Goal: Information Seeking & Learning: Find specific fact

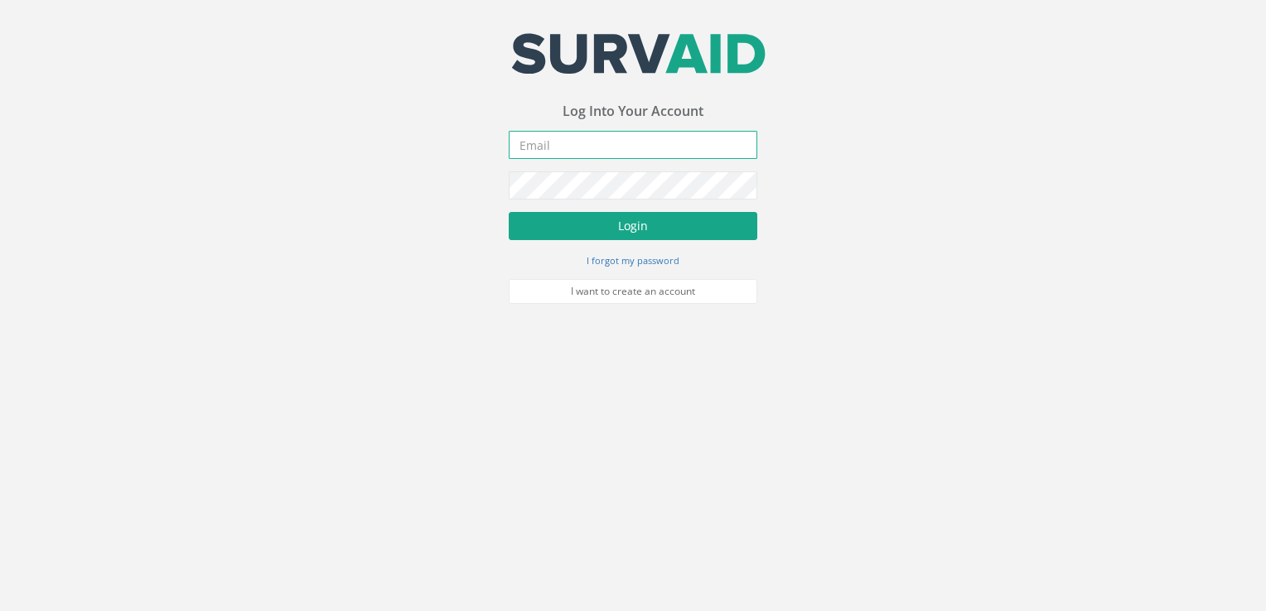
type input "[PERSON_NAME][EMAIL_ADDRESS][DOMAIN_NAME]"
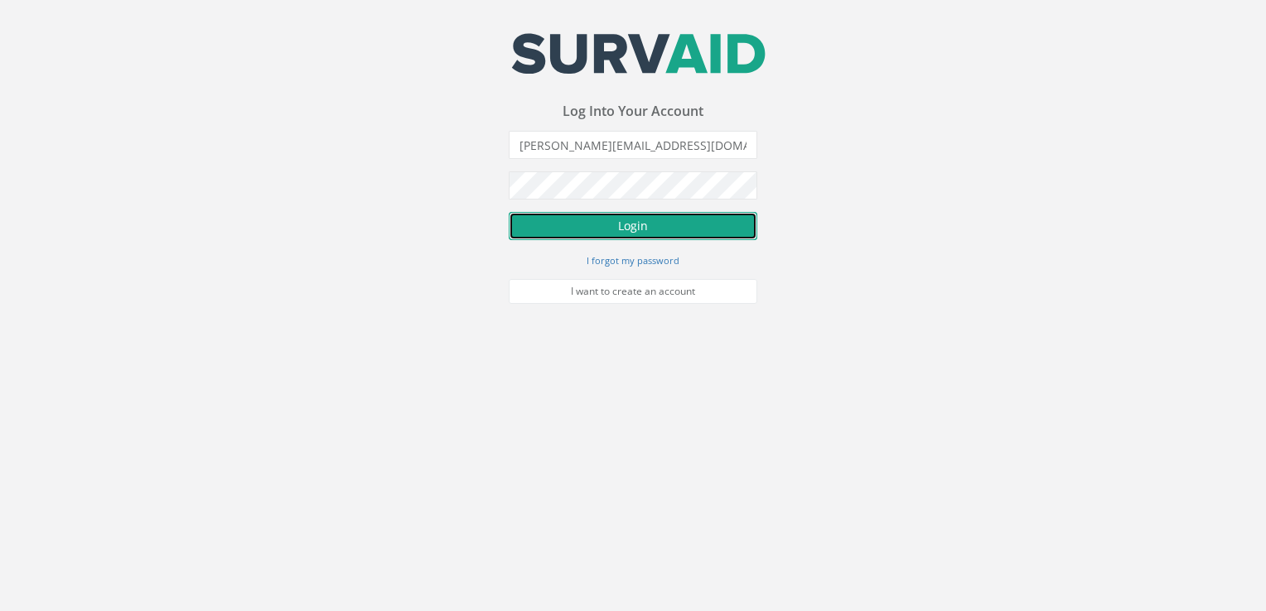
click at [540, 220] on button "Login" at bounding box center [633, 226] width 249 height 28
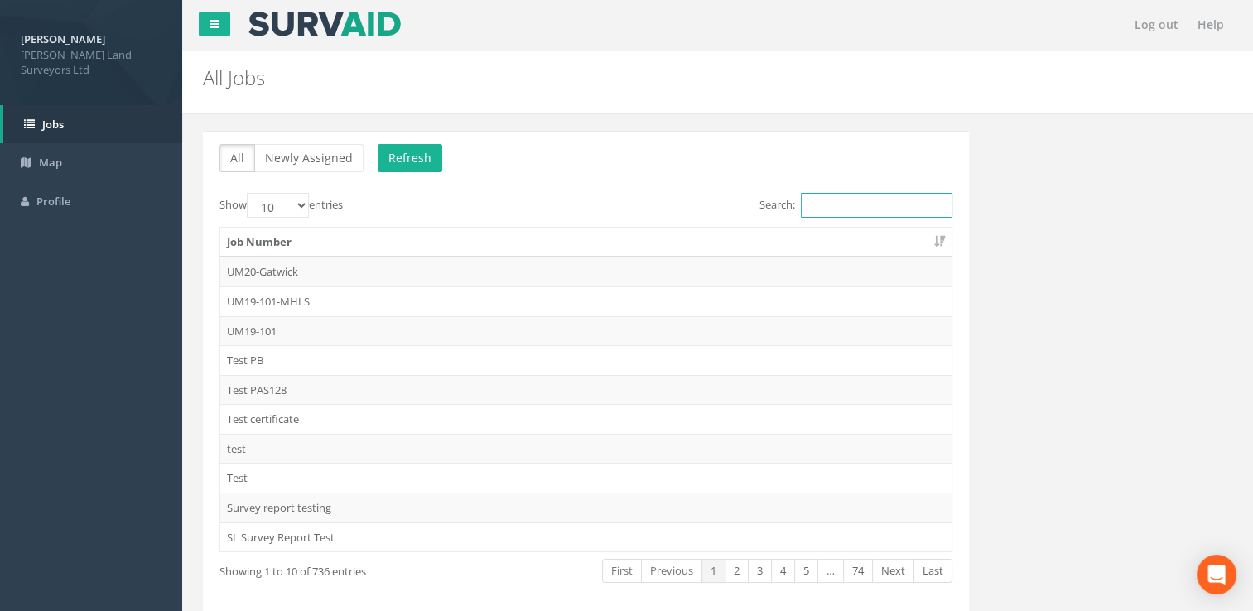
click at [837, 212] on input "Search:" at bounding box center [877, 205] width 152 height 25
type input "i"
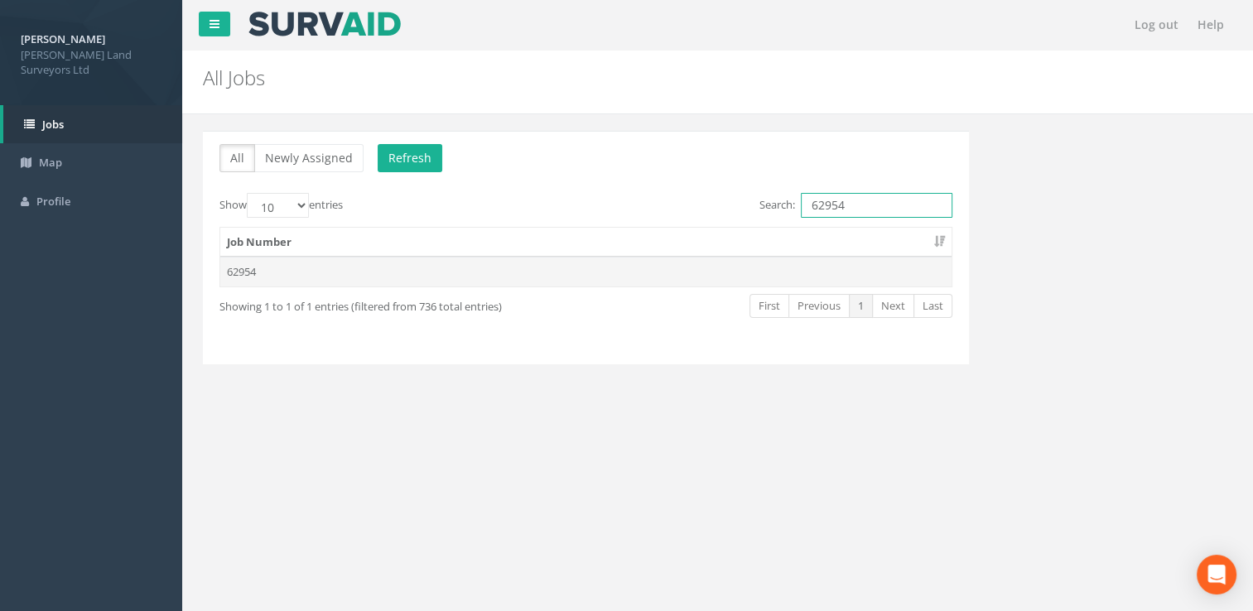
type input "62954"
click at [732, 279] on td "62954" at bounding box center [585, 272] width 731 height 30
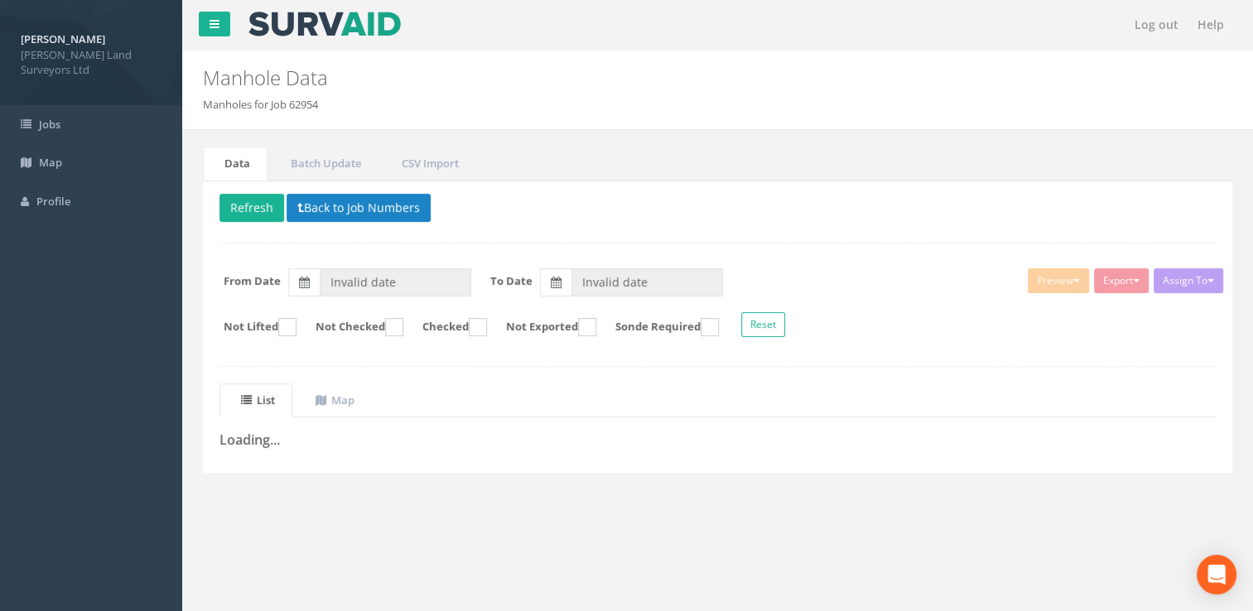
type input "[DATE]"
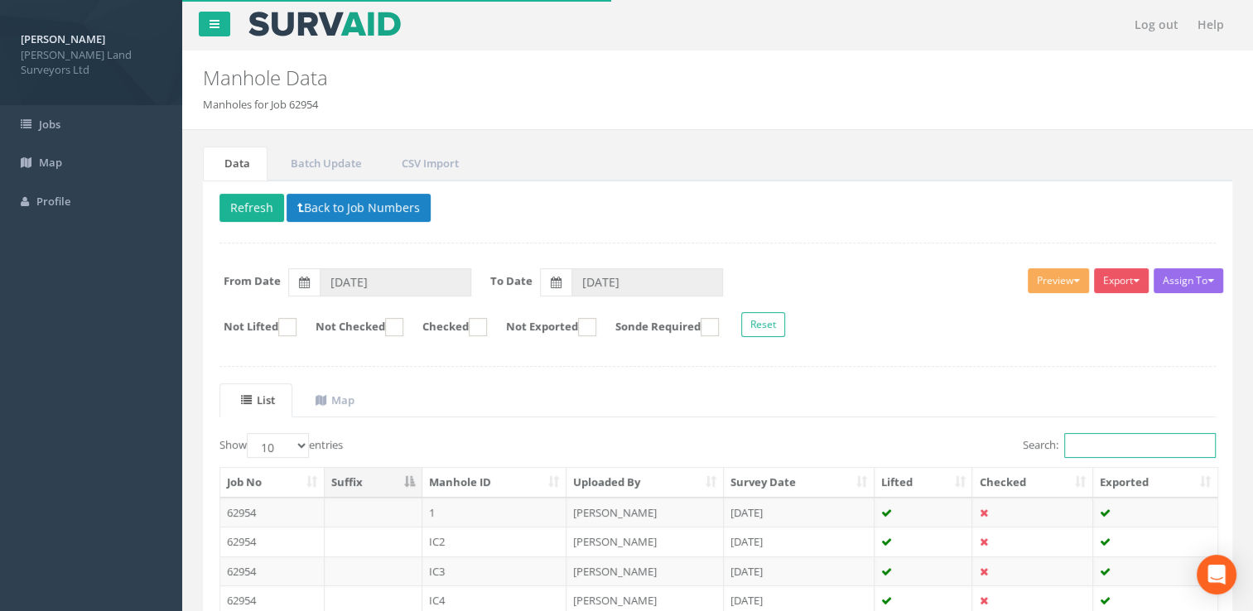
click at [1160, 449] on input "Search:" at bounding box center [1140, 445] width 152 height 25
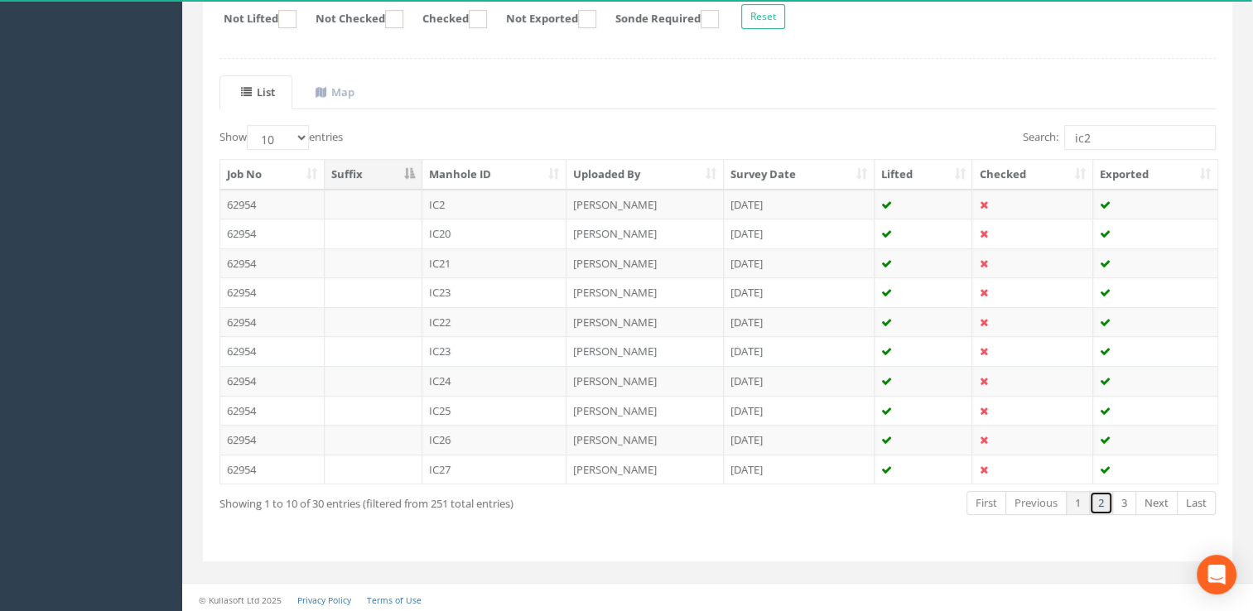
click at [1098, 495] on link "2" at bounding box center [1101, 503] width 24 height 24
click at [507, 257] on td "IC2" at bounding box center [494, 264] width 145 height 30
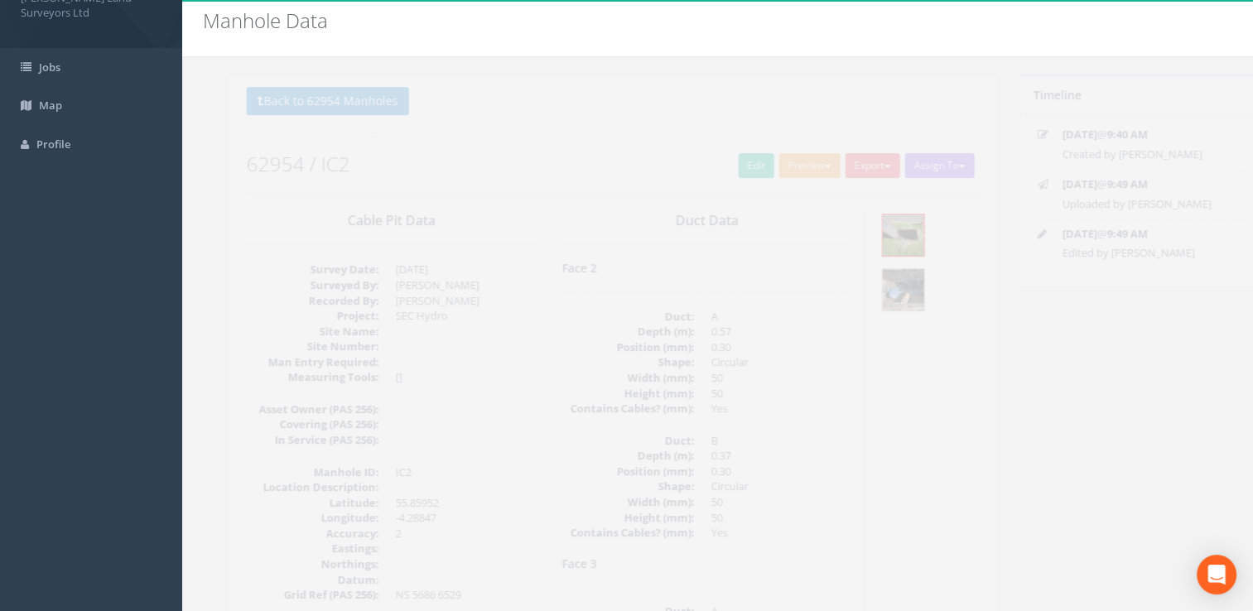
scroll to position [0, 0]
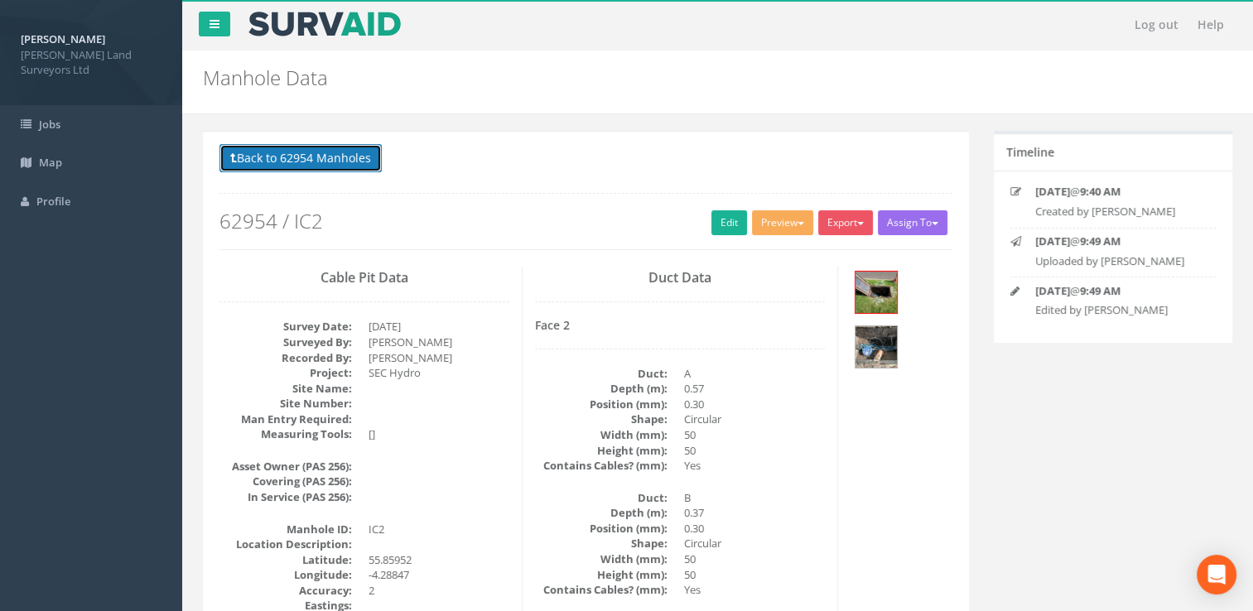
click at [318, 167] on button "Back to 62954 Manholes" at bounding box center [301, 158] width 162 height 28
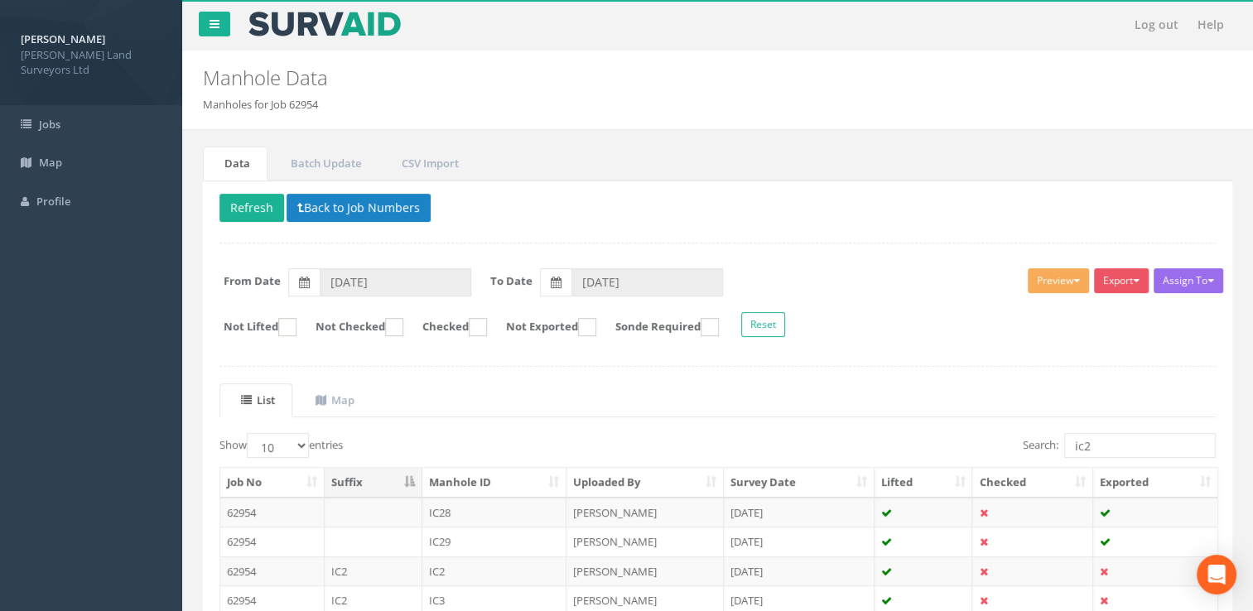
scroll to position [249, 0]
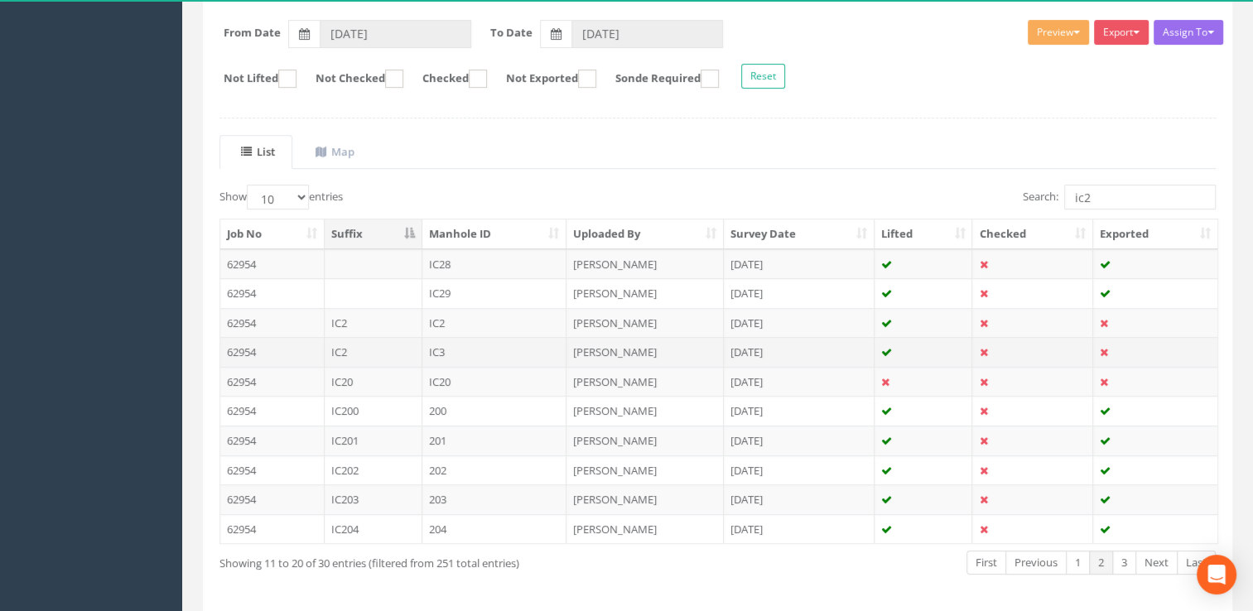
click at [454, 349] on td "IC3" at bounding box center [494, 352] width 145 height 30
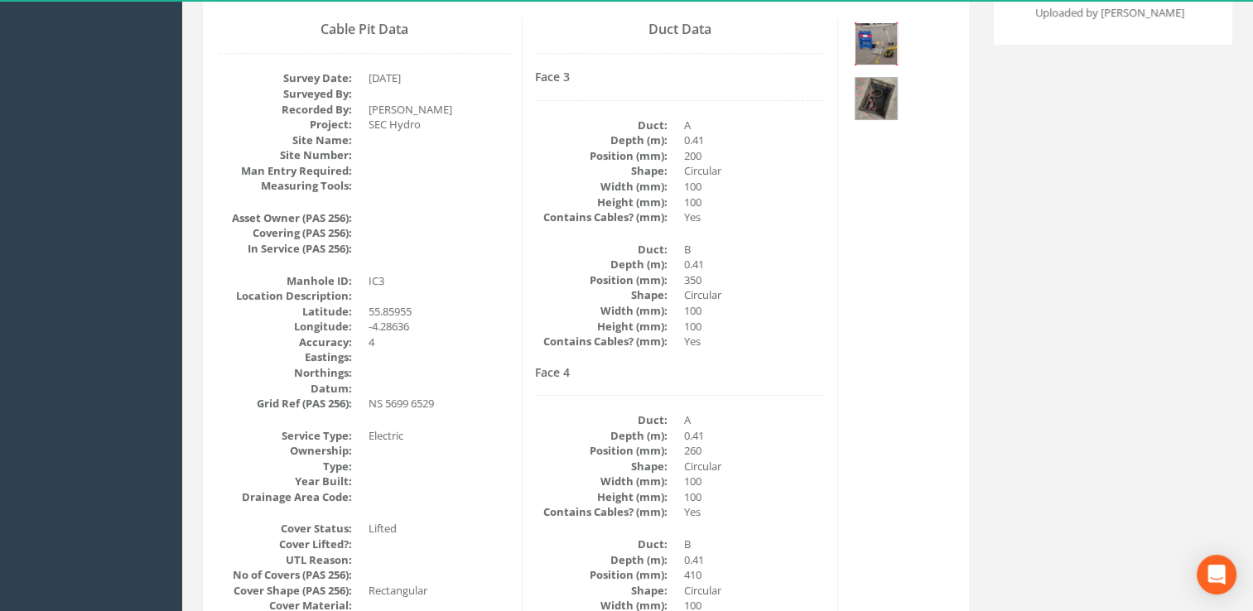
click at [886, 41] on img at bounding box center [876, 43] width 41 height 41
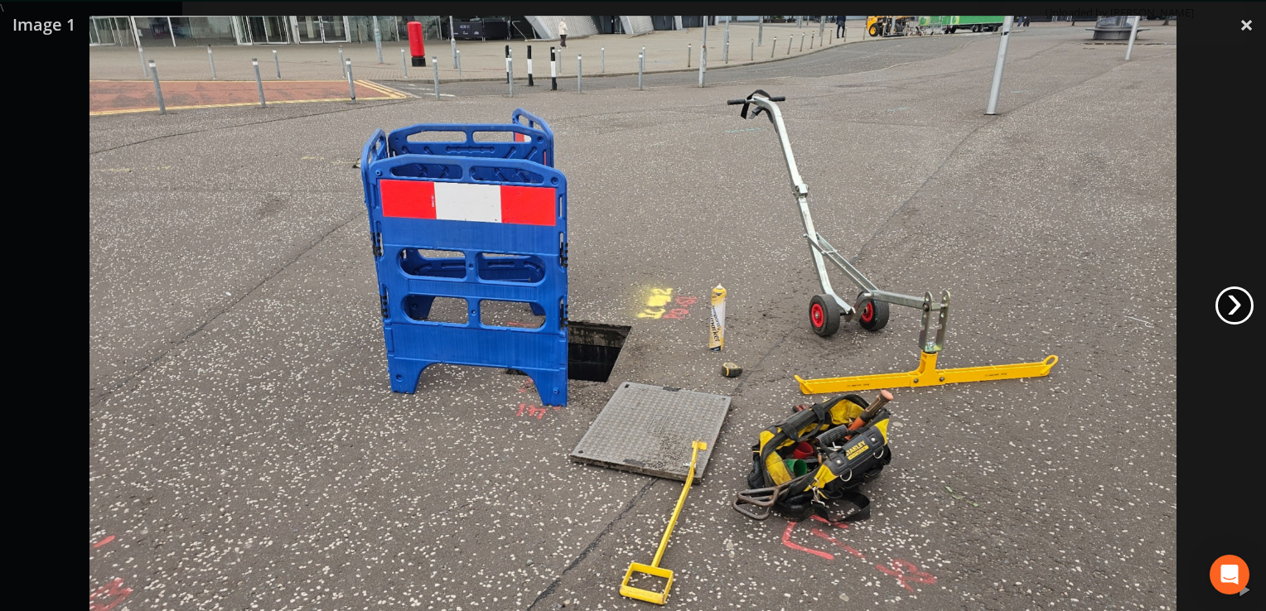
click at [1233, 313] on link "›" at bounding box center [1234, 306] width 38 height 38
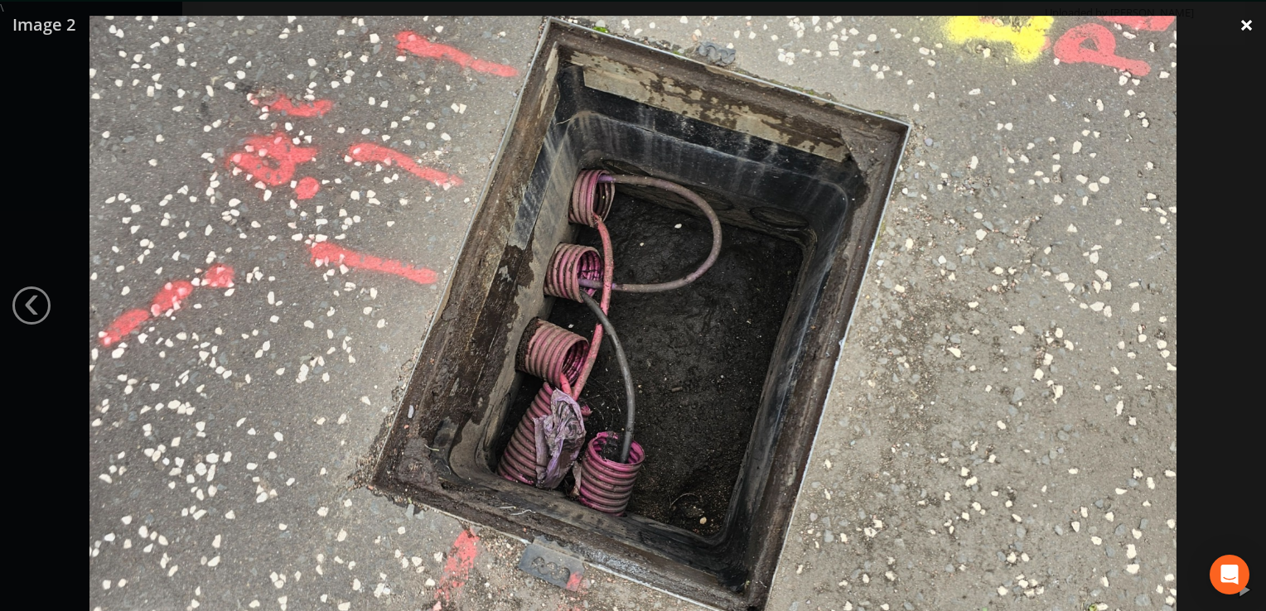
drag, startPoint x: 1250, startPoint y: 25, endPoint x: 1229, endPoint y: 7, distance: 27.6
click at [1249, 25] on link "×" at bounding box center [1246, 25] width 39 height 50
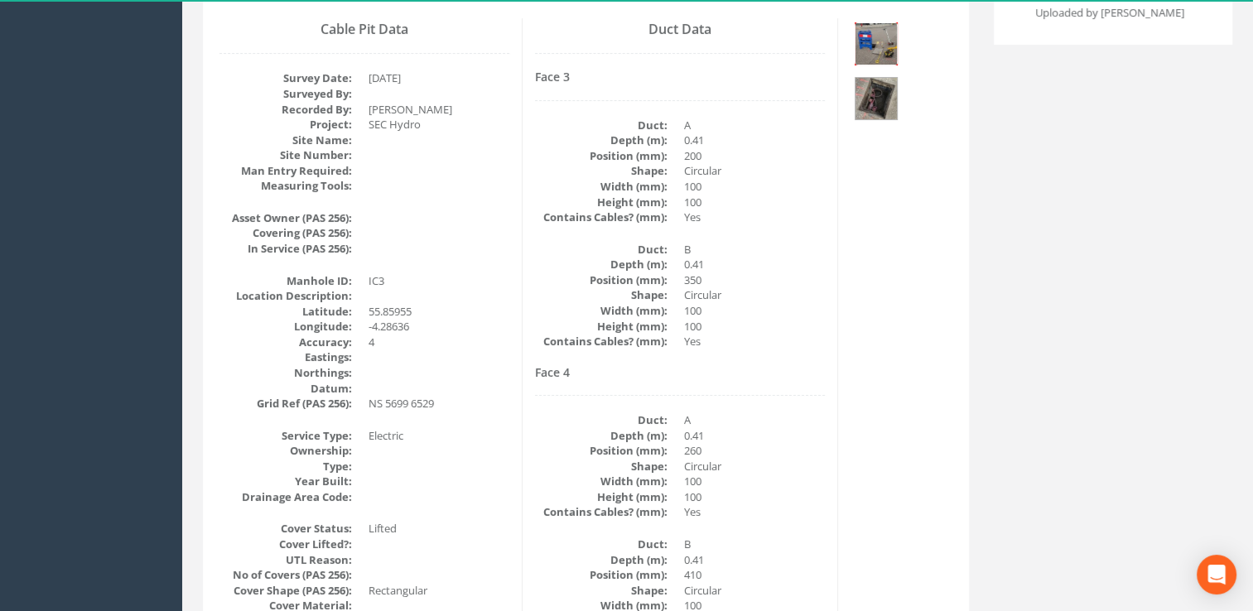
click at [862, 51] on img at bounding box center [876, 43] width 41 height 41
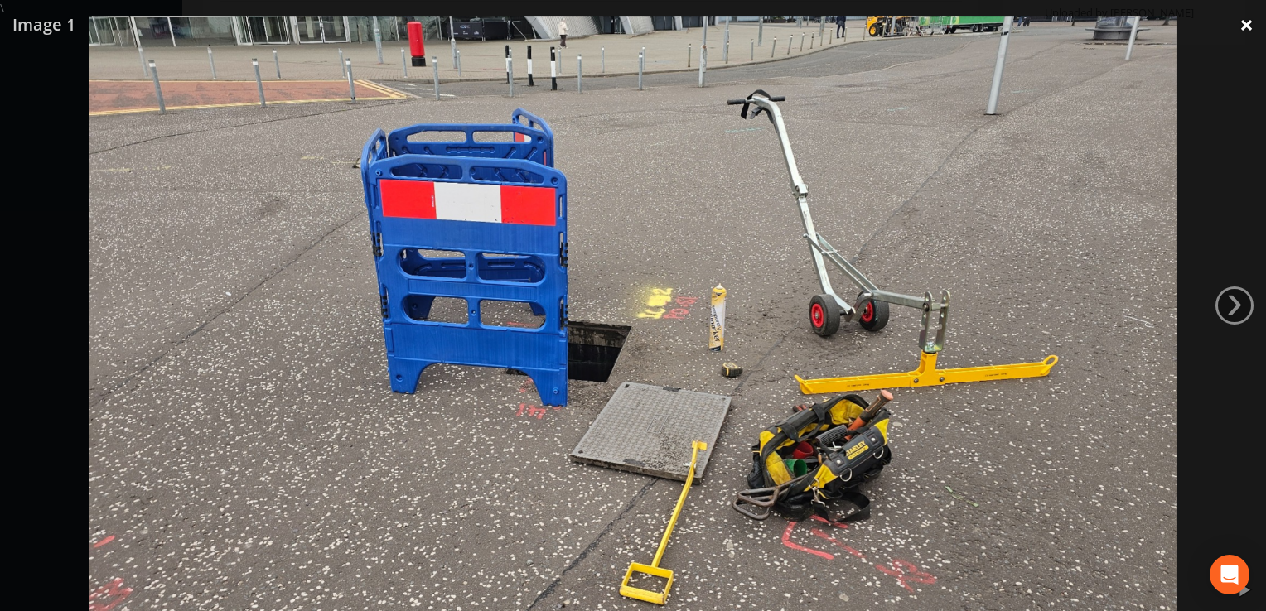
click at [1254, 21] on link "×" at bounding box center [1246, 25] width 39 height 50
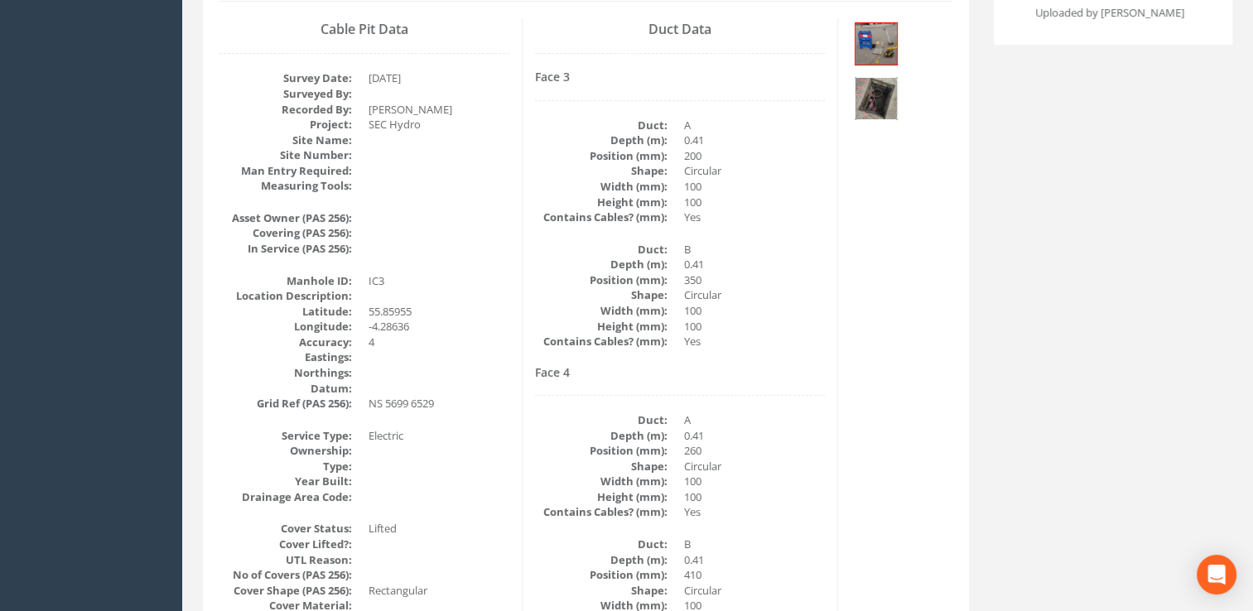
click at [870, 94] on img at bounding box center [876, 98] width 41 height 41
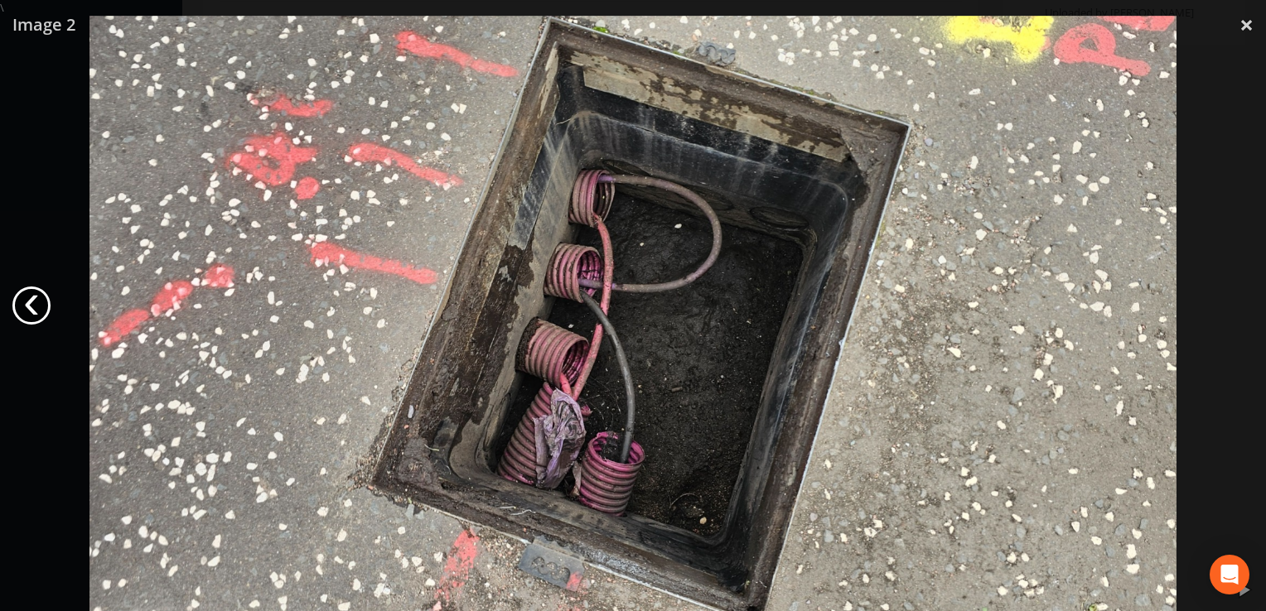
click at [27, 313] on link "‹" at bounding box center [31, 306] width 38 height 38
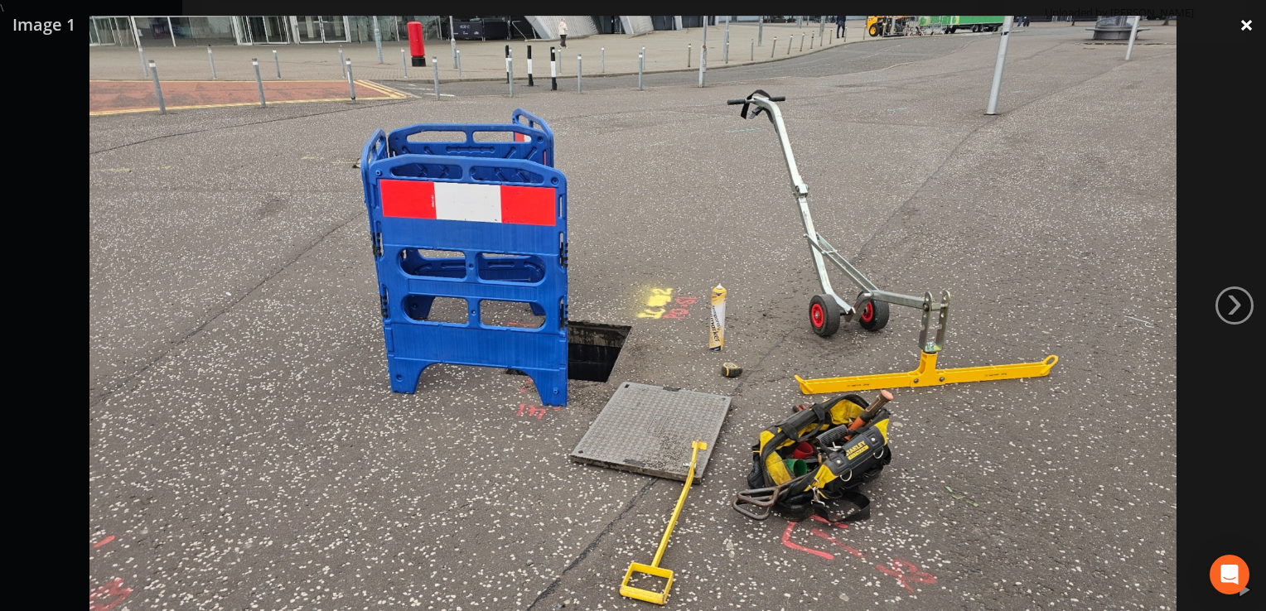
click at [1236, 23] on link "×" at bounding box center [1246, 25] width 39 height 50
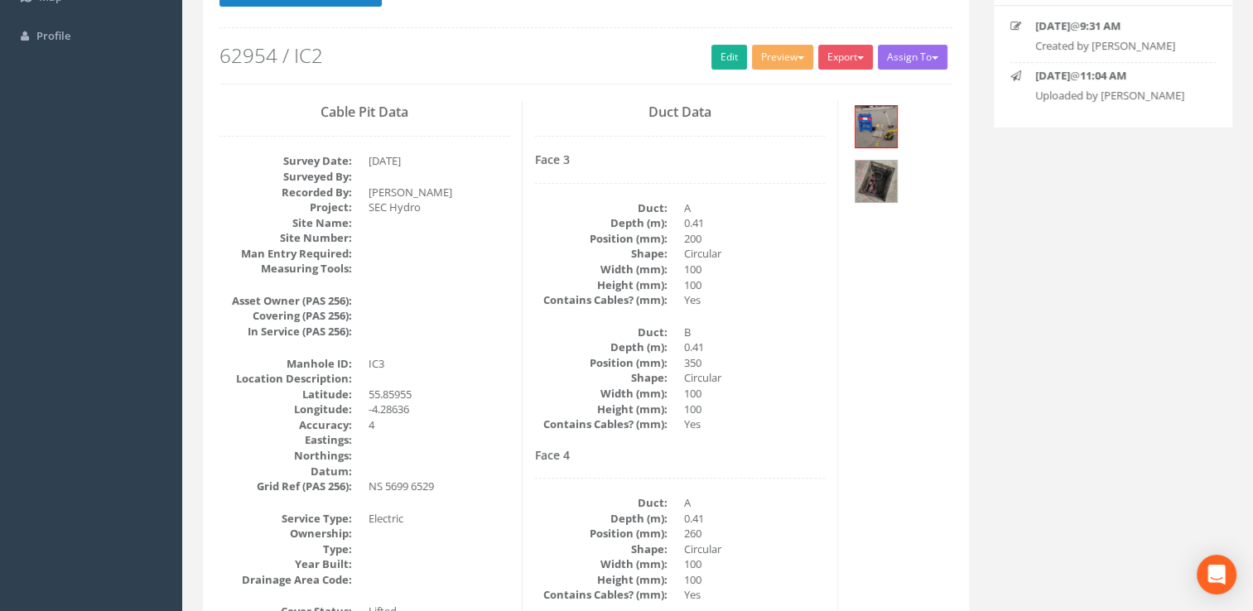
scroll to position [83, 0]
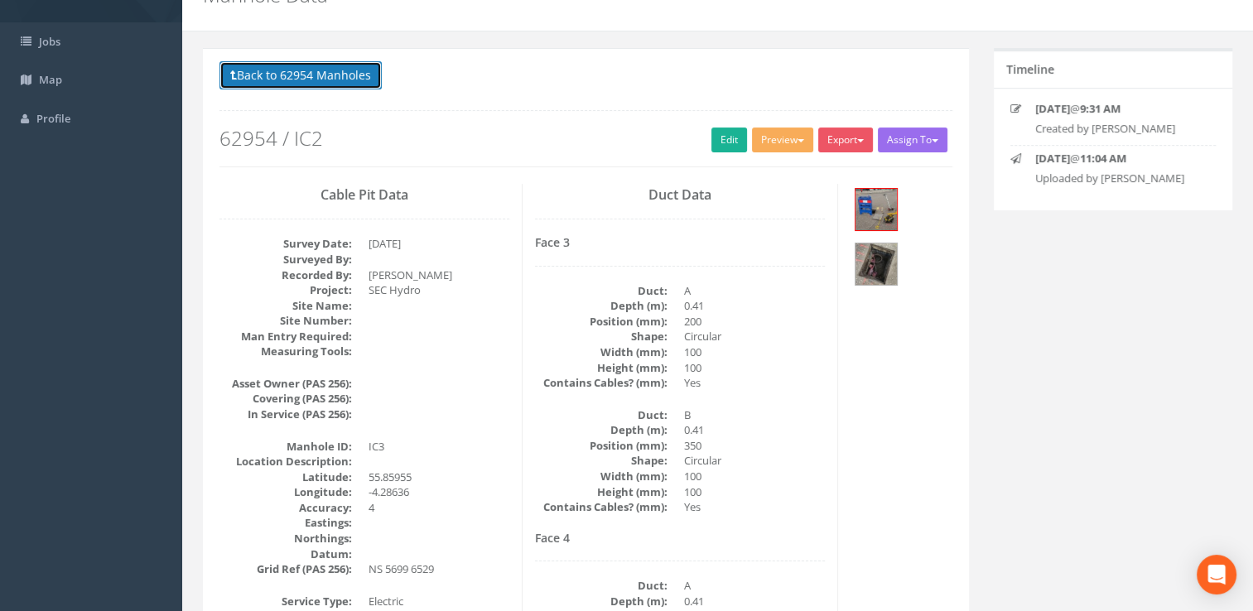
click at [285, 73] on button "Back to 62954 Manholes" at bounding box center [301, 75] width 162 height 28
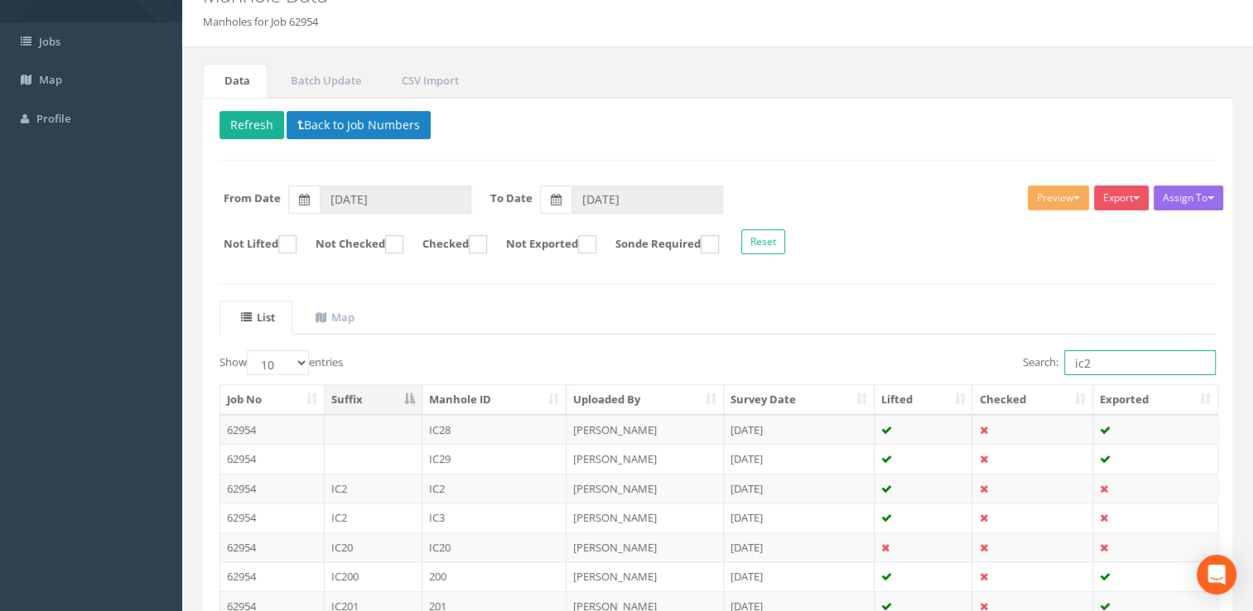
click at [1146, 369] on input "ic2" at bounding box center [1140, 362] width 152 height 25
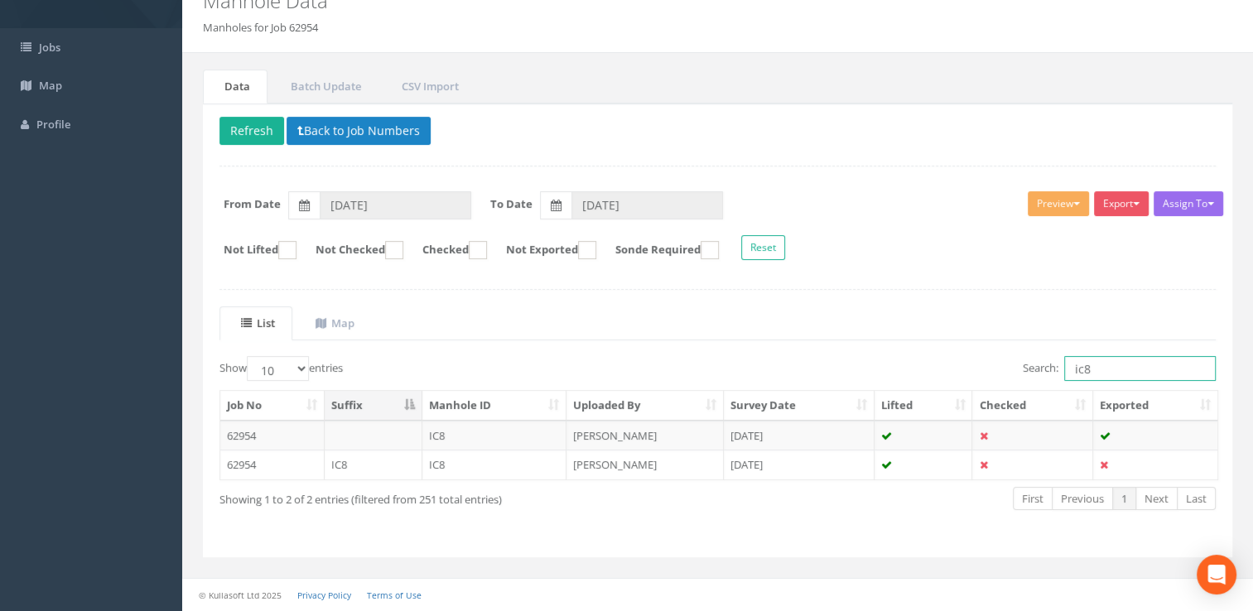
scroll to position [73, 0]
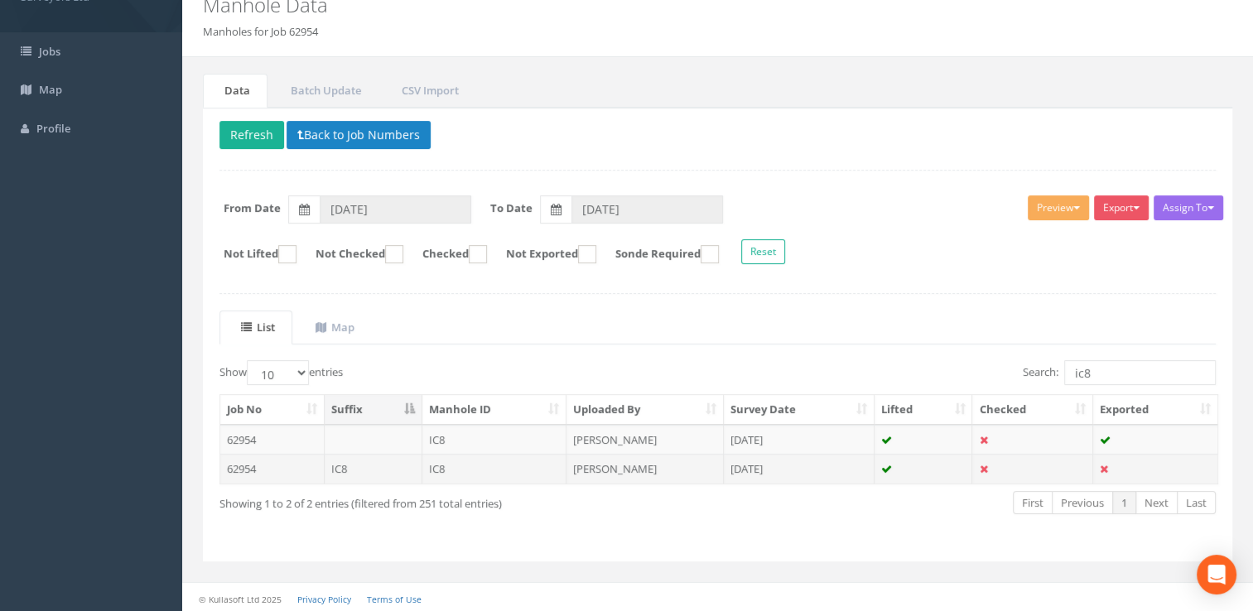
click at [782, 471] on td "[DATE]" at bounding box center [799, 469] width 151 height 30
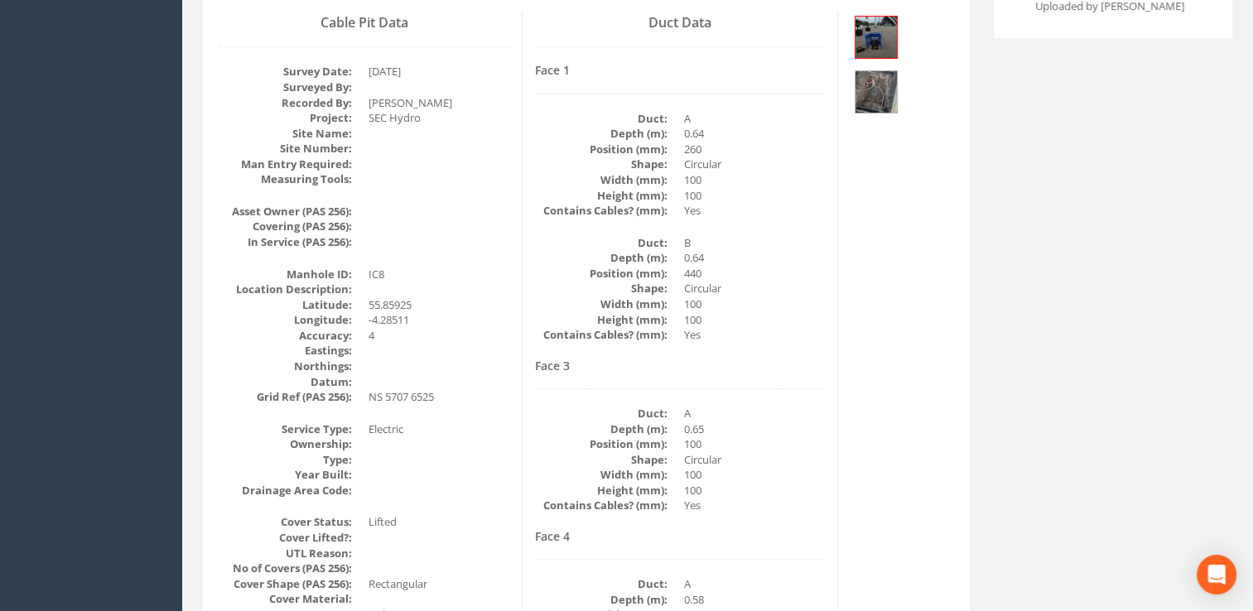
scroll to position [166, 0]
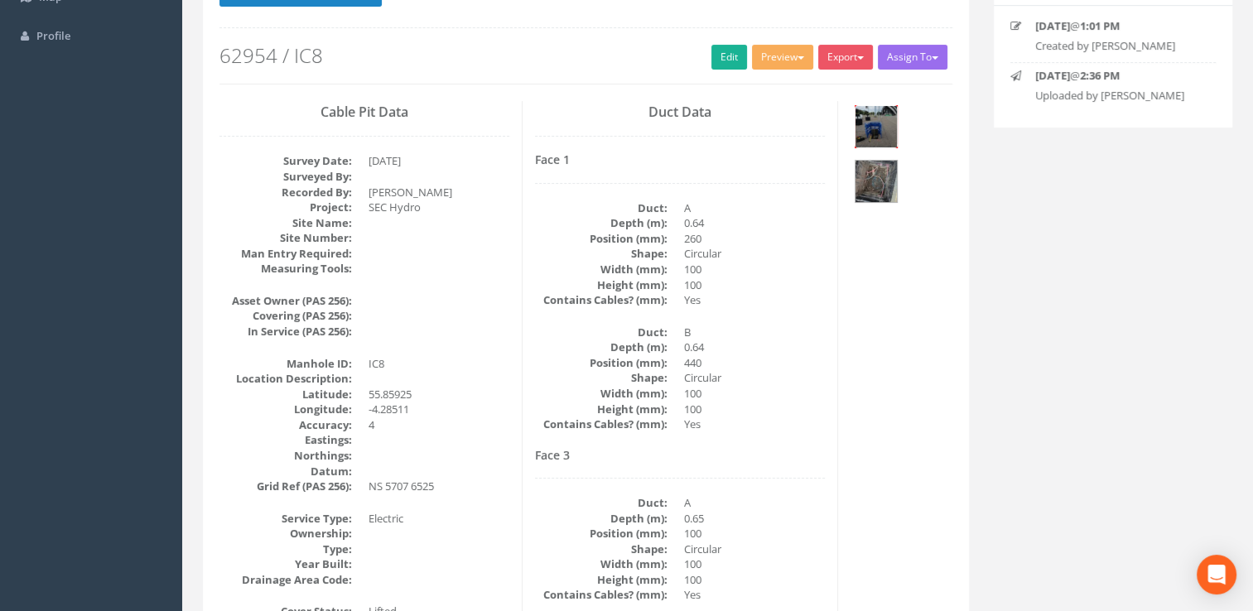
click at [885, 138] on img at bounding box center [876, 126] width 41 height 41
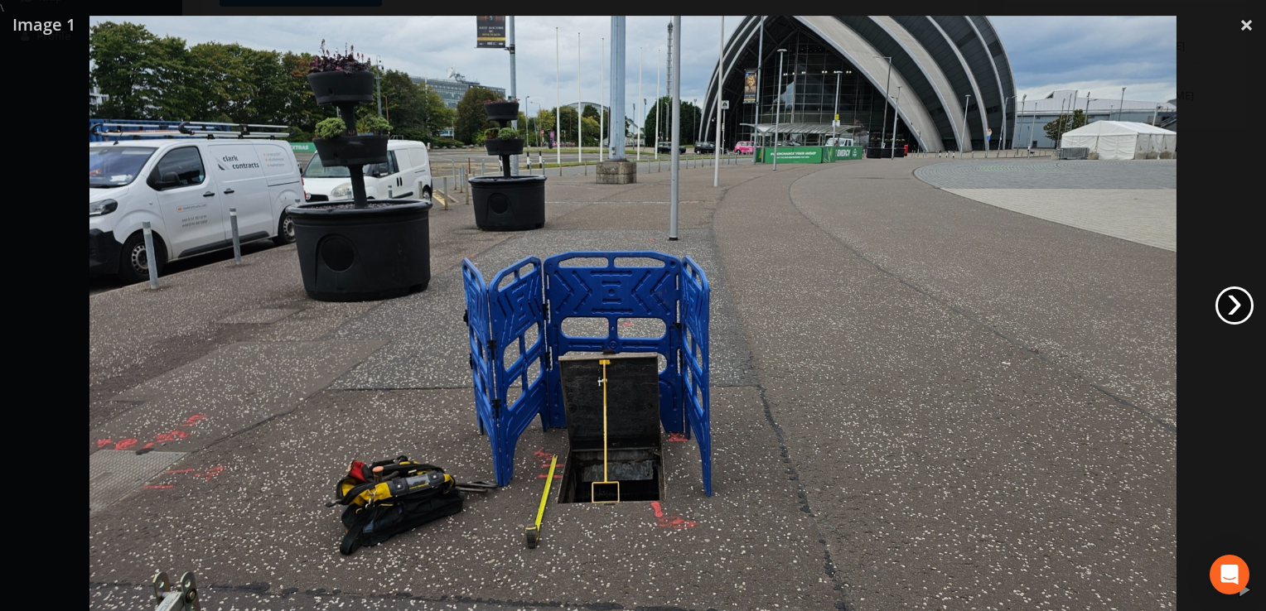
click at [1235, 308] on link "›" at bounding box center [1234, 306] width 38 height 38
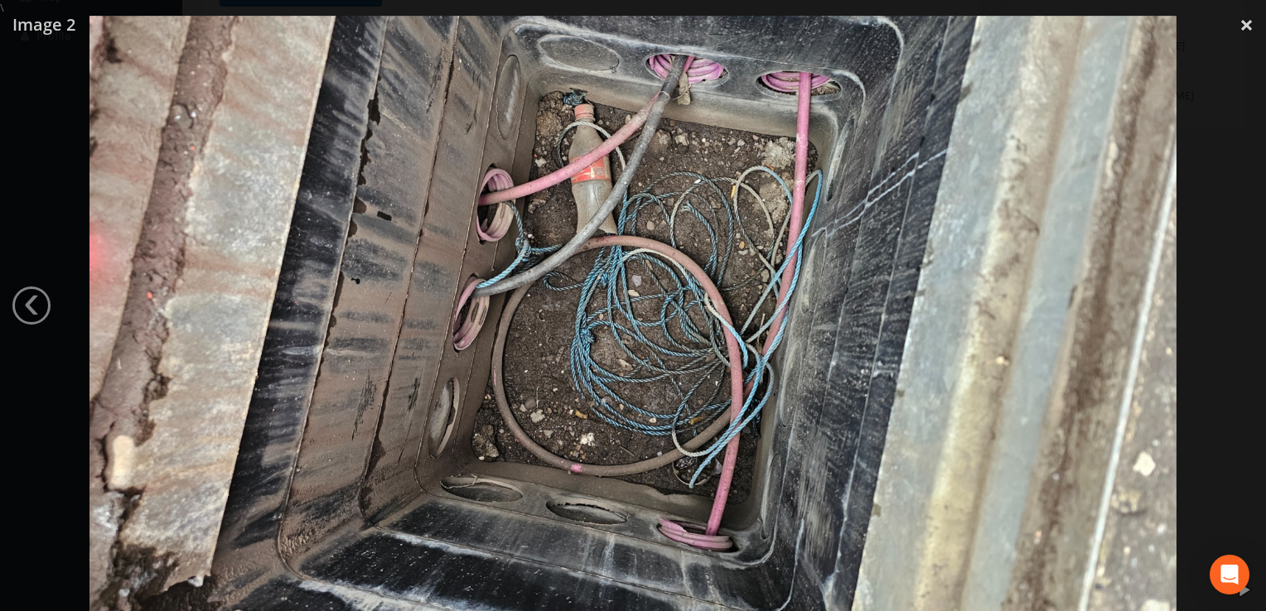
click at [1235, 308] on div at bounding box center [633, 321] width 1266 height 611
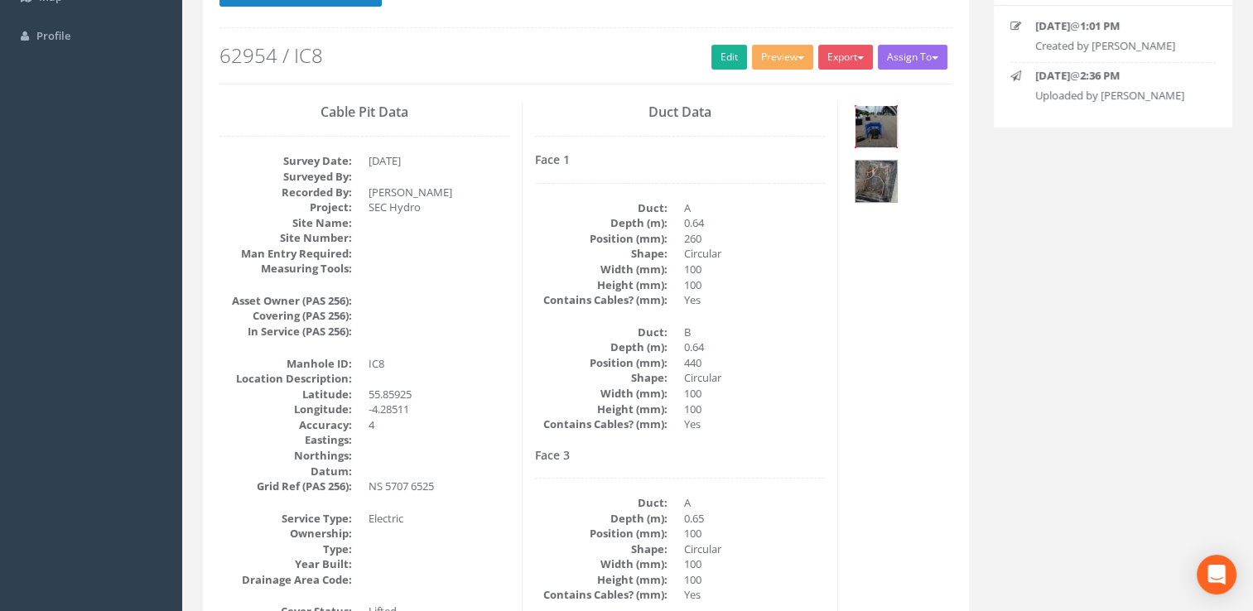
click at [883, 131] on img at bounding box center [876, 126] width 41 height 41
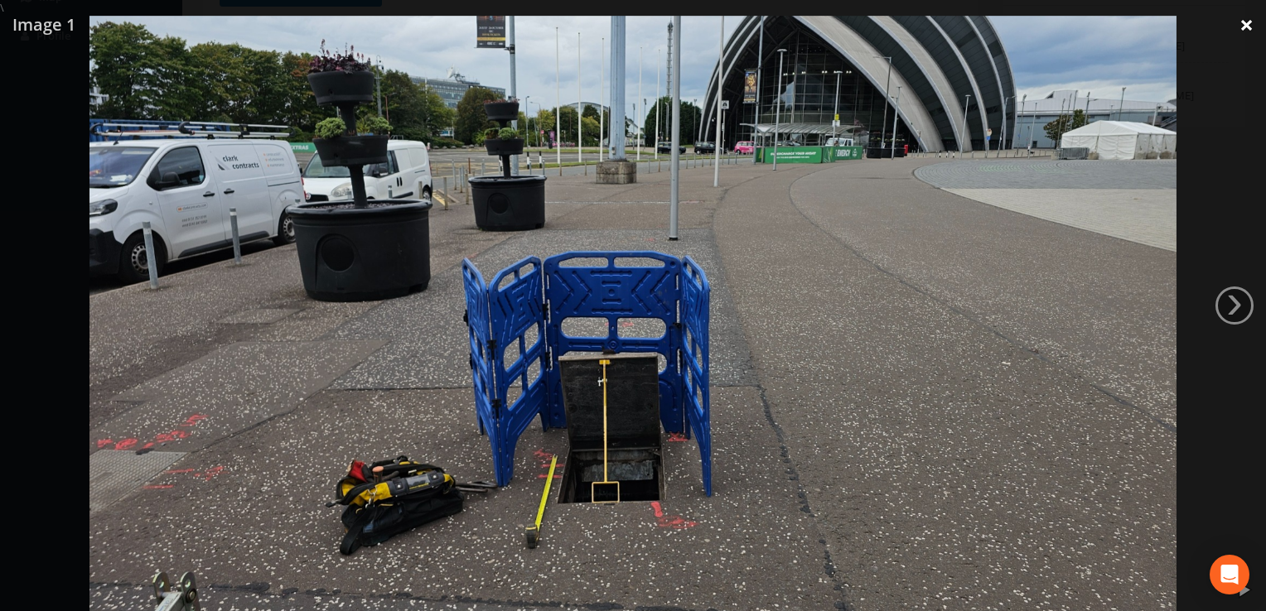
click at [1249, 26] on link "×" at bounding box center [1246, 25] width 39 height 50
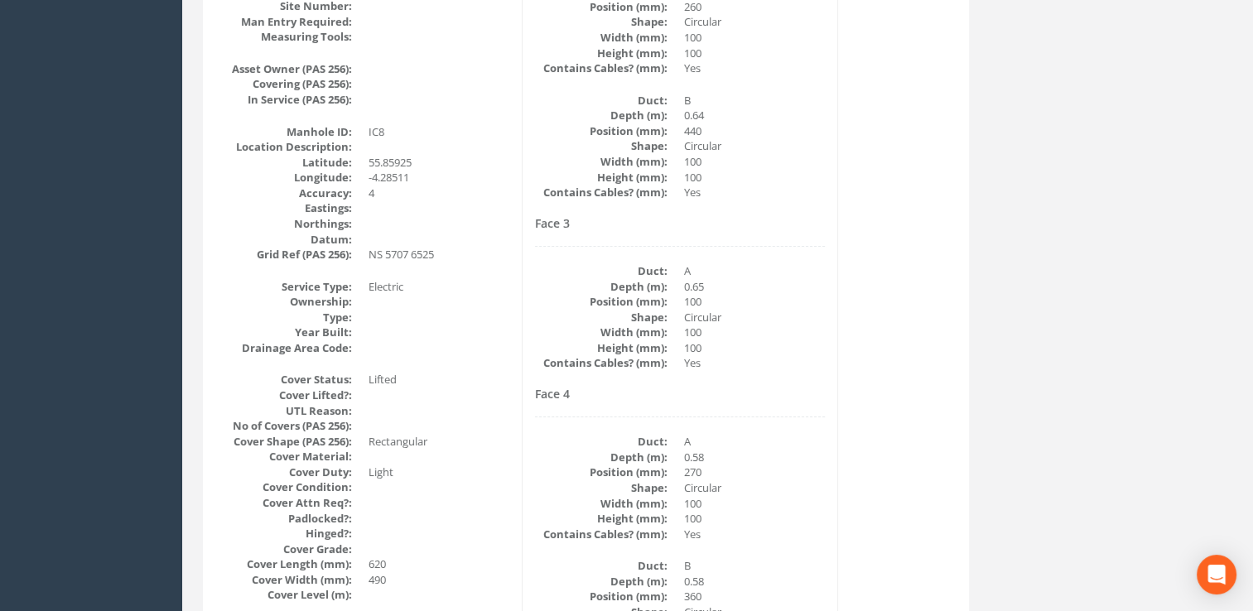
scroll to position [249, 0]
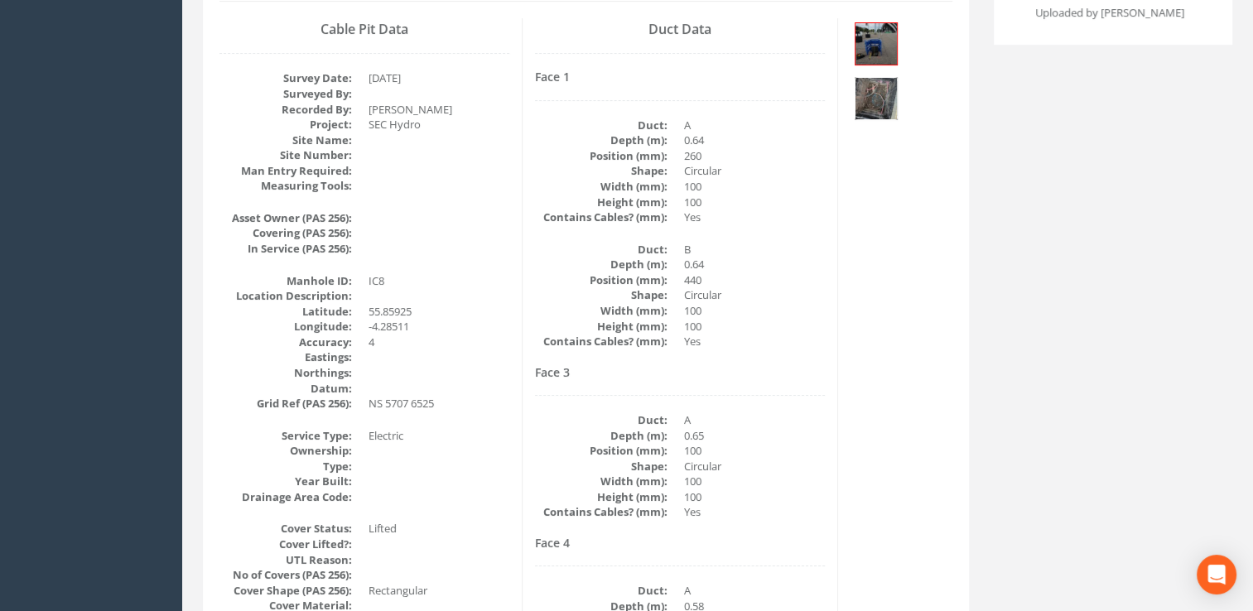
click at [881, 98] on img at bounding box center [876, 98] width 41 height 41
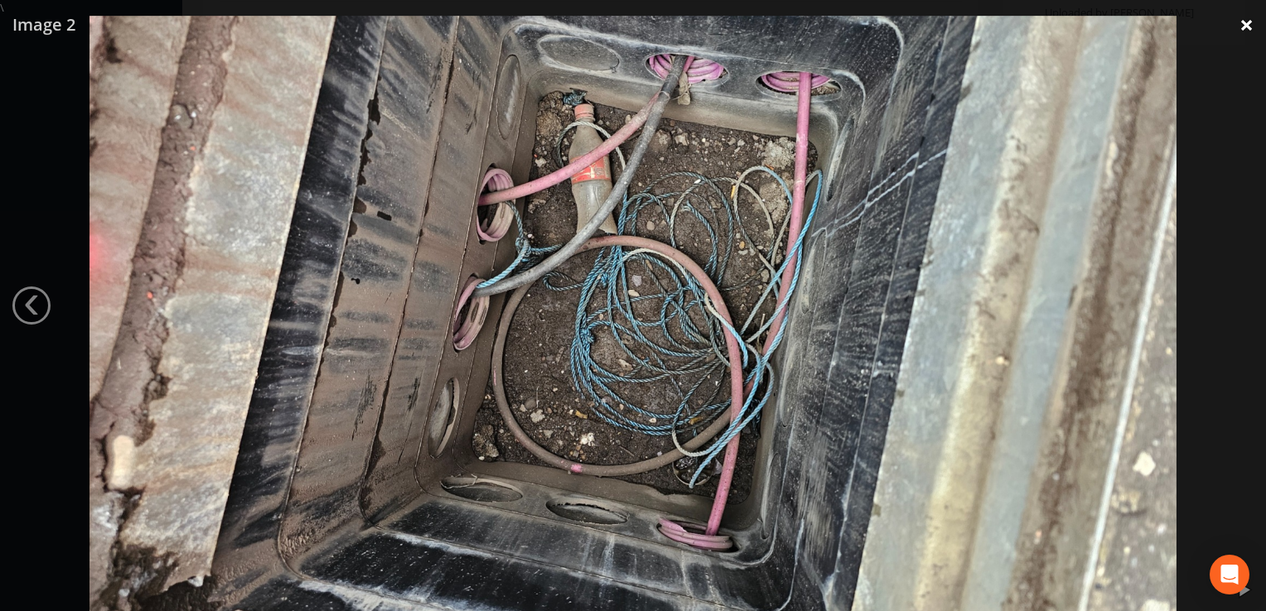
click at [1243, 26] on link "×" at bounding box center [1246, 25] width 39 height 50
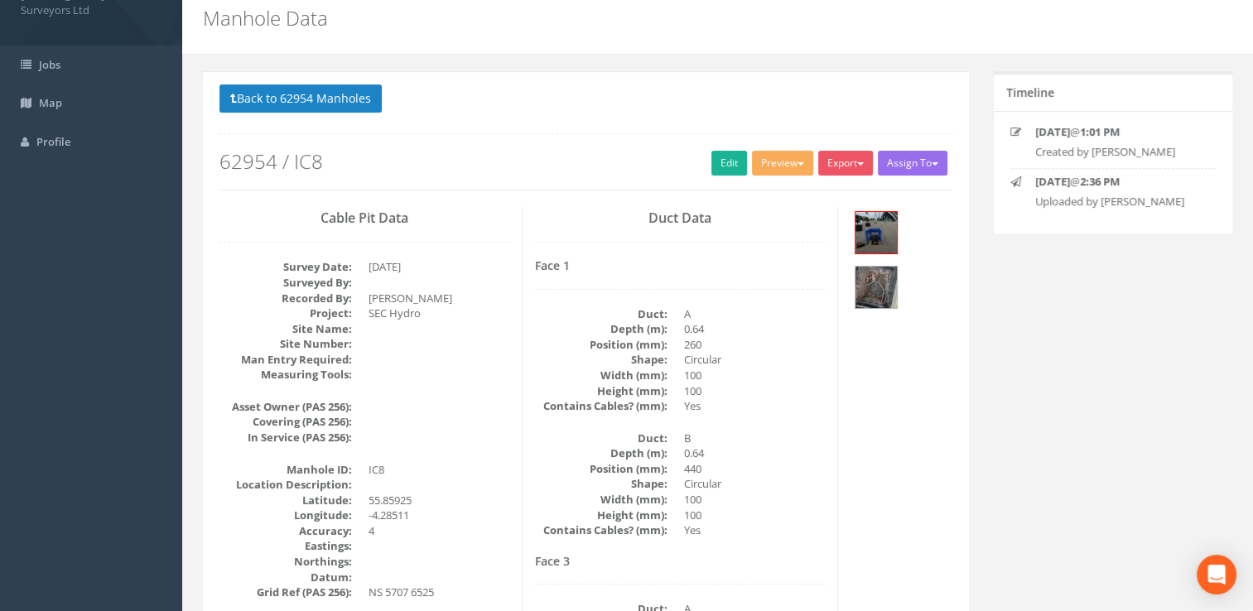
scroll to position [0, 0]
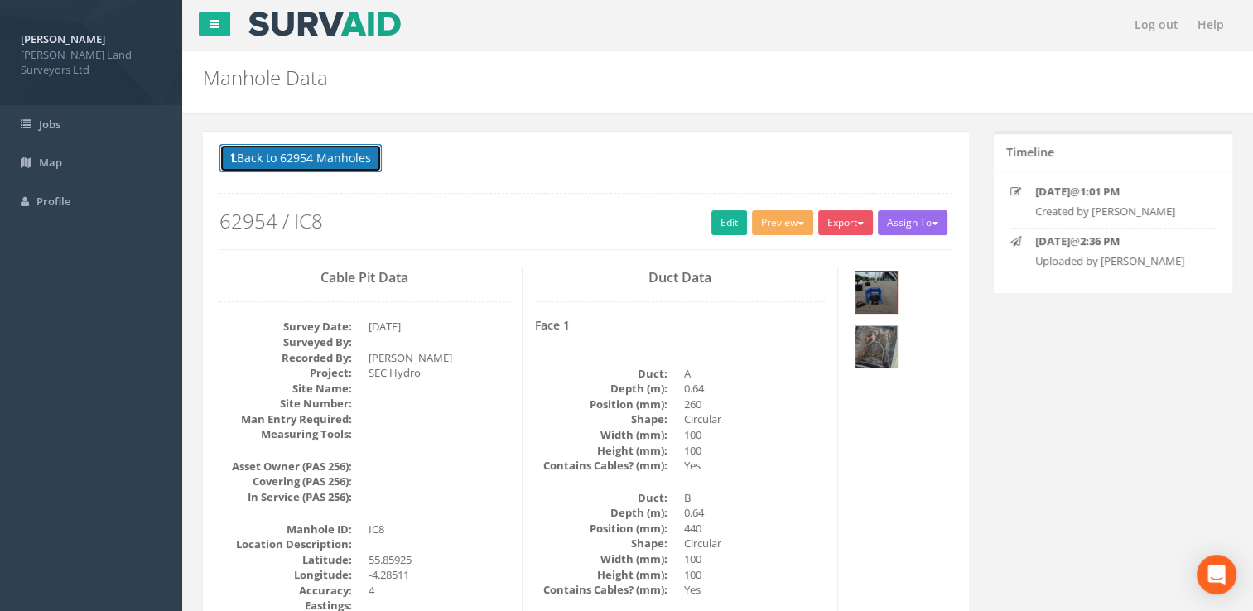
click at [270, 152] on button "Back to 62954 Manholes" at bounding box center [301, 158] width 162 height 28
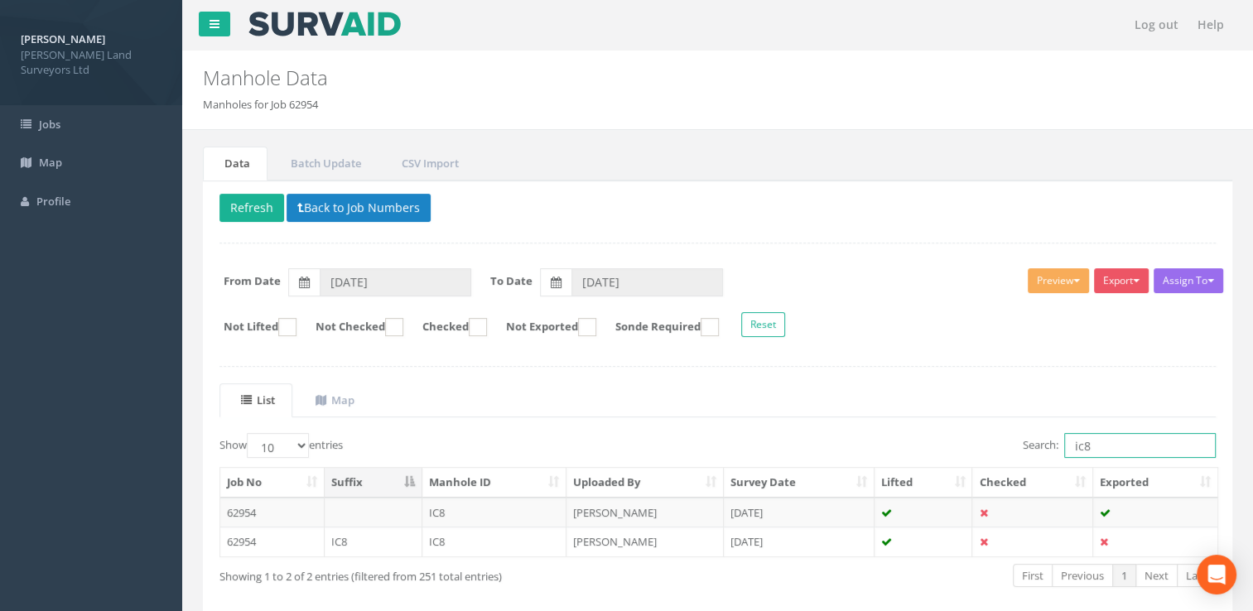
click at [1100, 446] on input "ic8" at bounding box center [1140, 445] width 152 height 25
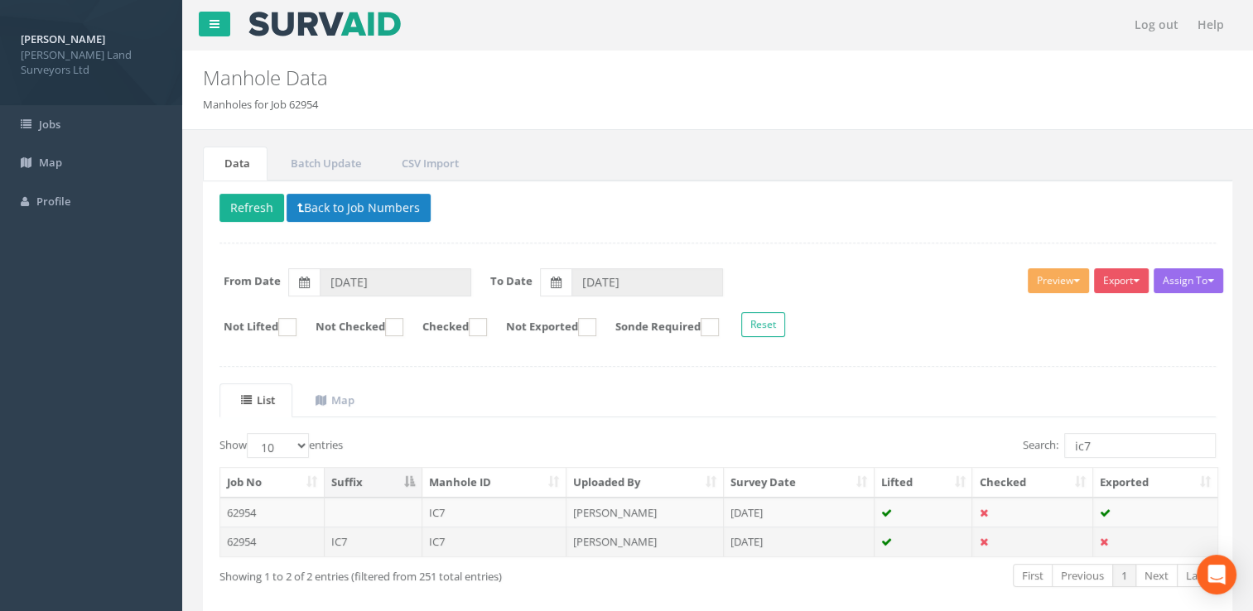
click at [735, 535] on td "[DATE]" at bounding box center [799, 542] width 151 height 30
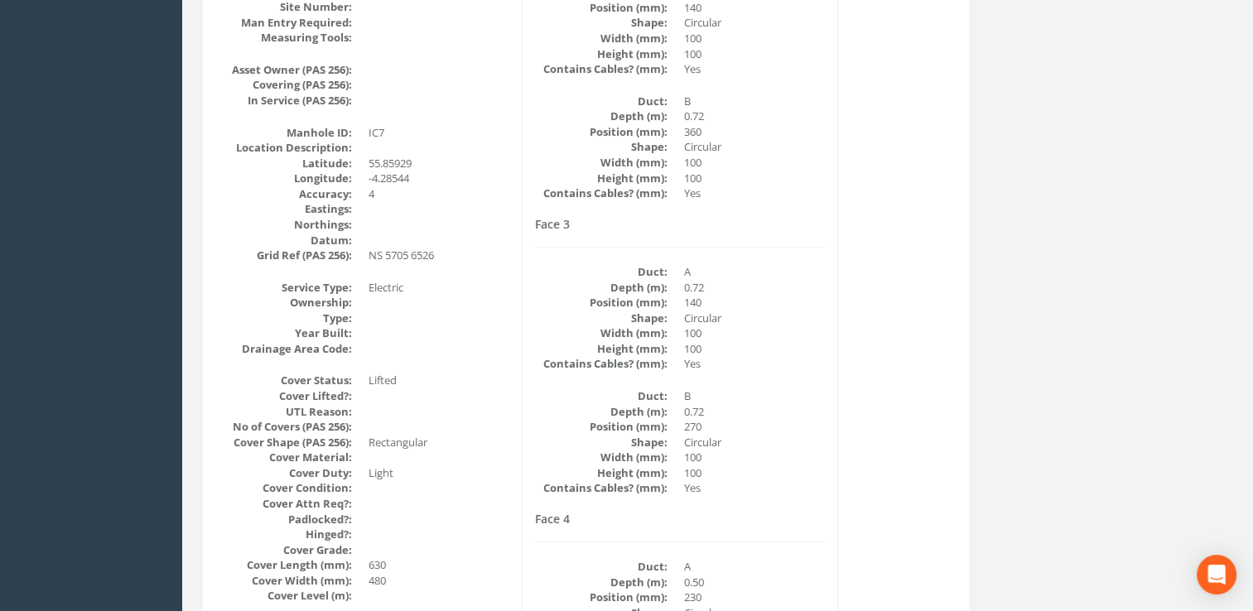
scroll to position [580, 0]
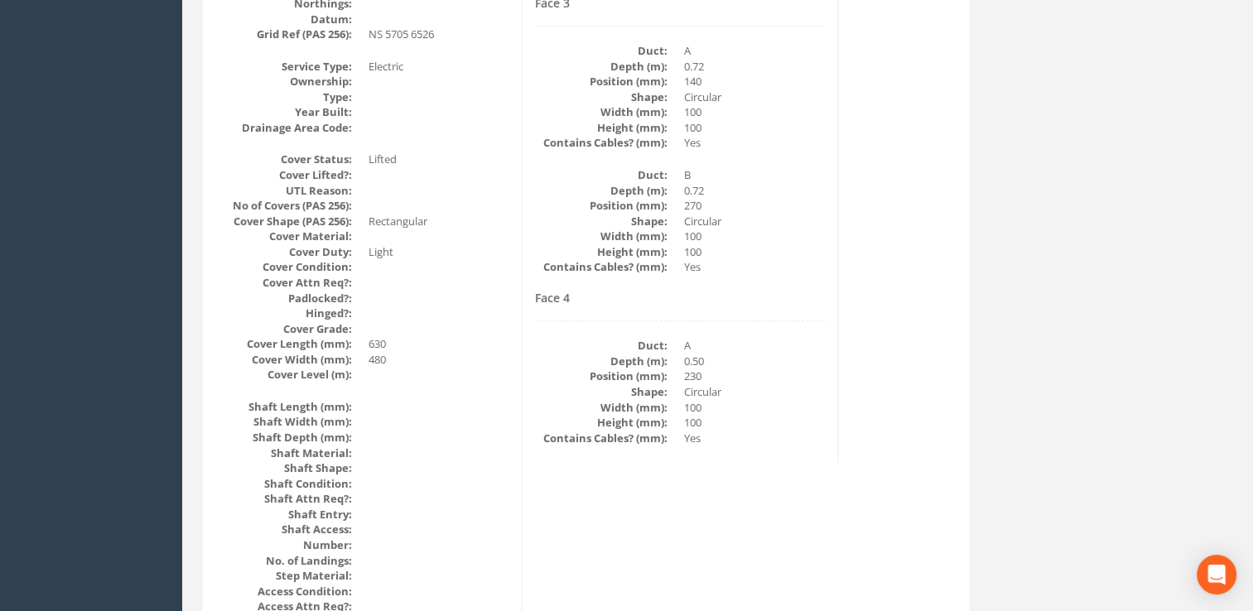
drag, startPoint x: 808, startPoint y: 381, endPoint x: 773, endPoint y: 458, distance: 84.5
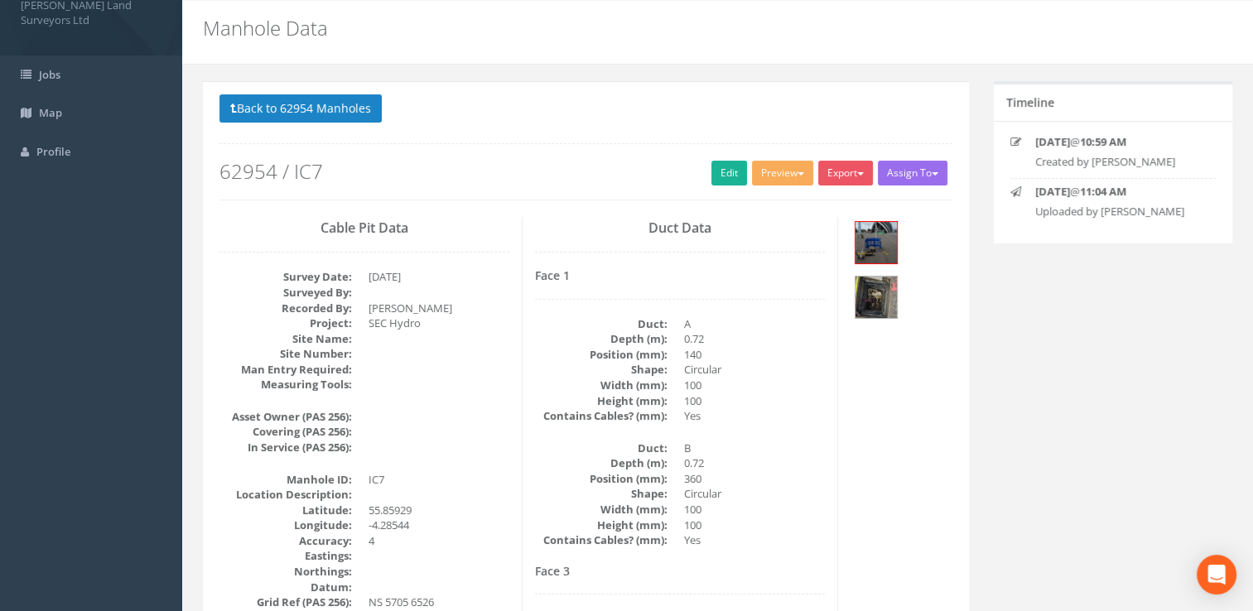
scroll to position [38, 0]
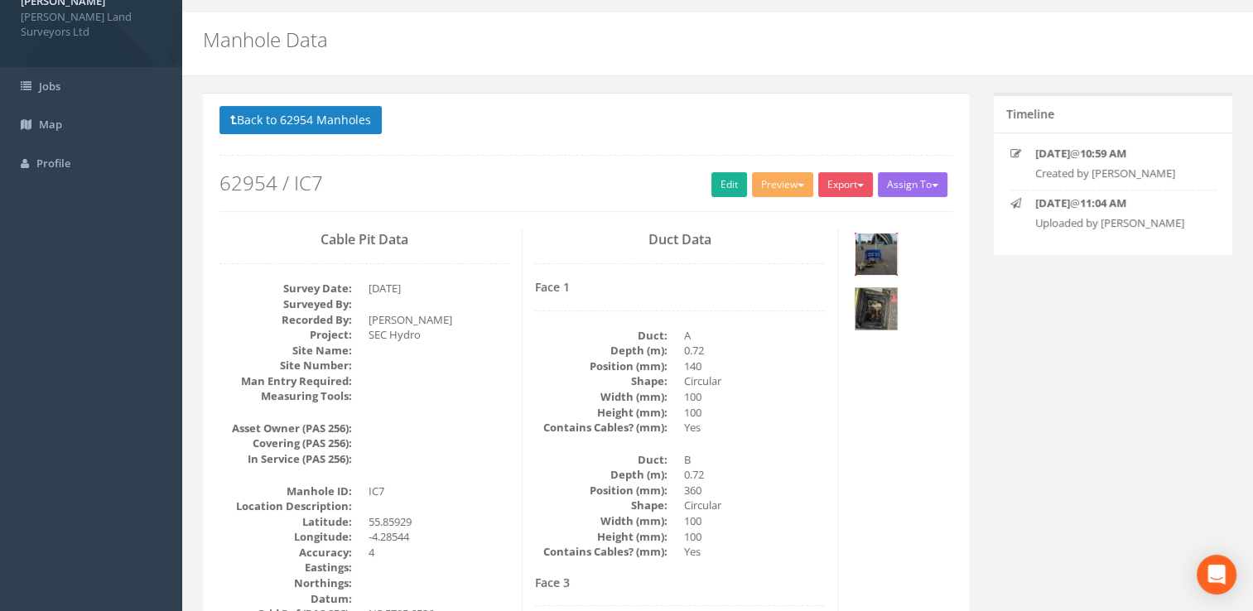
click at [891, 253] on img at bounding box center [876, 254] width 41 height 41
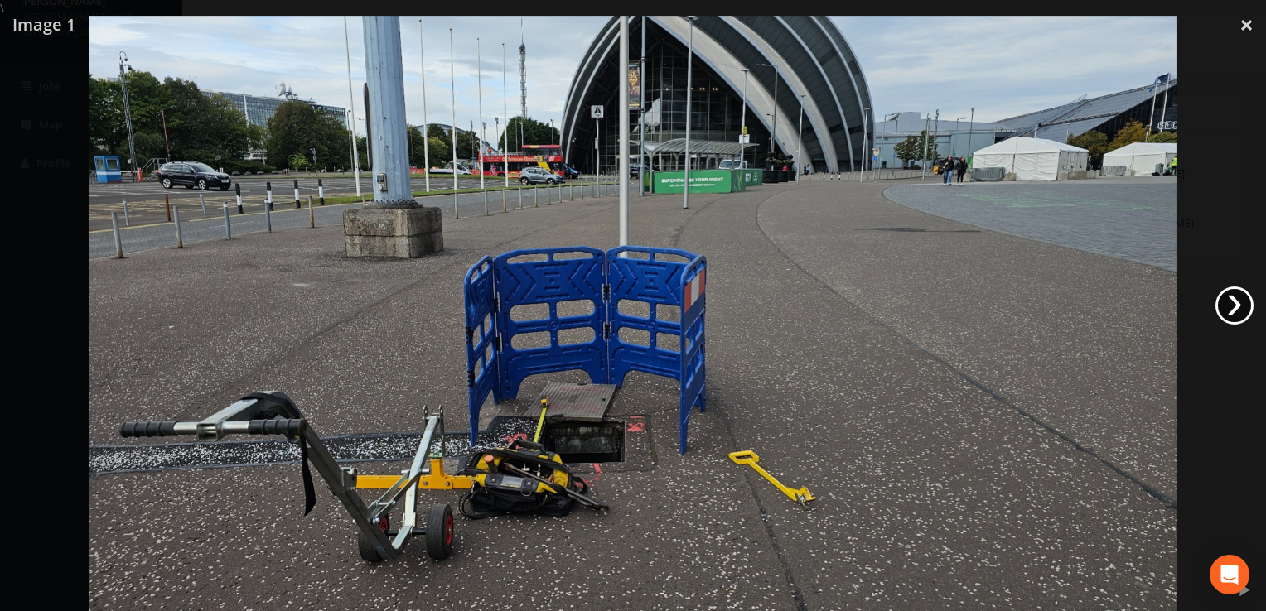
click at [1224, 310] on link "›" at bounding box center [1234, 306] width 38 height 38
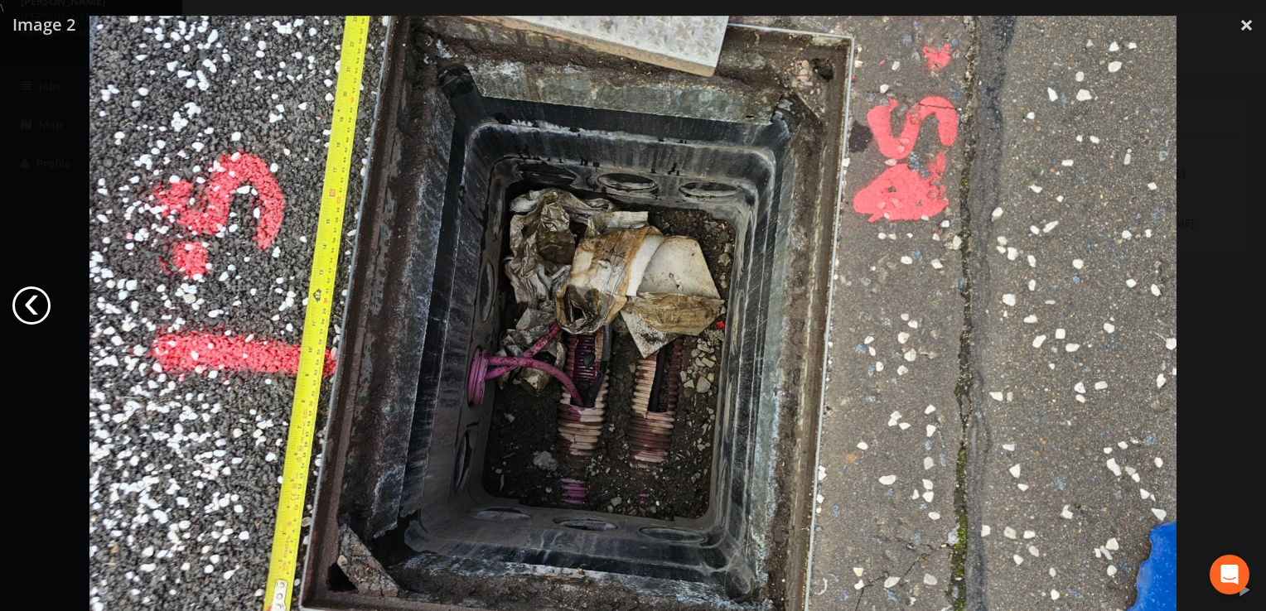
click at [27, 304] on link "‹" at bounding box center [31, 306] width 38 height 38
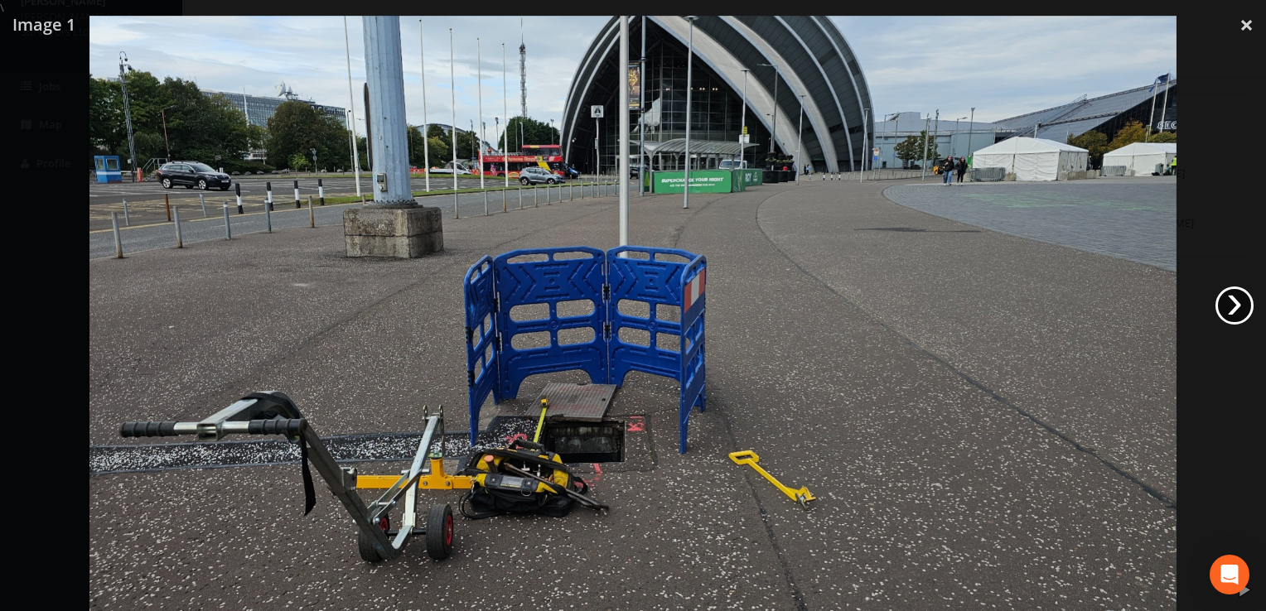
click at [1228, 300] on link "›" at bounding box center [1234, 306] width 38 height 38
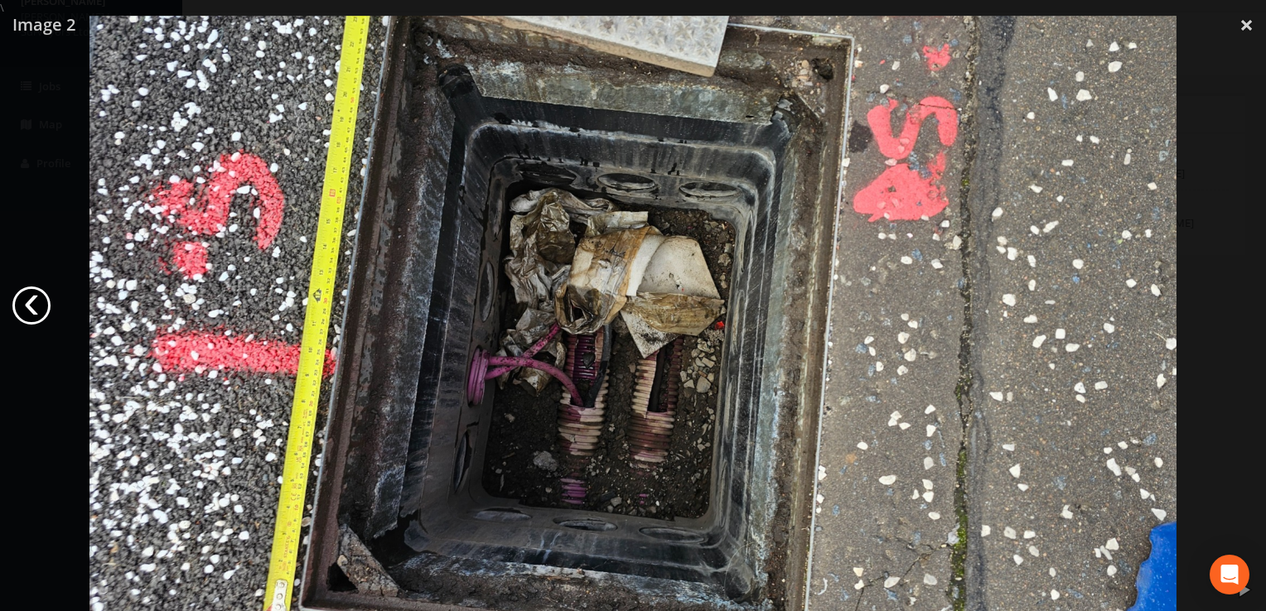
click at [27, 303] on link "‹" at bounding box center [31, 306] width 38 height 38
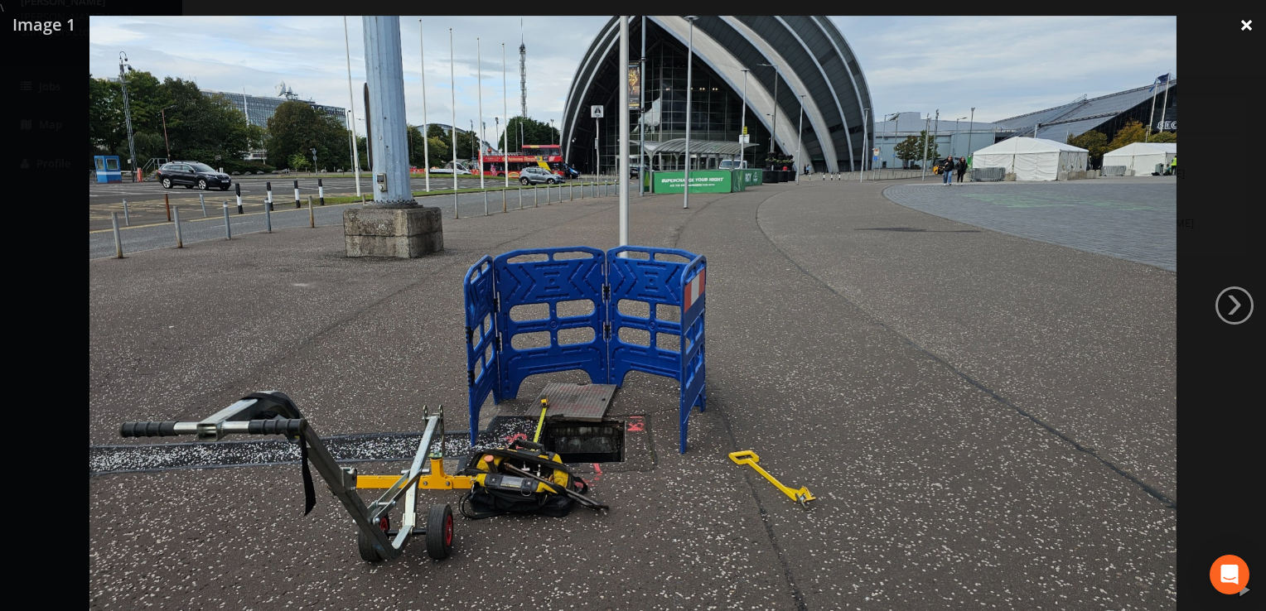
click at [1238, 22] on link "×" at bounding box center [1246, 25] width 39 height 50
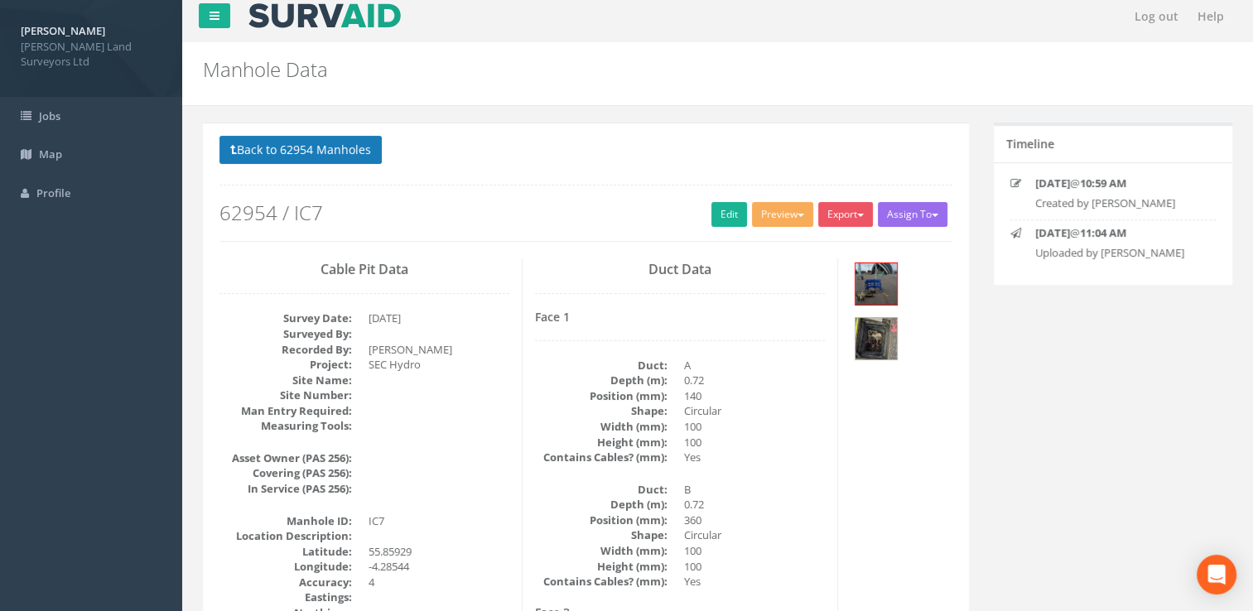
scroll to position [0, 0]
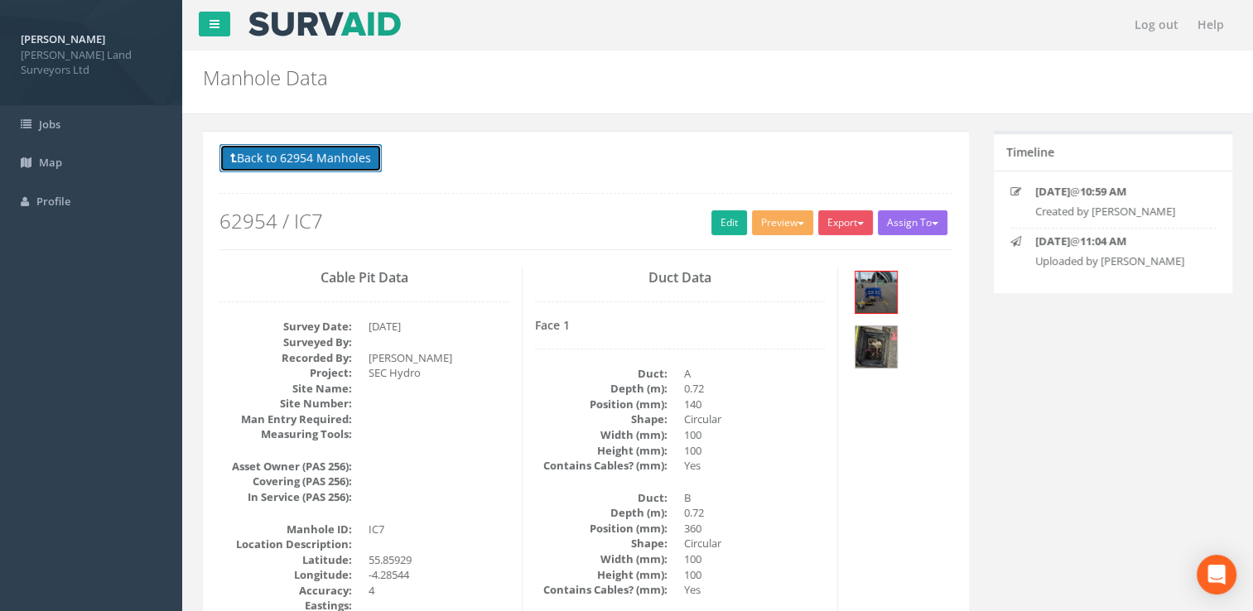
click at [282, 157] on button "Back to 62954 Manholes" at bounding box center [301, 158] width 162 height 28
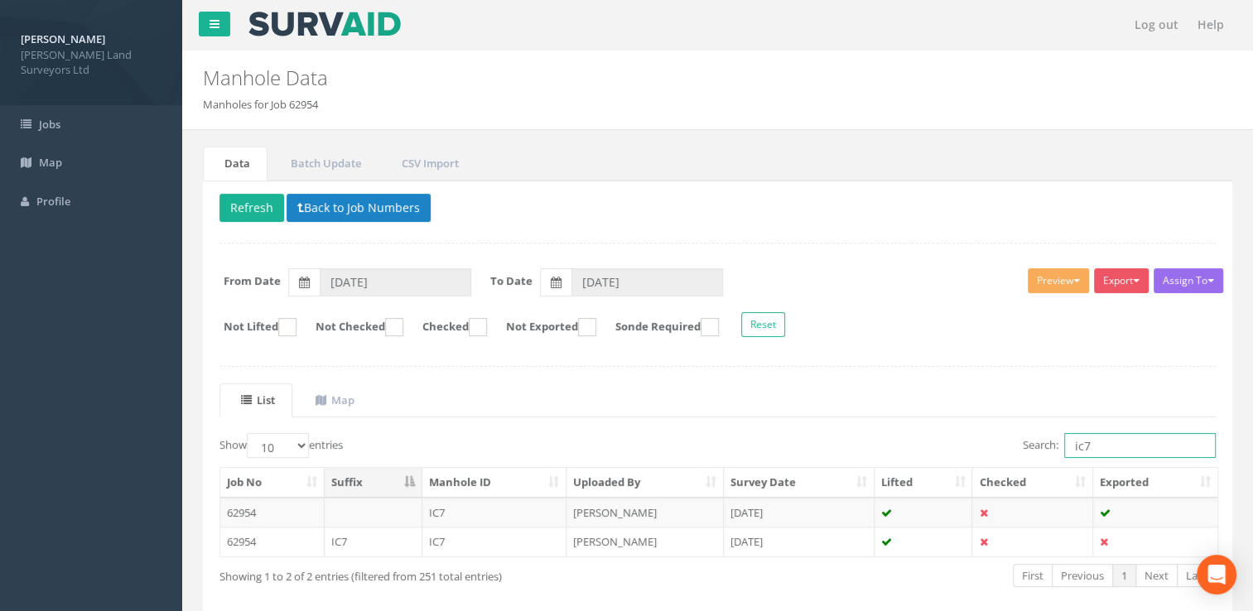
drag, startPoint x: 1110, startPoint y: 433, endPoint x: 1039, endPoint y: 446, distance: 72.3
click at [1039, 446] on label "Search: ic7" at bounding box center [1119, 445] width 193 height 25
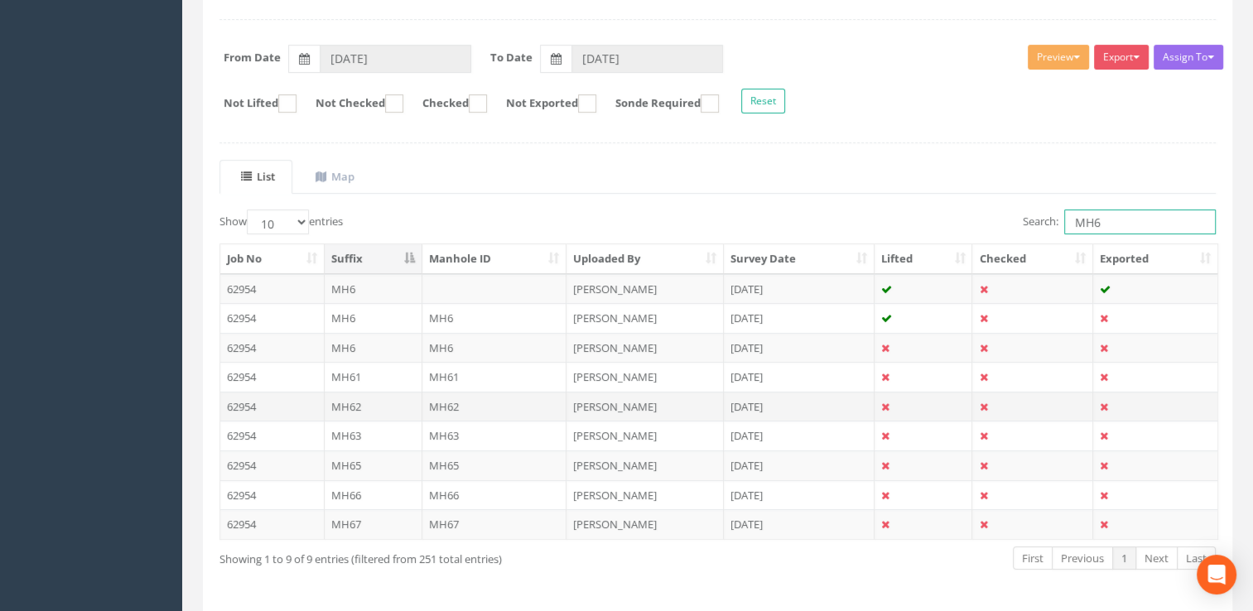
scroll to position [249, 0]
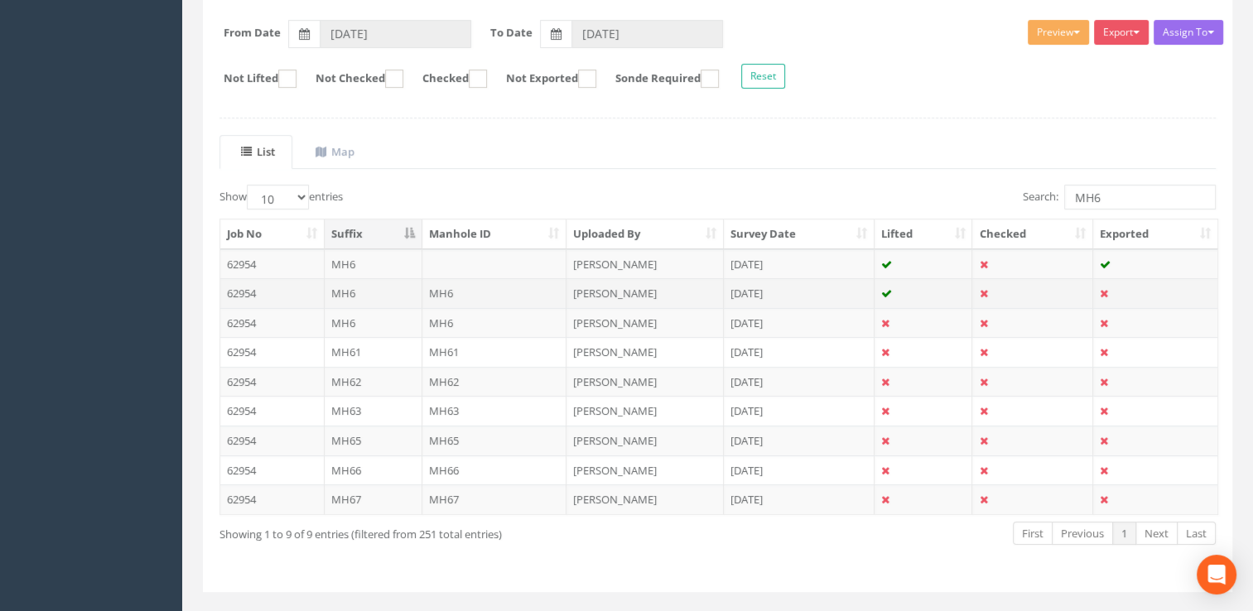
click at [610, 297] on td "[PERSON_NAME]" at bounding box center [645, 293] width 157 height 30
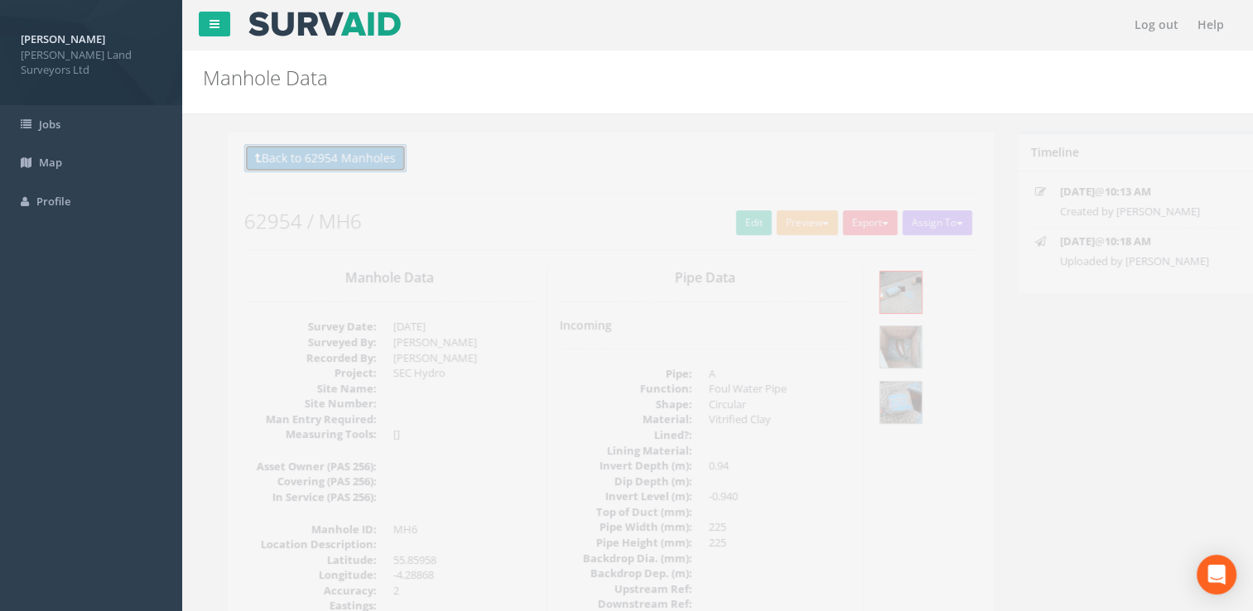
click at [258, 154] on button "Back to 62954 Manholes" at bounding box center [301, 158] width 162 height 28
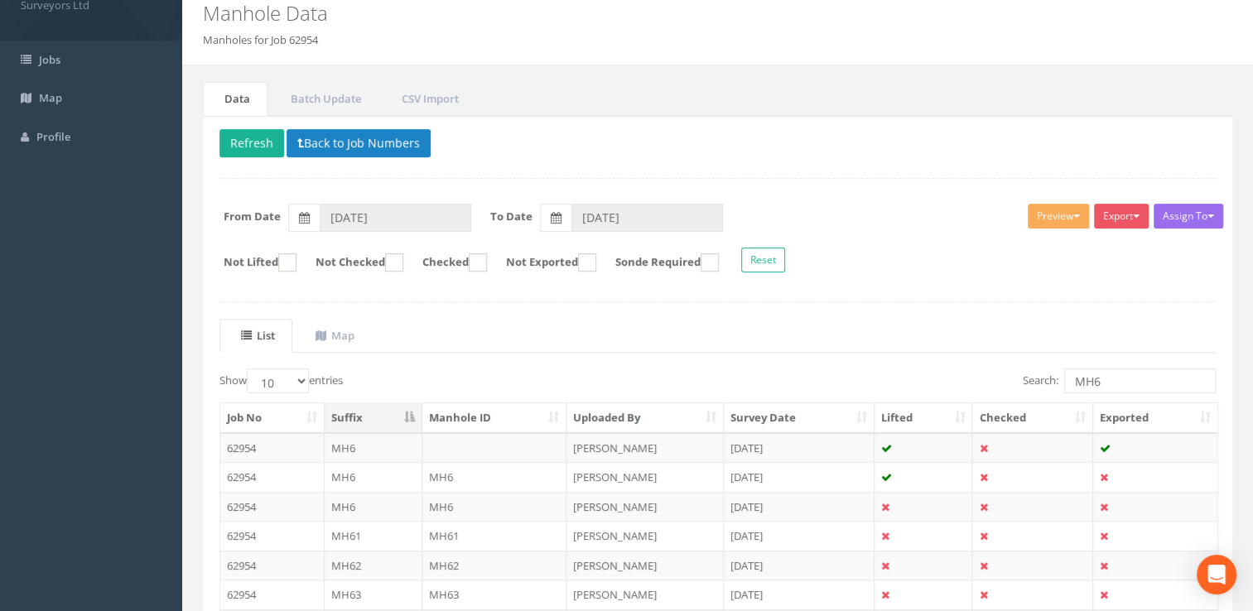
scroll to position [166, 0]
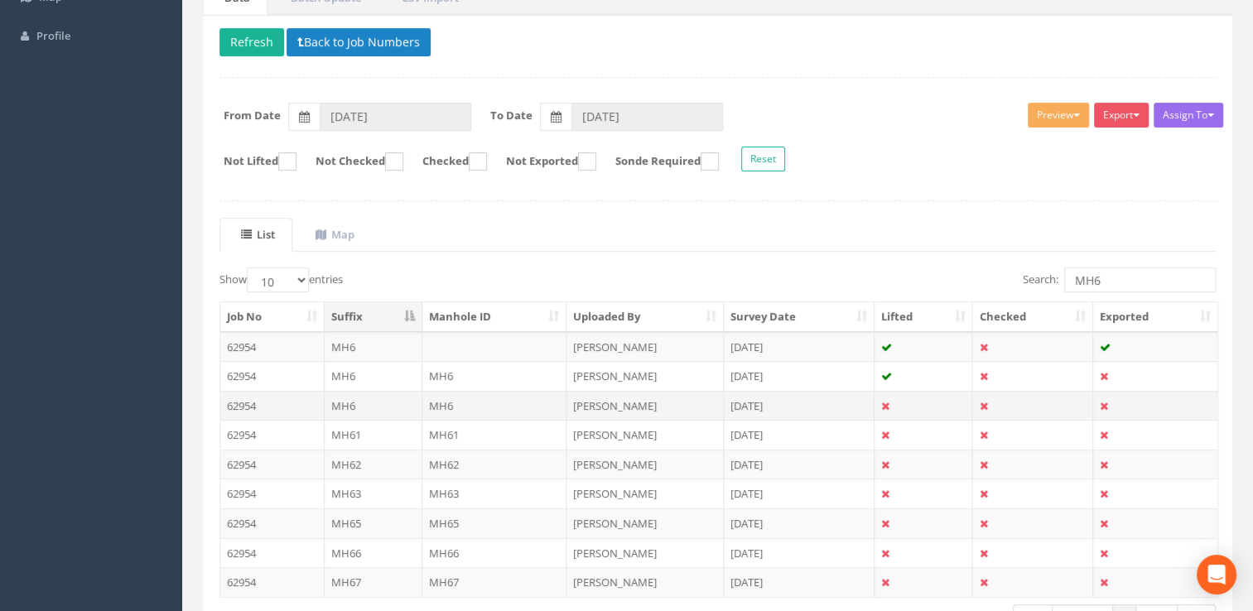
click at [452, 403] on td "MH6" at bounding box center [494, 406] width 145 height 30
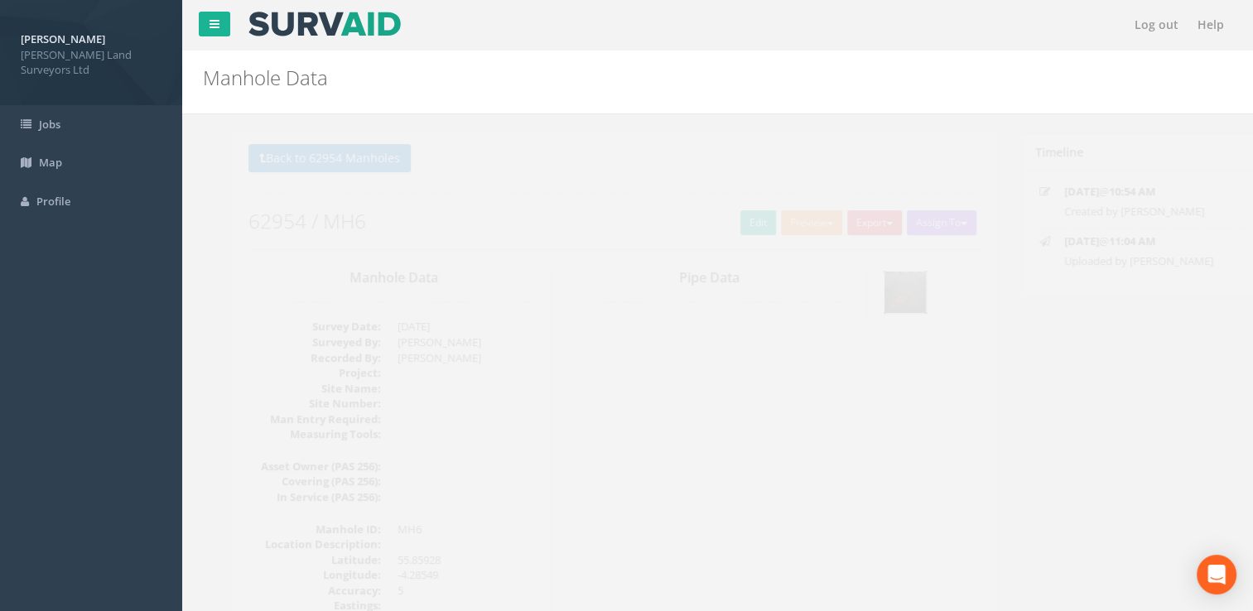
click at [867, 290] on img at bounding box center [876, 292] width 41 height 41
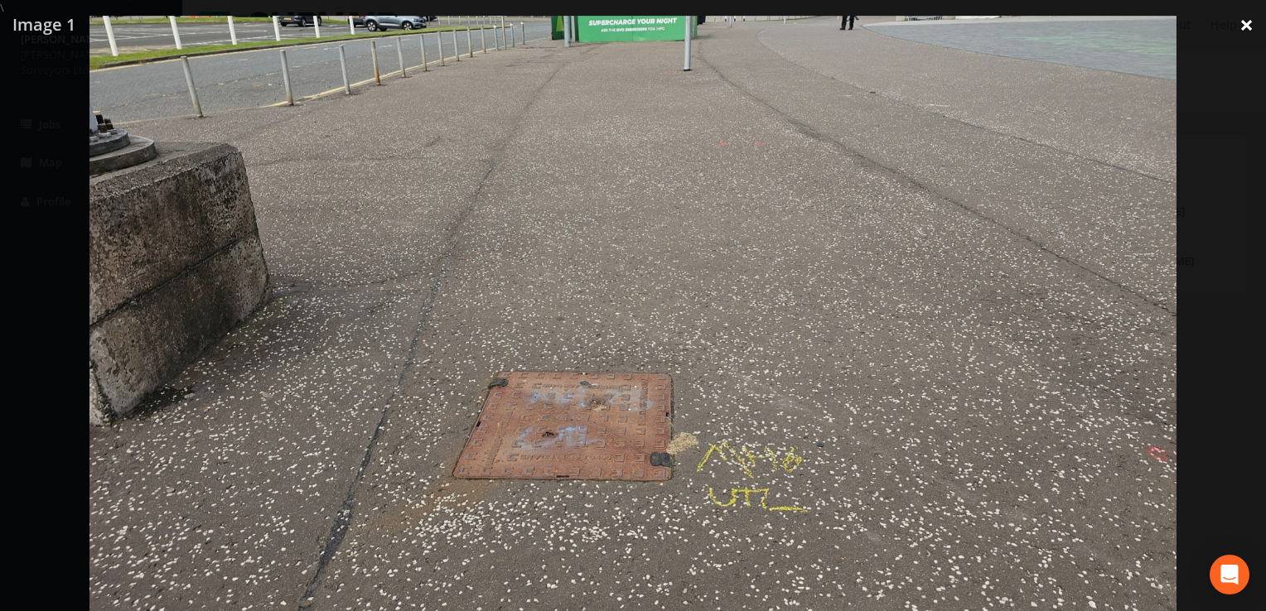
click at [1244, 25] on link "×" at bounding box center [1246, 25] width 39 height 50
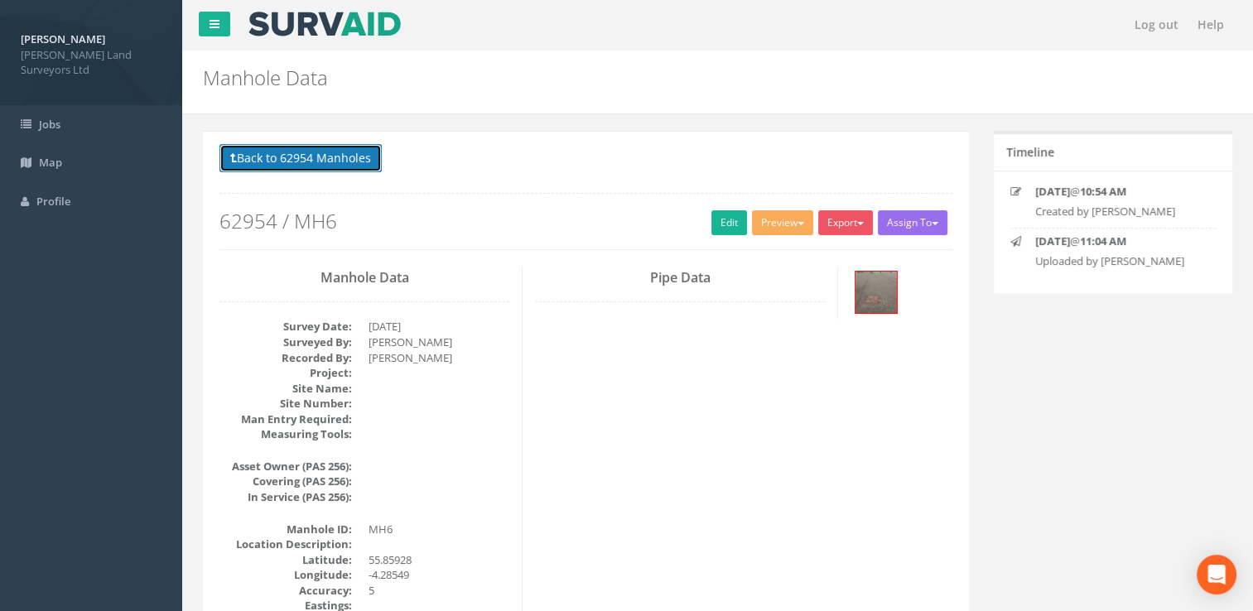
click at [330, 147] on button "Back to 62954 Manholes" at bounding box center [301, 158] width 162 height 28
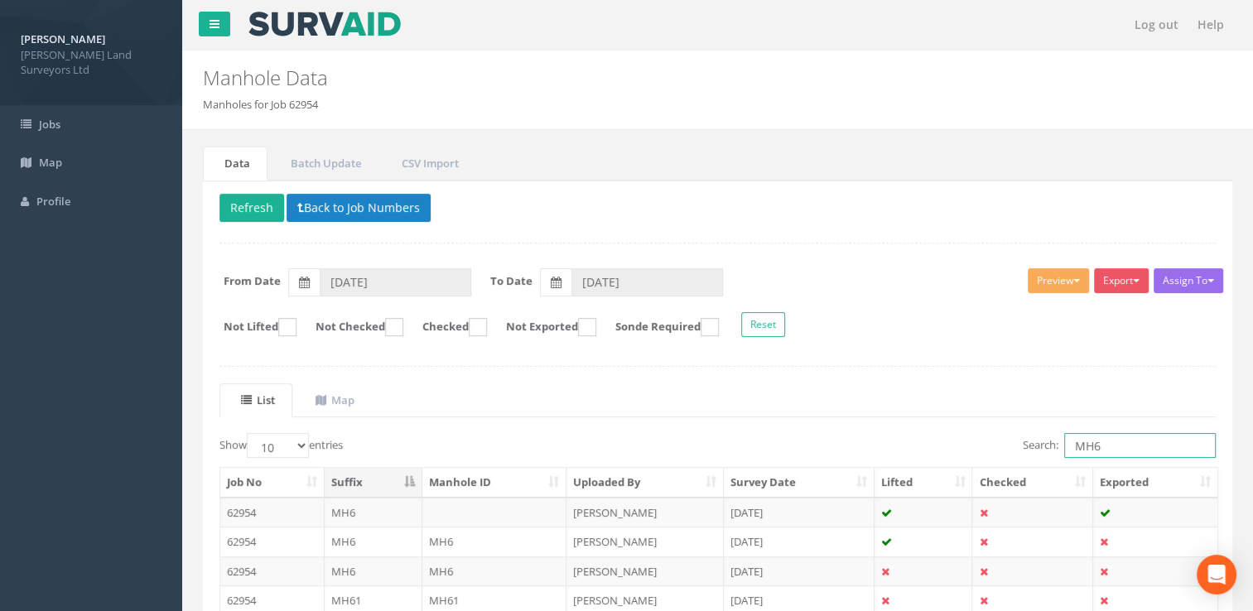
click at [1136, 445] on input "MH6" at bounding box center [1140, 445] width 152 height 25
type input "M"
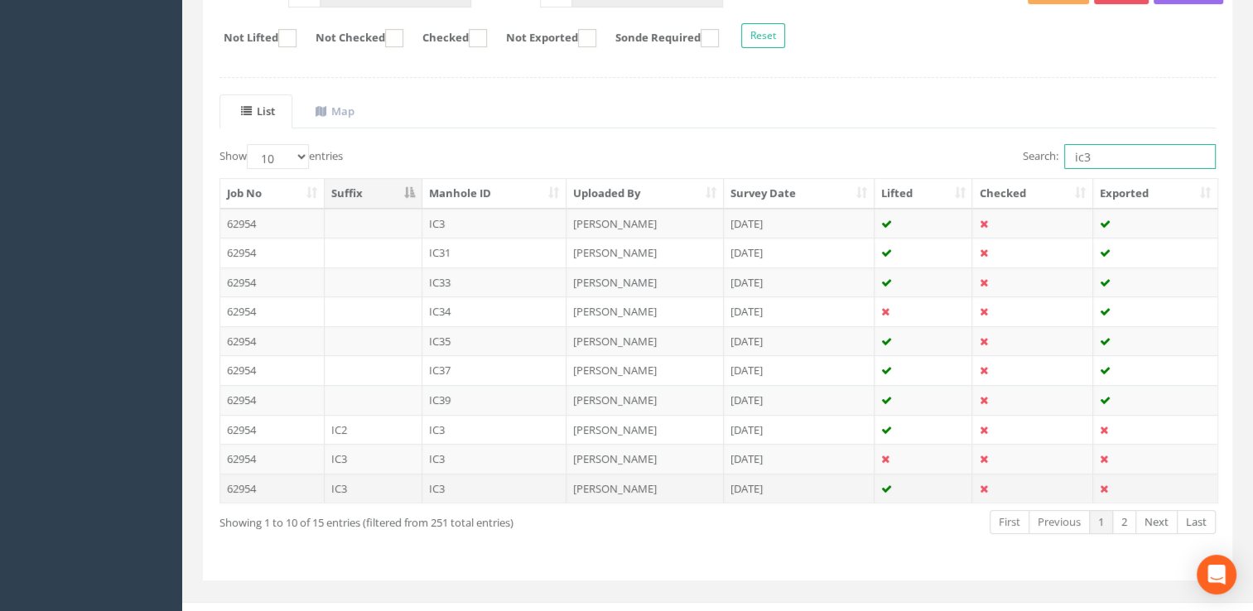
scroll to position [308, 0]
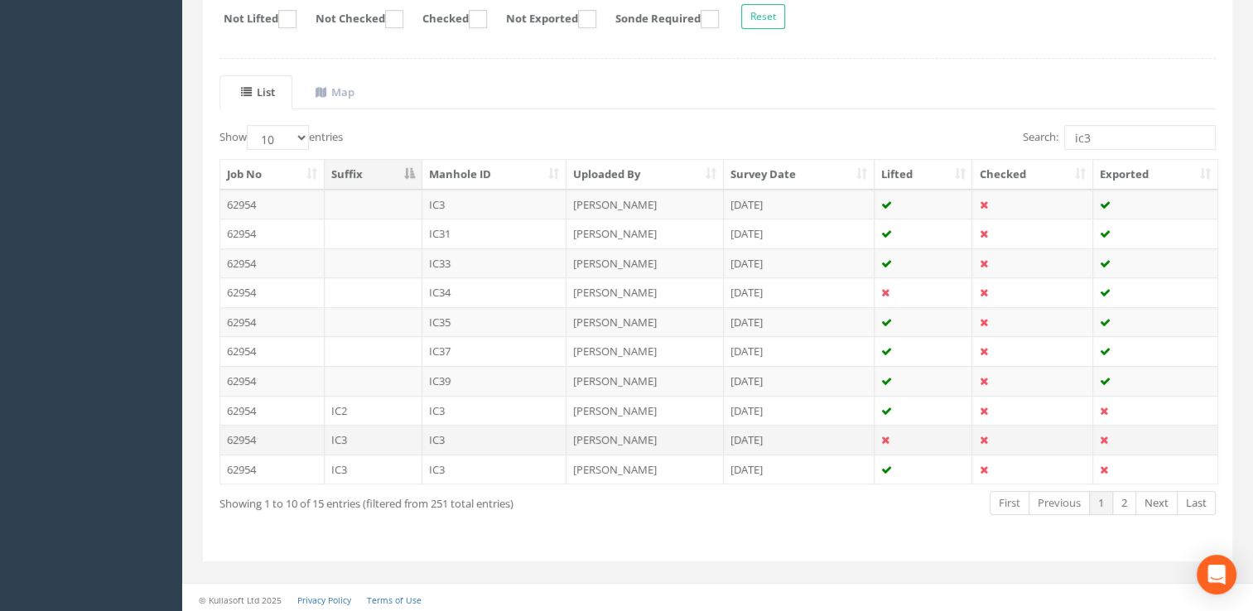
click at [699, 442] on td "[PERSON_NAME]" at bounding box center [645, 440] width 157 height 30
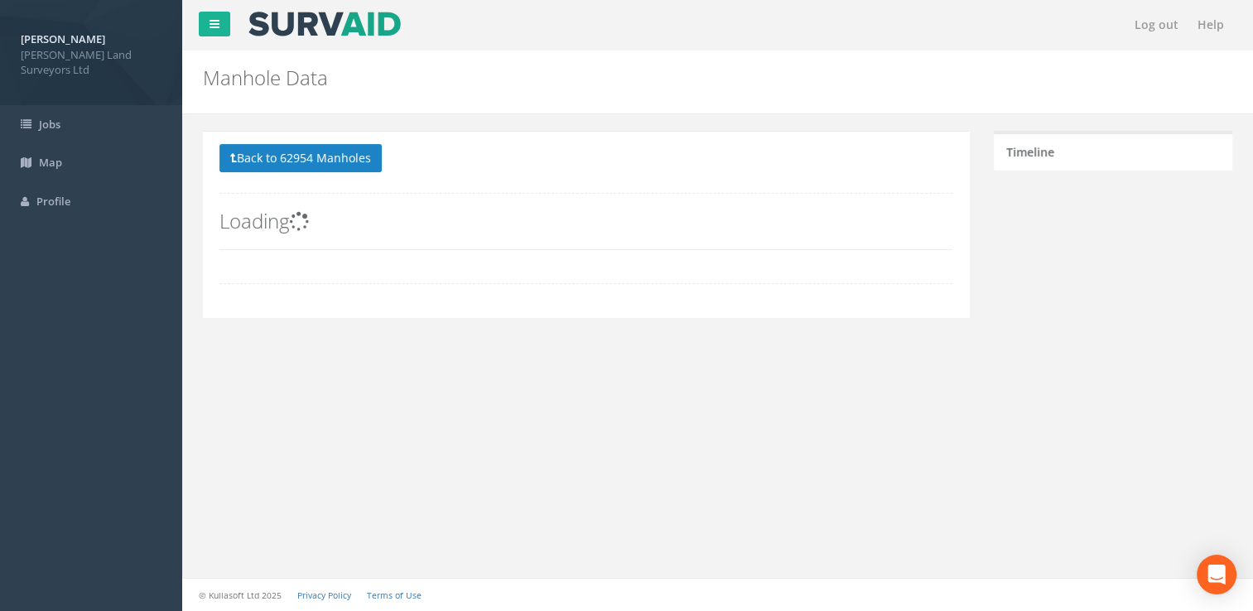
scroll to position [0, 0]
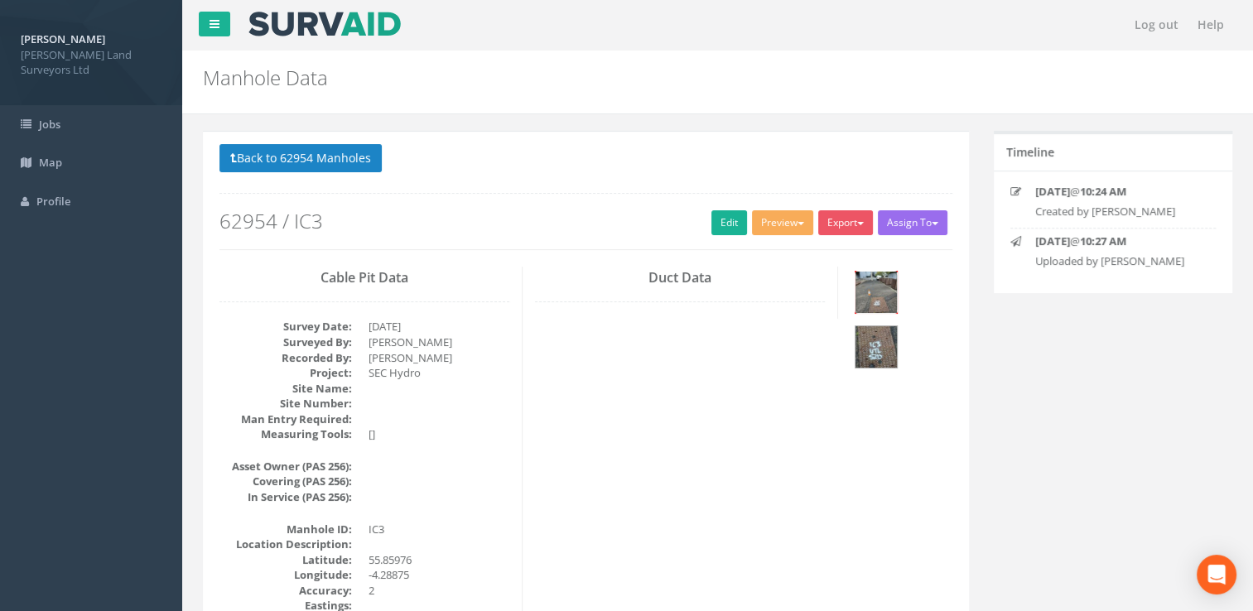
click at [881, 294] on img at bounding box center [876, 292] width 41 height 41
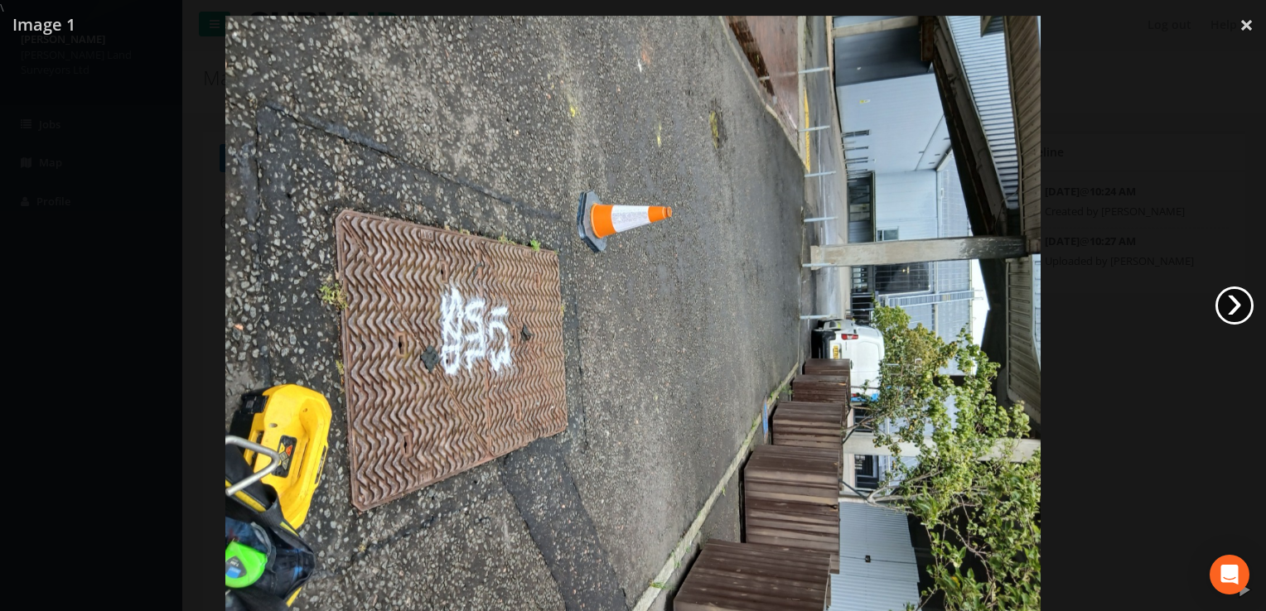
click at [1242, 302] on link "›" at bounding box center [1234, 306] width 38 height 38
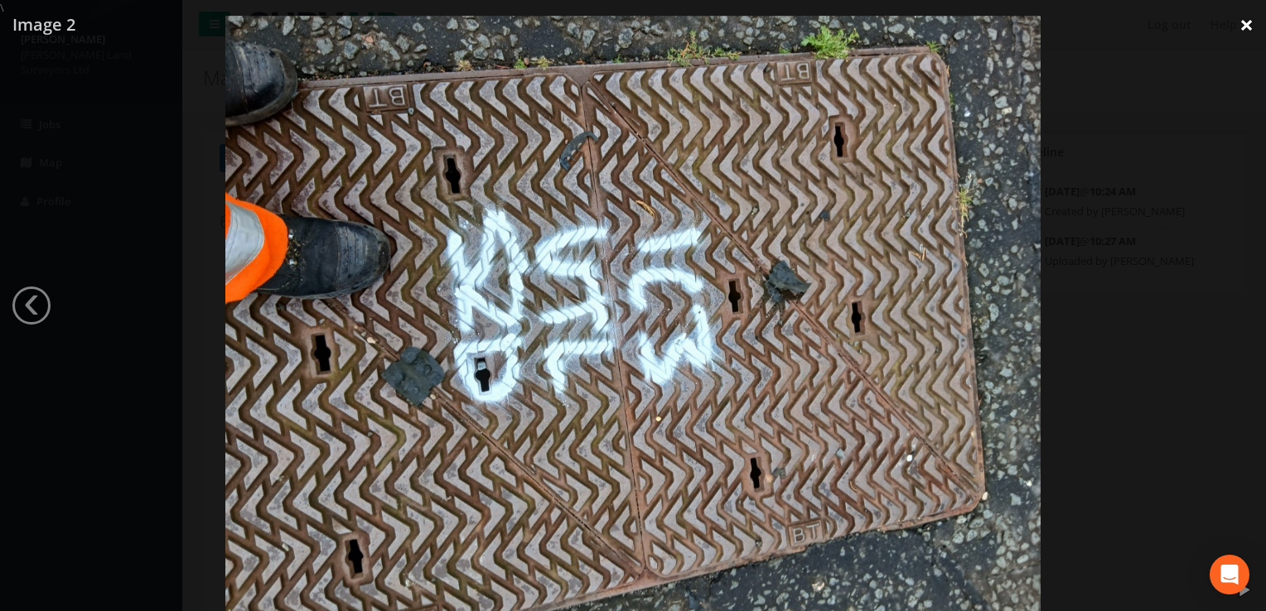
click at [1244, 21] on link "×" at bounding box center [1246, 25] width 39 height 50
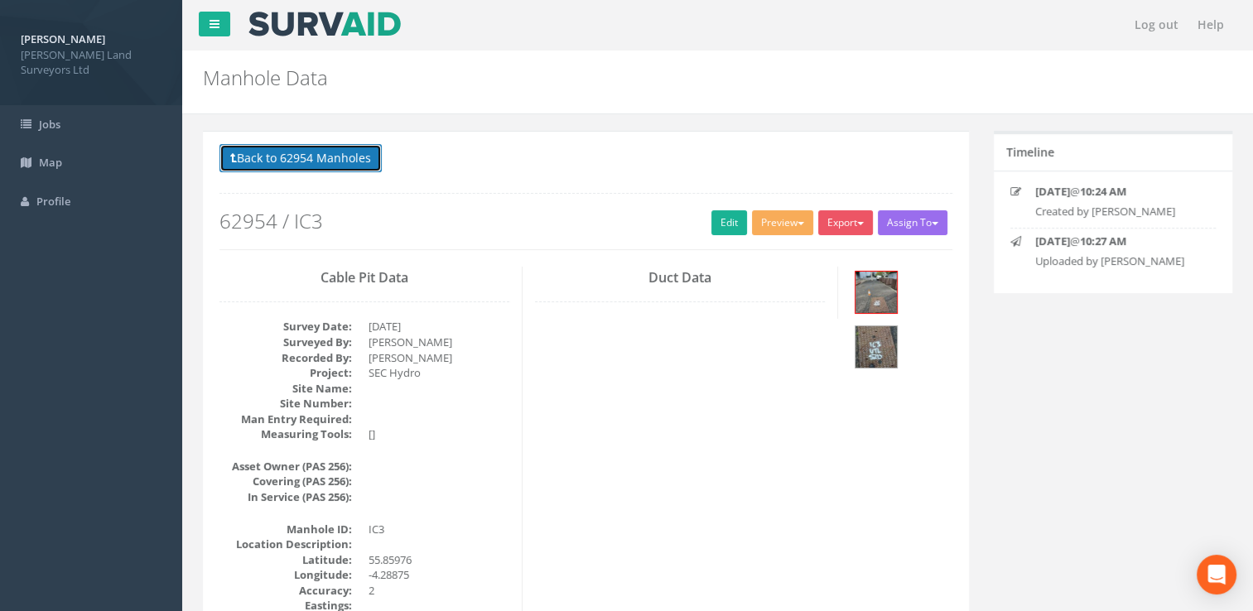
click at [289, 152] on button "Back to 62954 Manholes" at bounding box center [301, 158] width 162 height 28
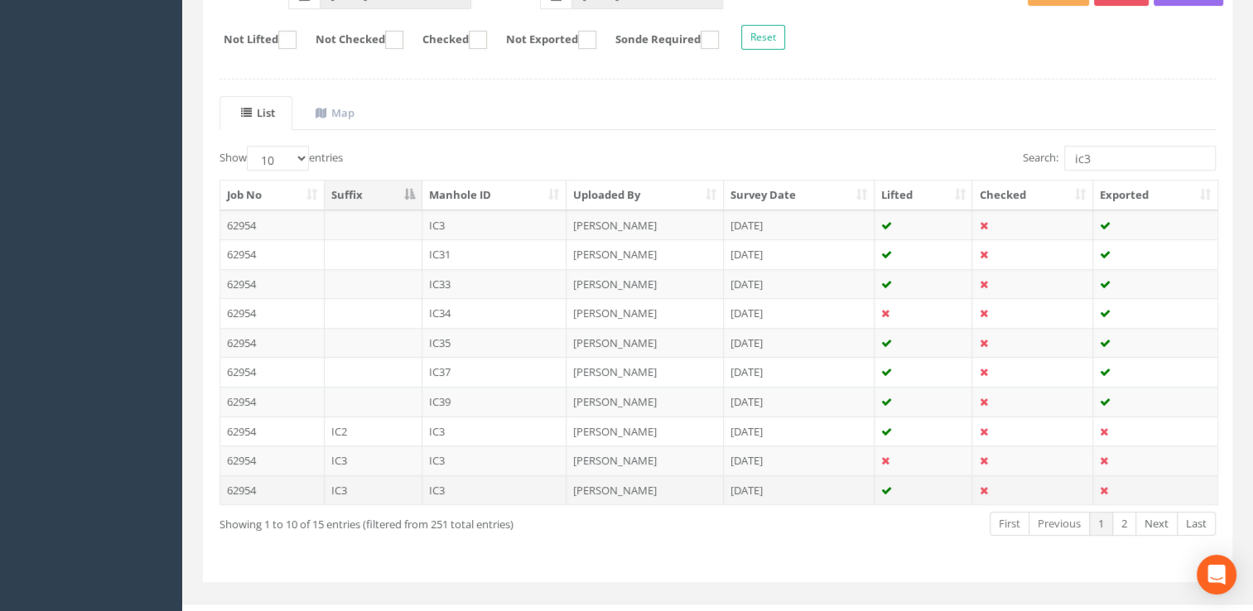
scroll to position [308, 0]
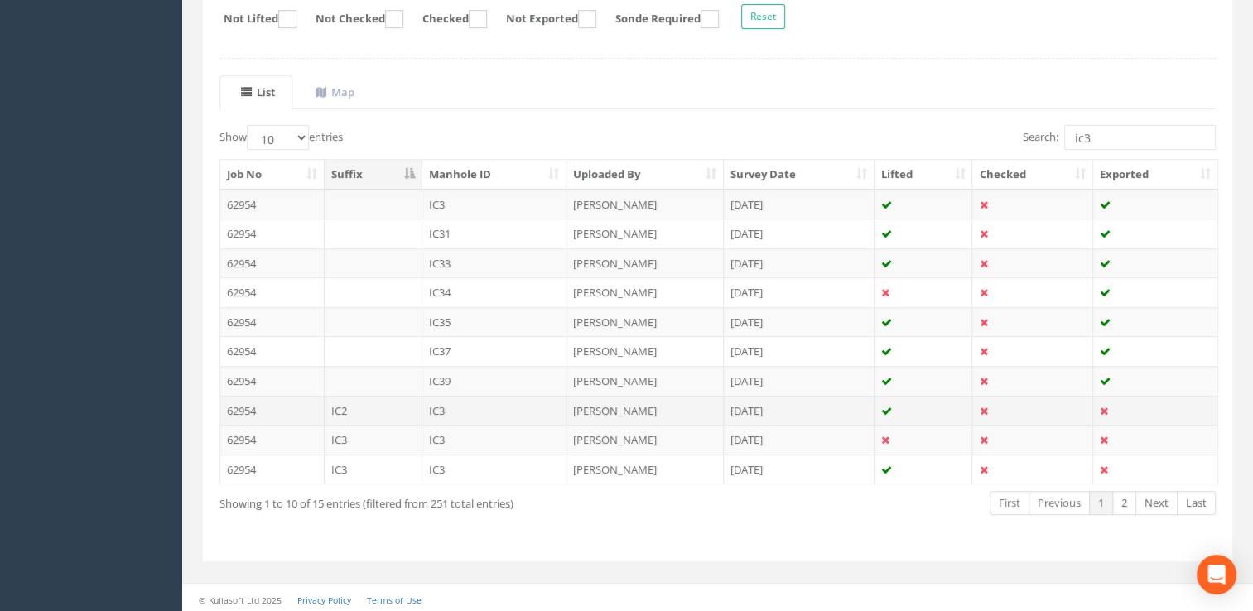
click at [613, 405] on td "[PERSON_NAME]" at bounding box center [645, 411] width 157 height 30
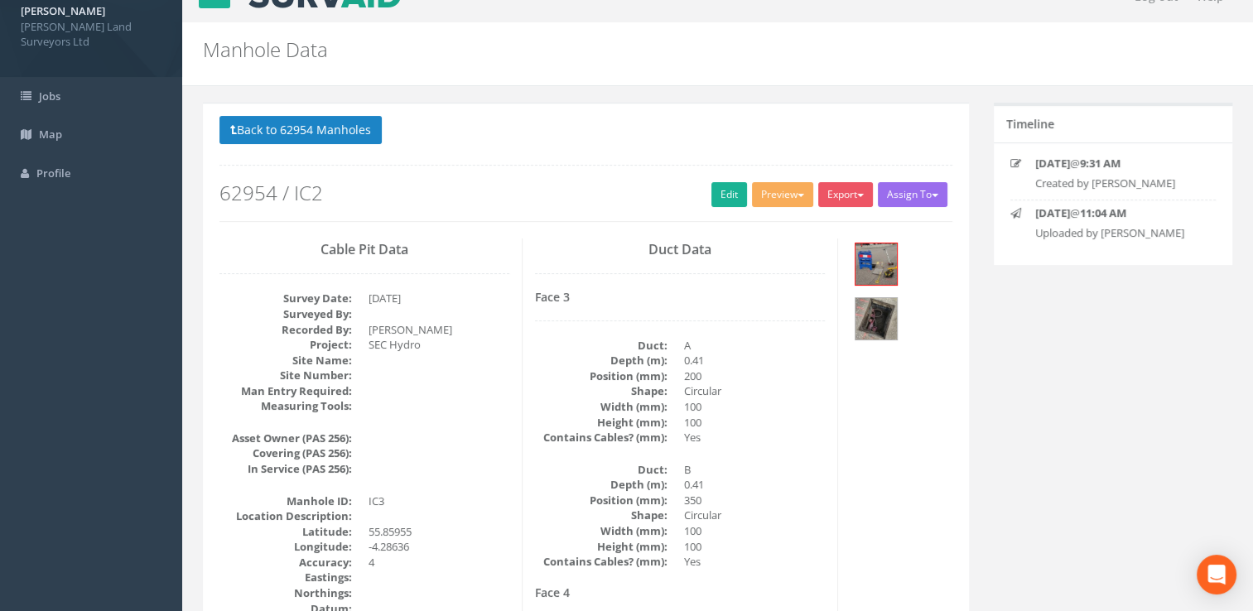
scroll to position [0, 0]
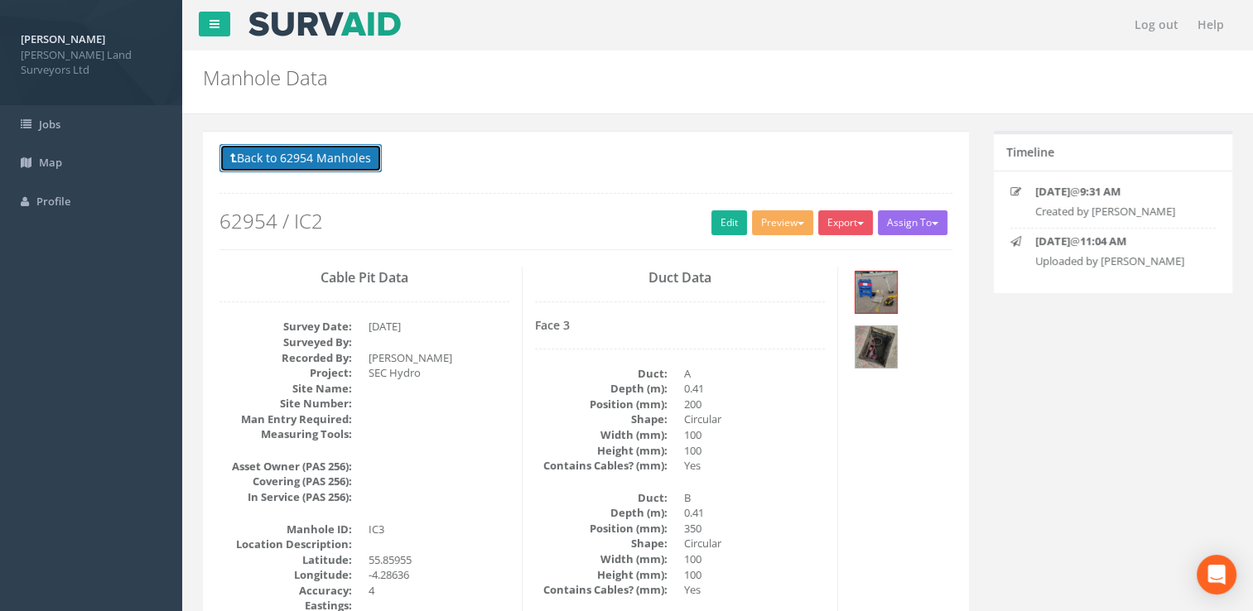
click at [308, 152] on button "Back to 62954 Manholes" at bounding box center [301, 158] width 162 height 28
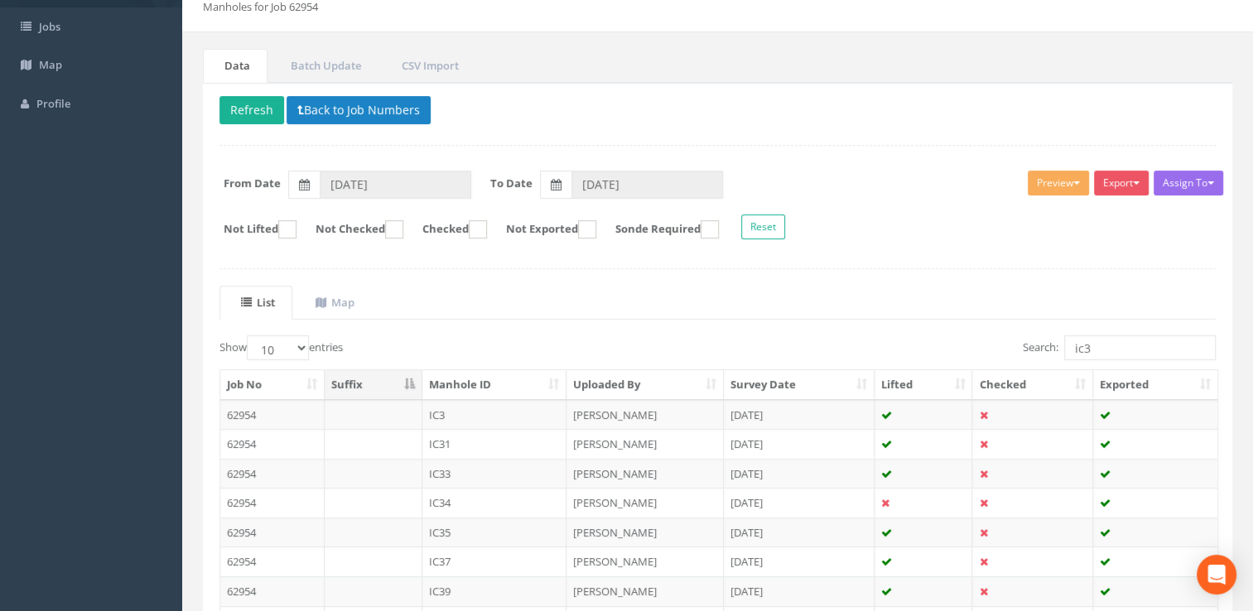
scroll to position [249, 0]
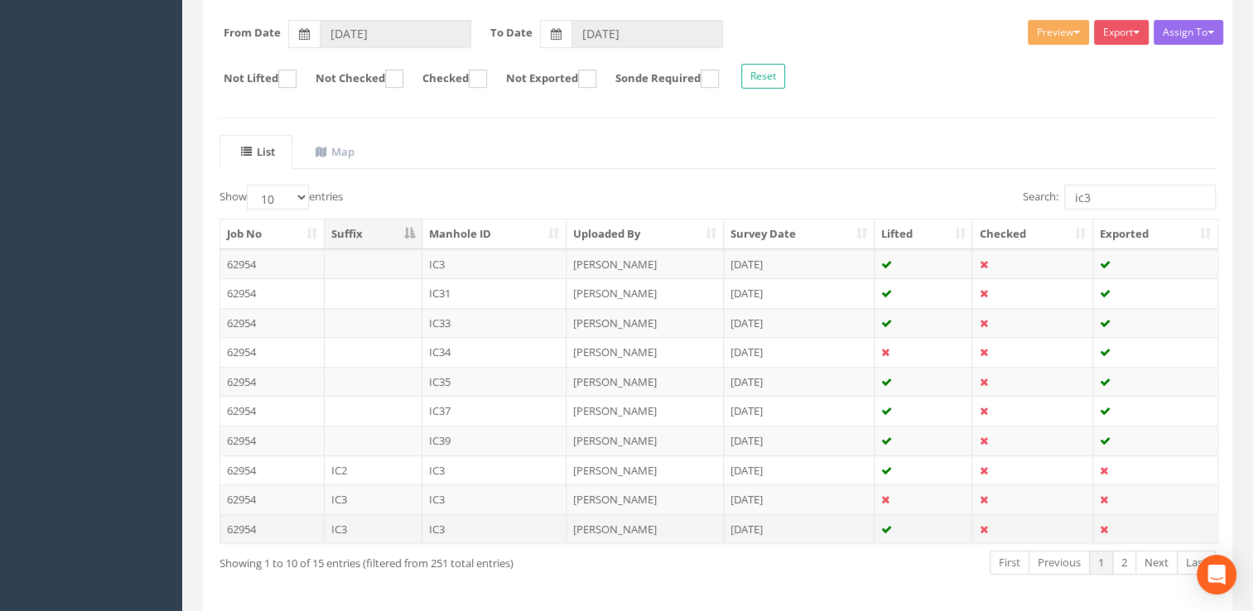
click at [474, 524] on td "IC3" at bounding box center [494, 529] width 145 height 30
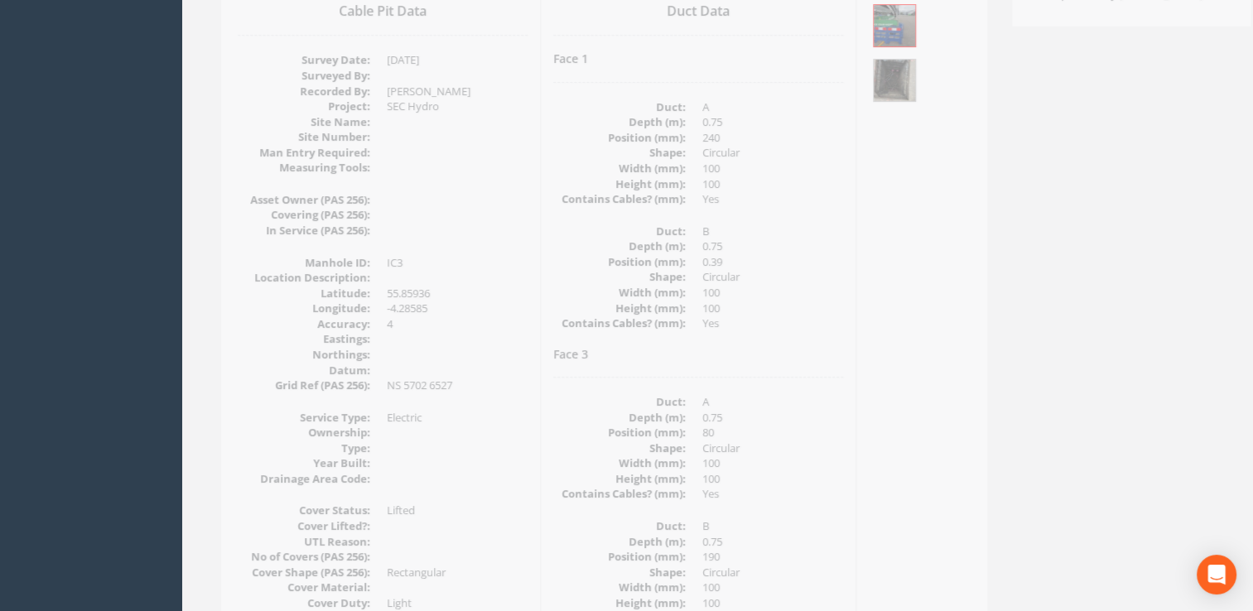
scroll to position [83, 0]
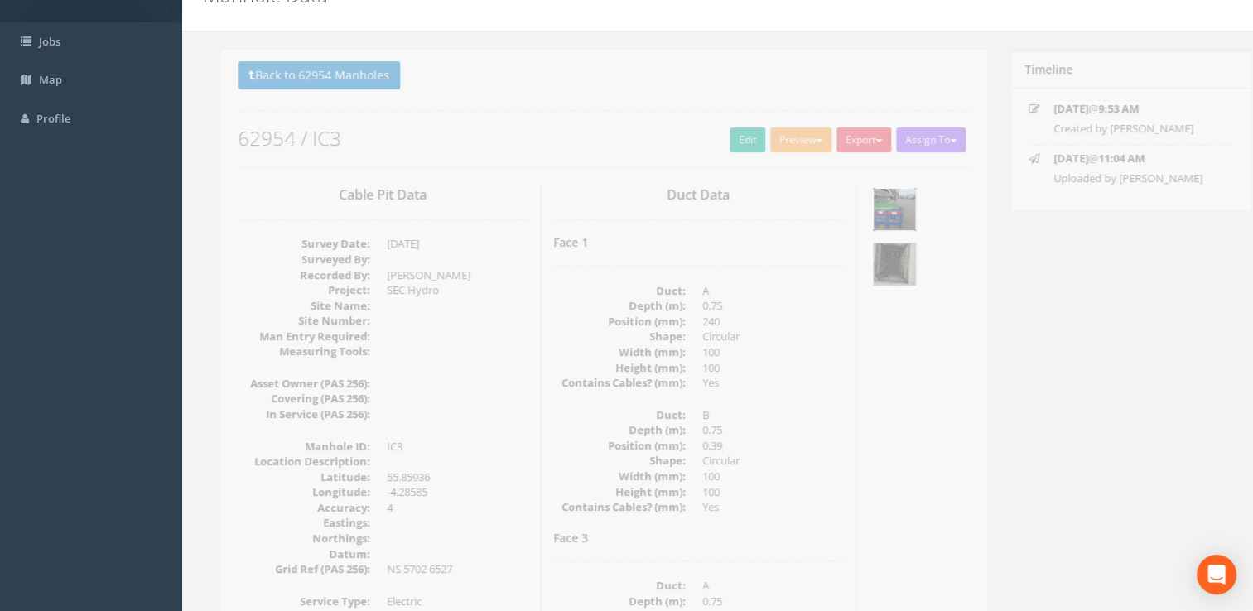
click at [860, 193] on img at bounding box center [876, 209] width 41 height 41
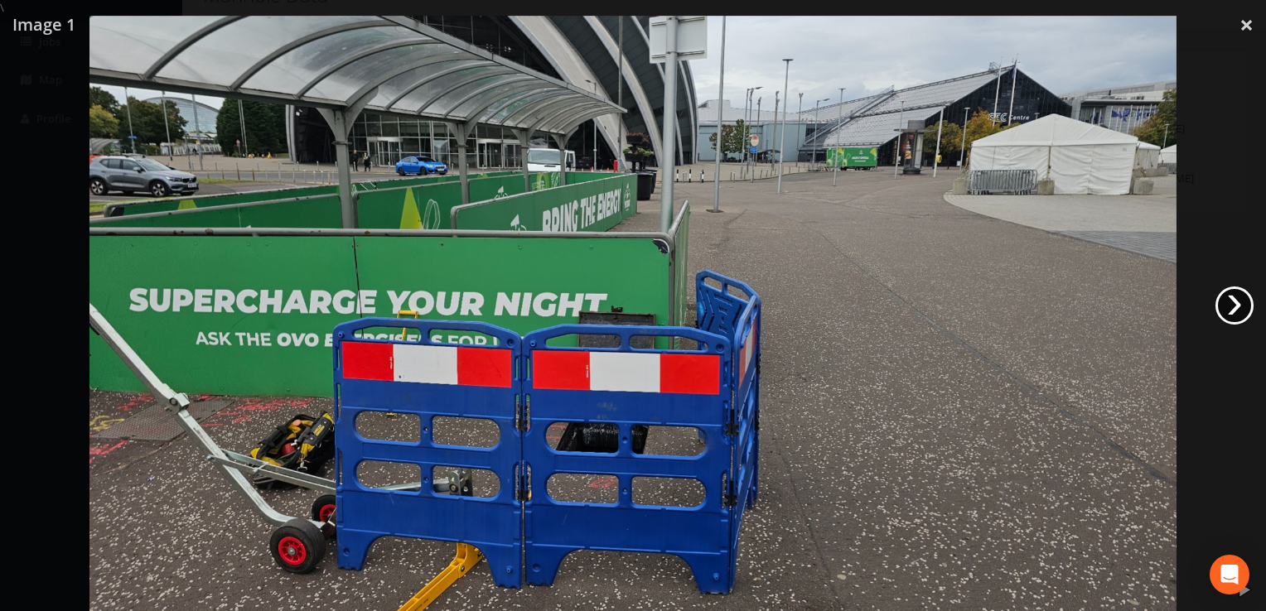
click at [1230, 297] on link "›" at bounding box center [1234, 306] width 38 height 38
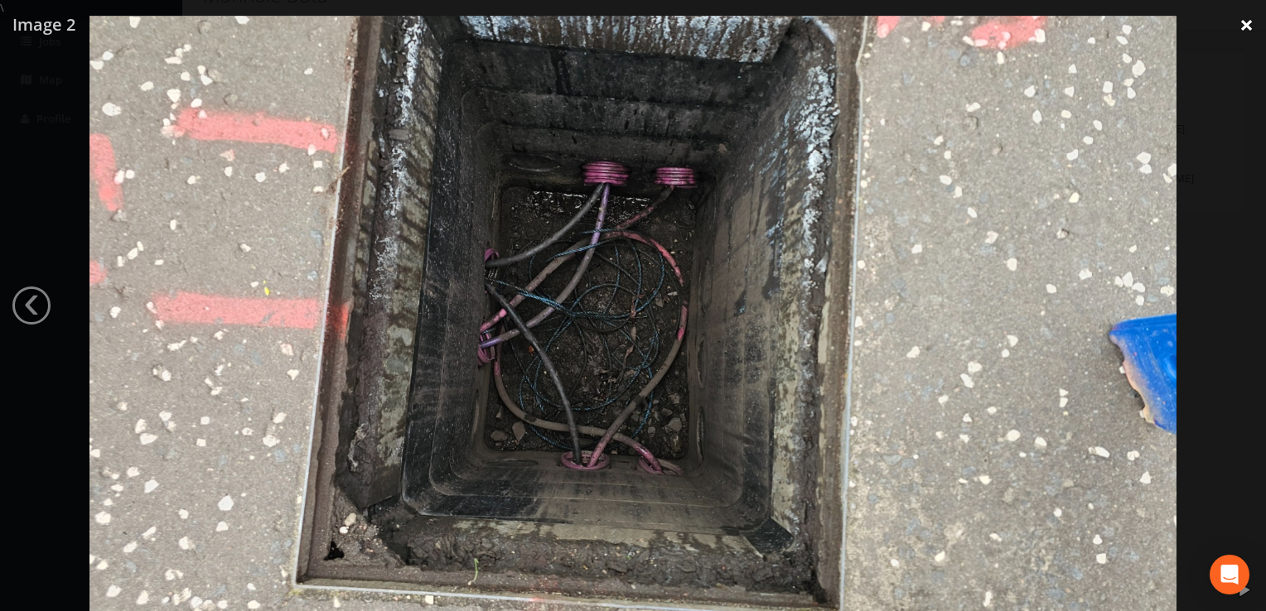
click at [1246, 18] on link "×" at bounding box center [1246, 25] width 39 height 50
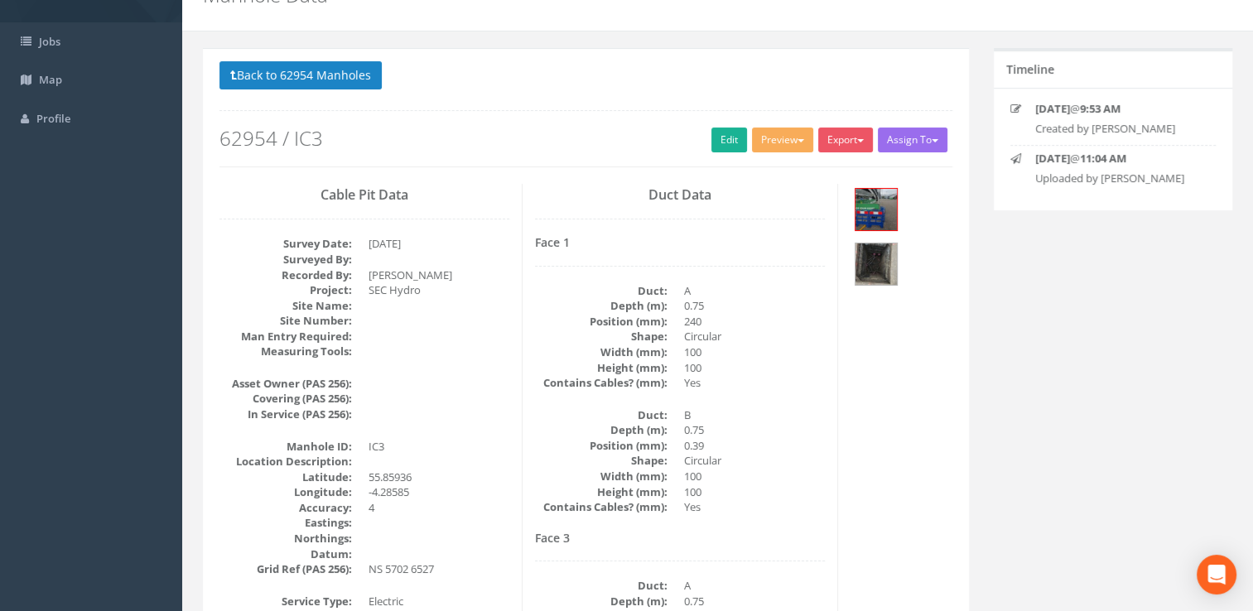
drag, startPoint x: 492, startPoint y: 109, endPoint x: 509, endPoint y: 137, distance: 32.4
click at [509, 137] on div "Back to 62954 Manholes Back to Map Assign To Utility Mapping No Companies Added…" at bounding box center [586, 113] width 733 height 105
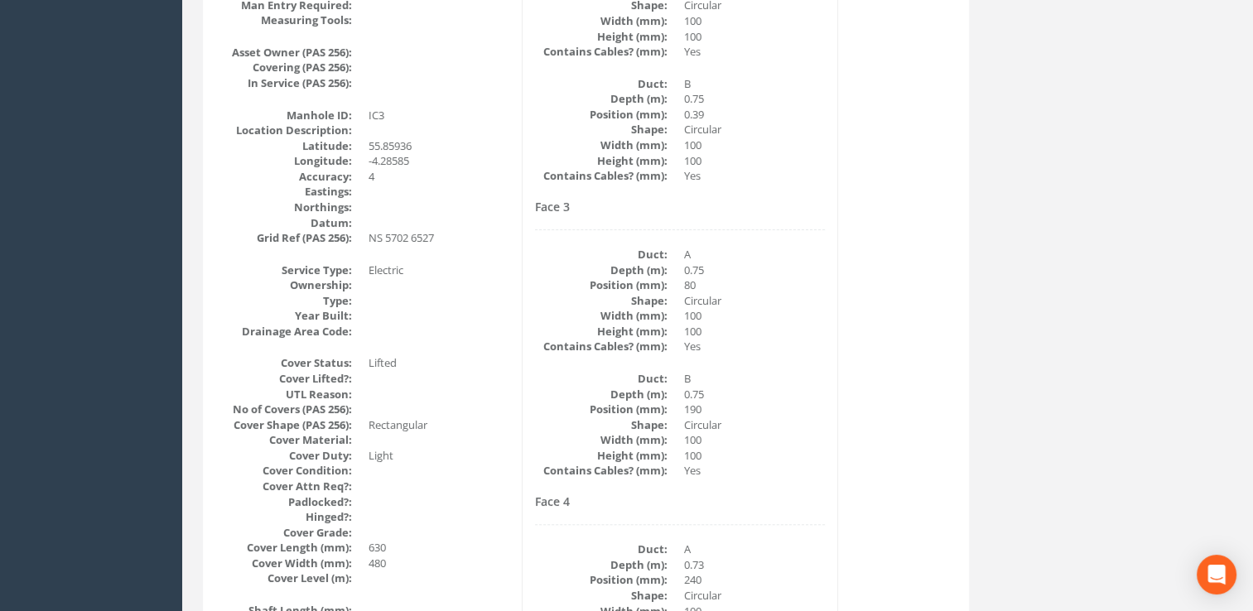
scroll to position [166, 0]
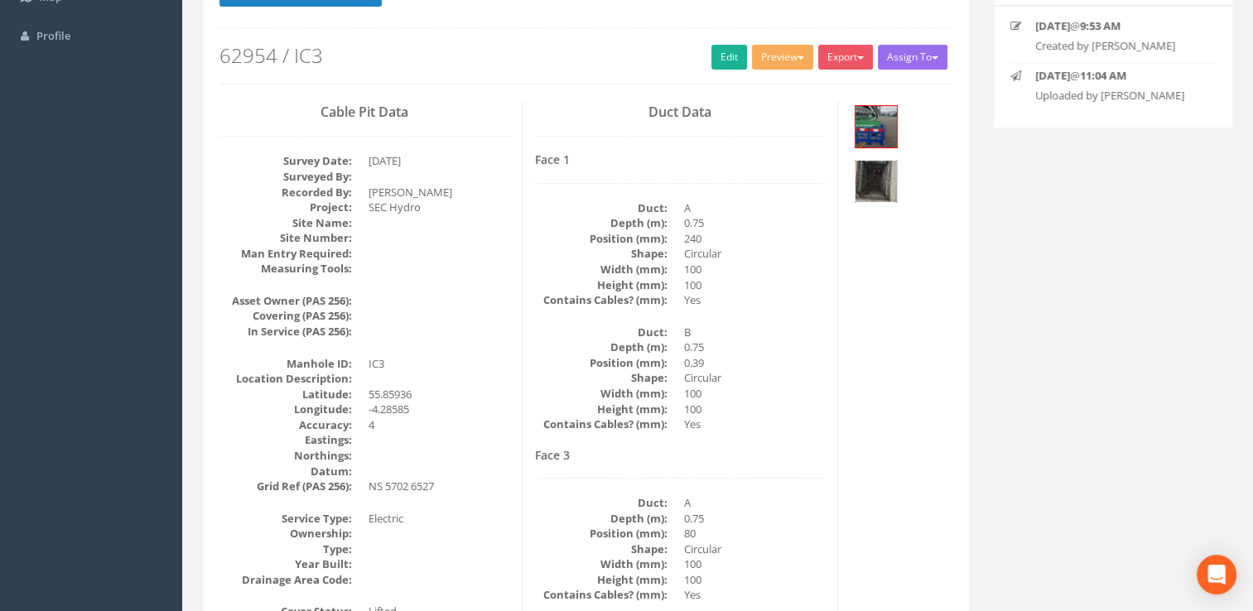
click at [886, 176] on img at bounding box center [876, 181] width 41 height 41
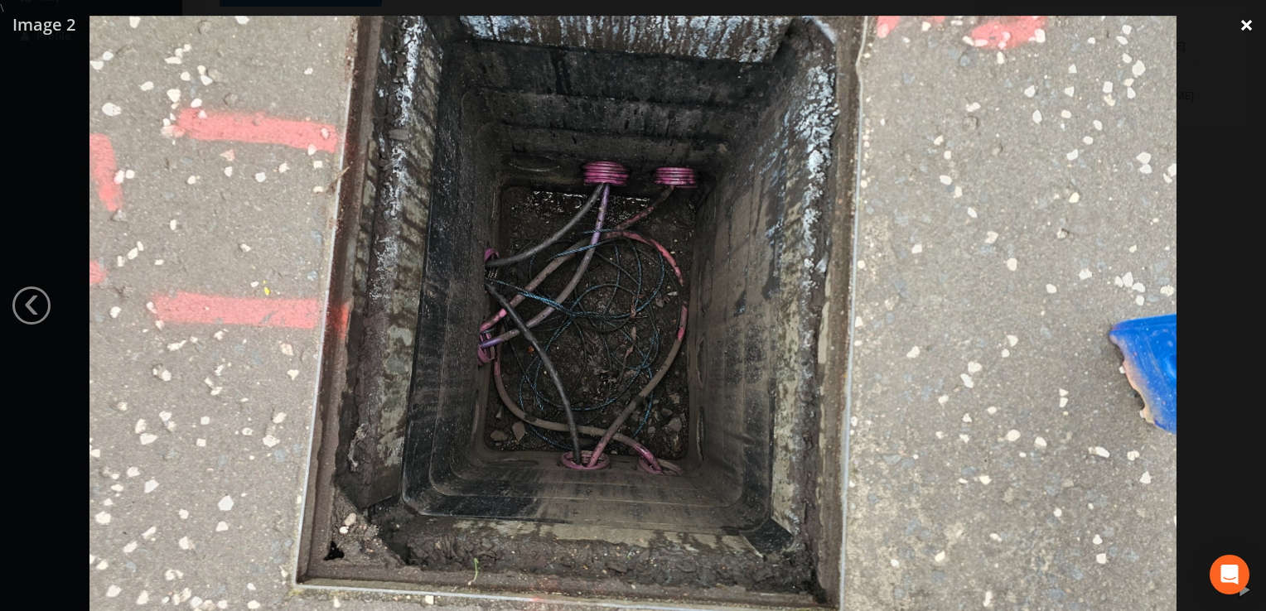
click at [1247, 22] on link "×" at bounding box center [1246, 25] width 39 height 50
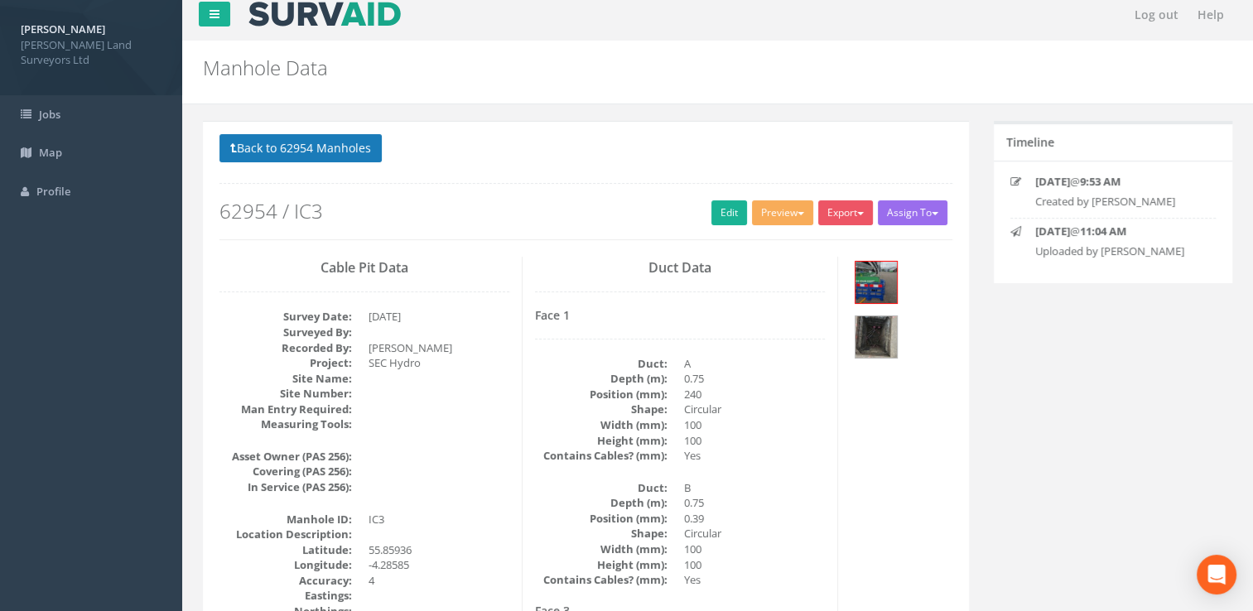
scroll to position [0, 0]
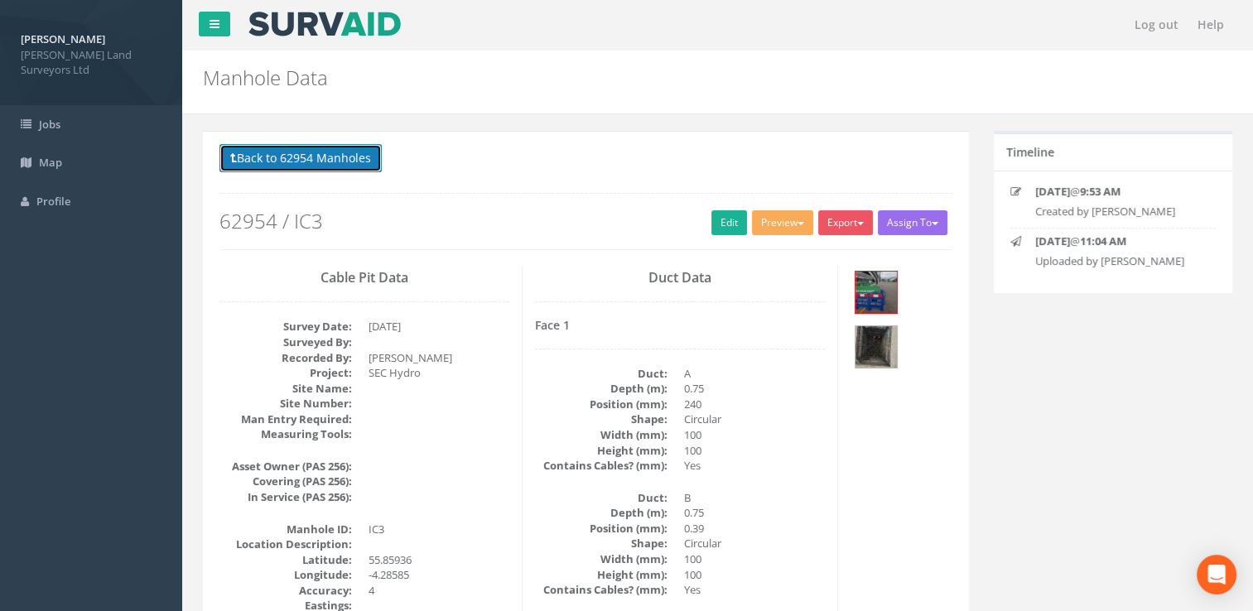
click at [284, 157] on button "Back to 62954 Manholes" at bounding box center [301, 158] width 162 height 28
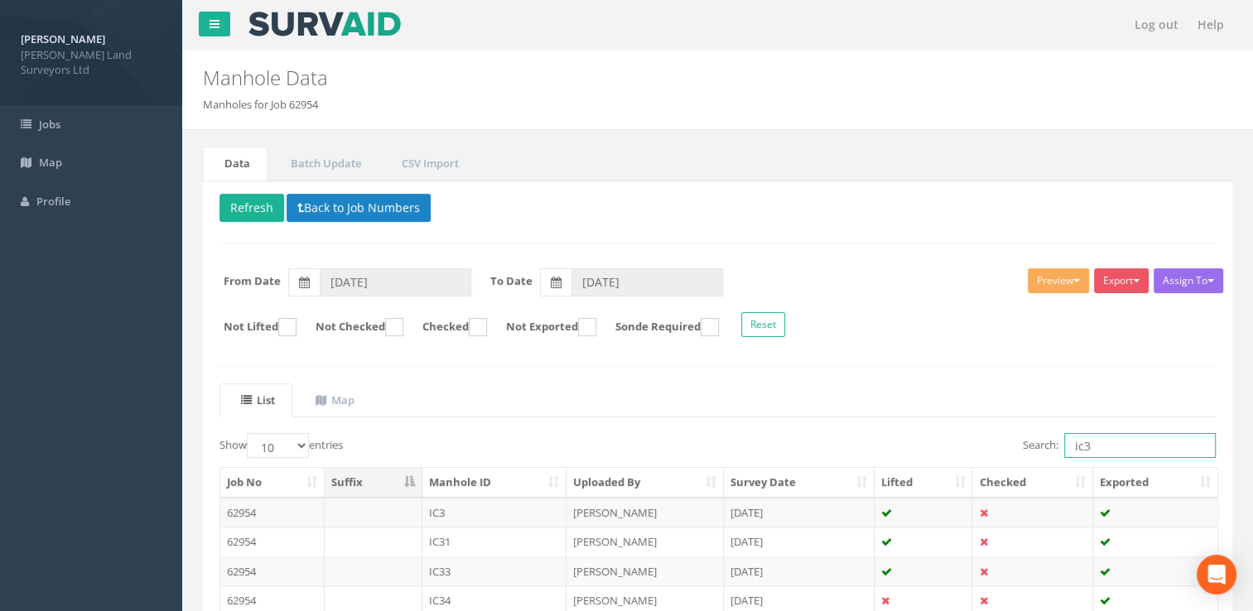
click at [1120, 434] on input "ic3" at bounding box center [1140, 445] width 152 height 25
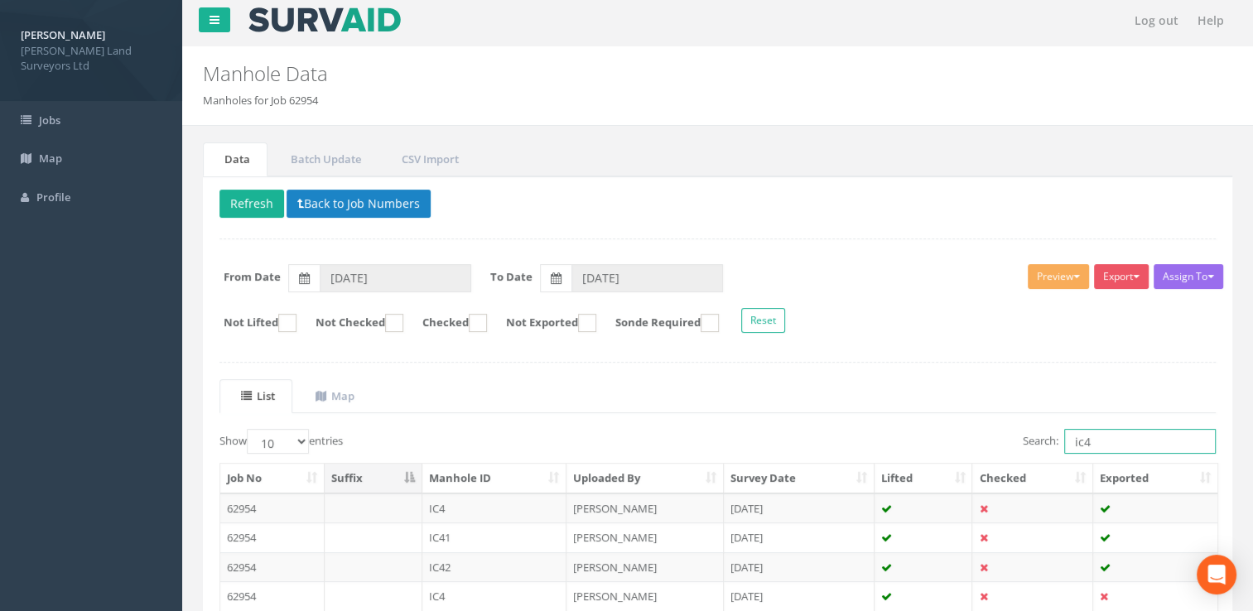
scroll to position [308, 0]
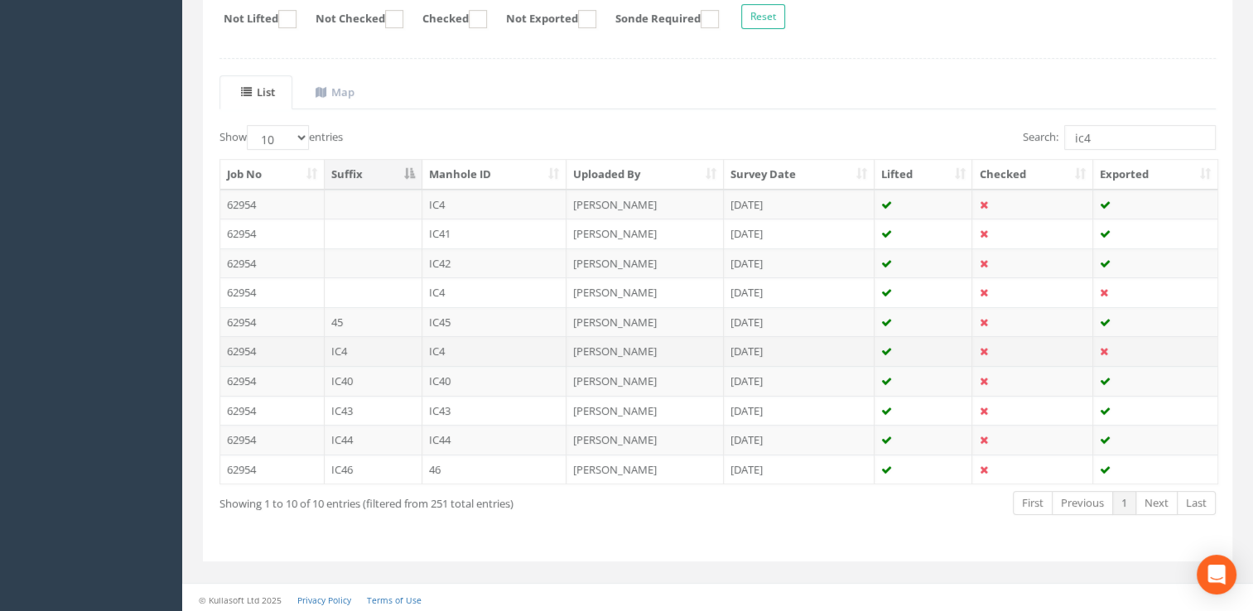
click at [713, 349] on td "[PERSON_NAME]" at bounding box center [645, 351] width 157 height 30
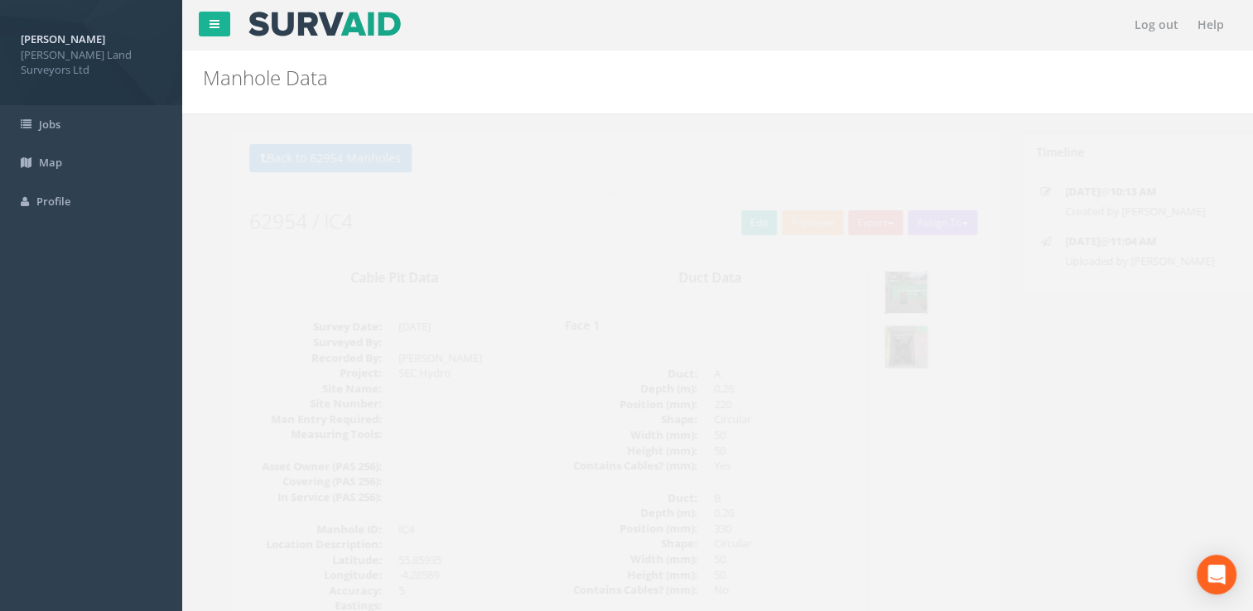
click at [873, 292] on img at bounding box center [876, 292] width 41 height 41
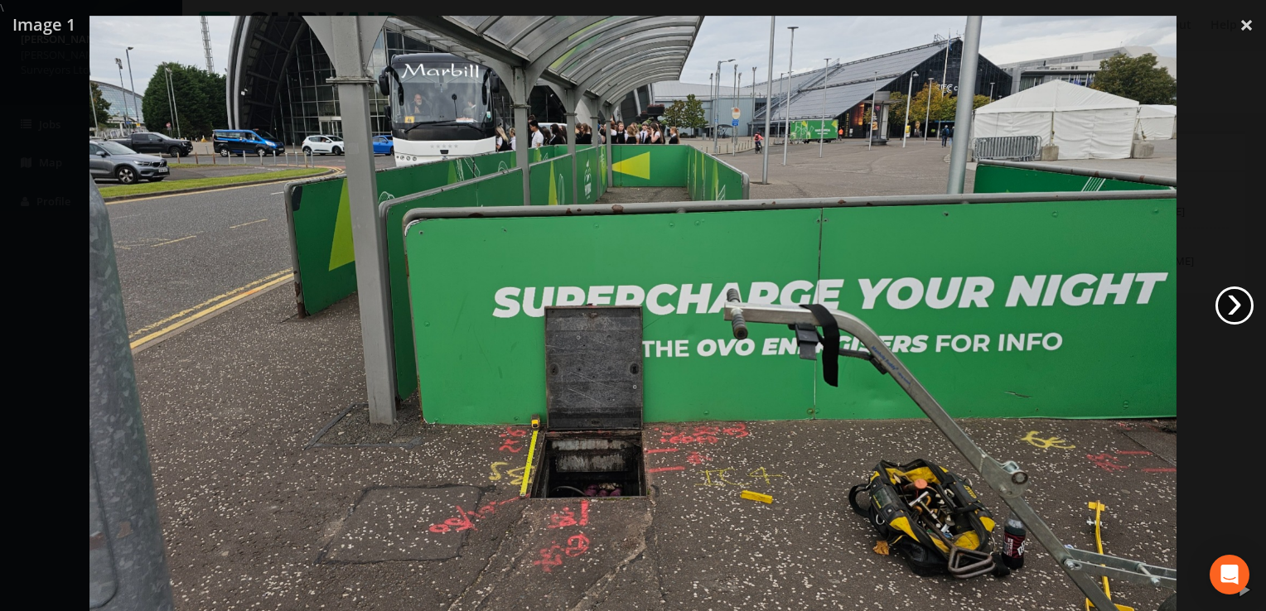
click at [1223, 306] on link "›" at bounding box center [1234, 306] width 38 height 38
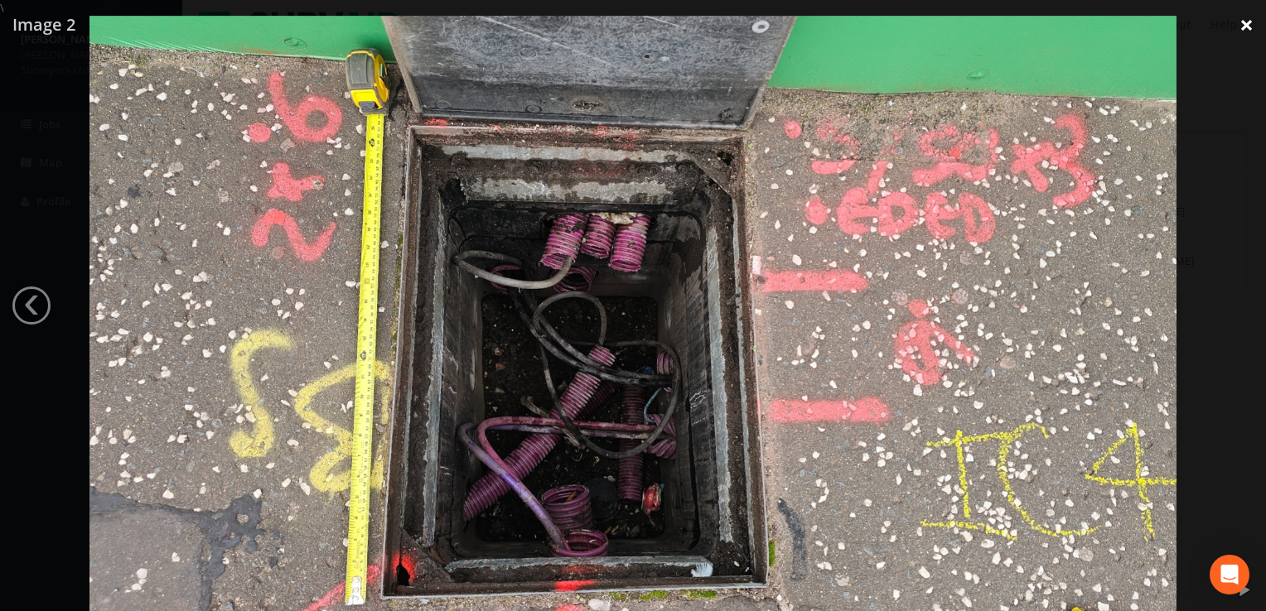
click at [1253, 24] on link "×" at bounding box center [1246, 25] width 39 height 50
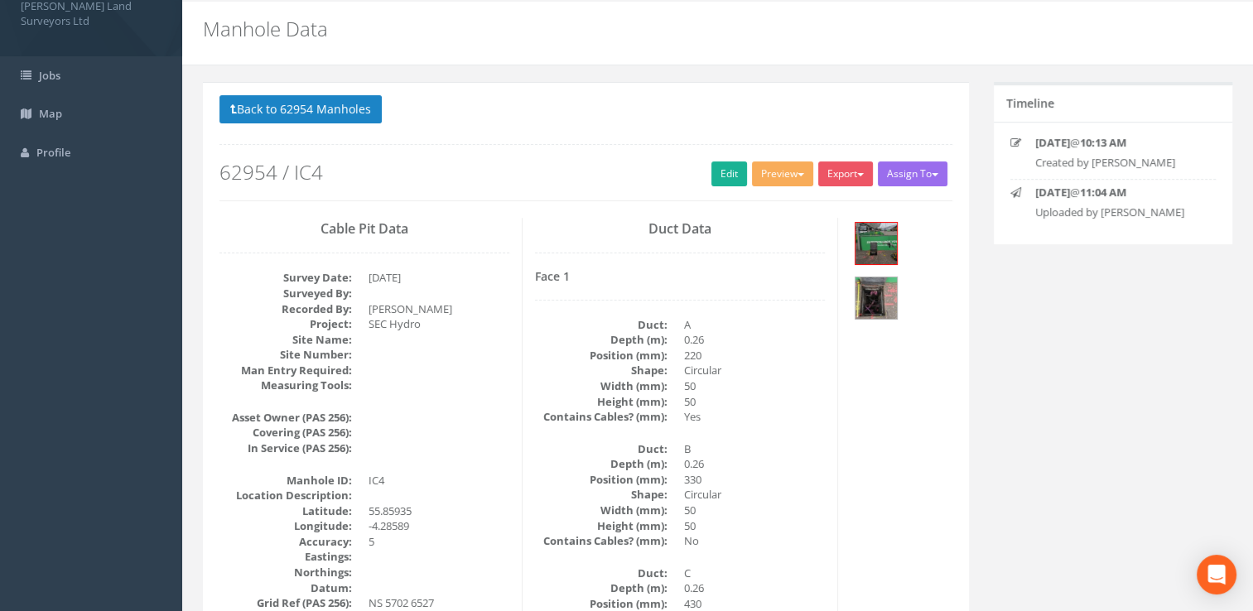
scroll to position [249, 0]
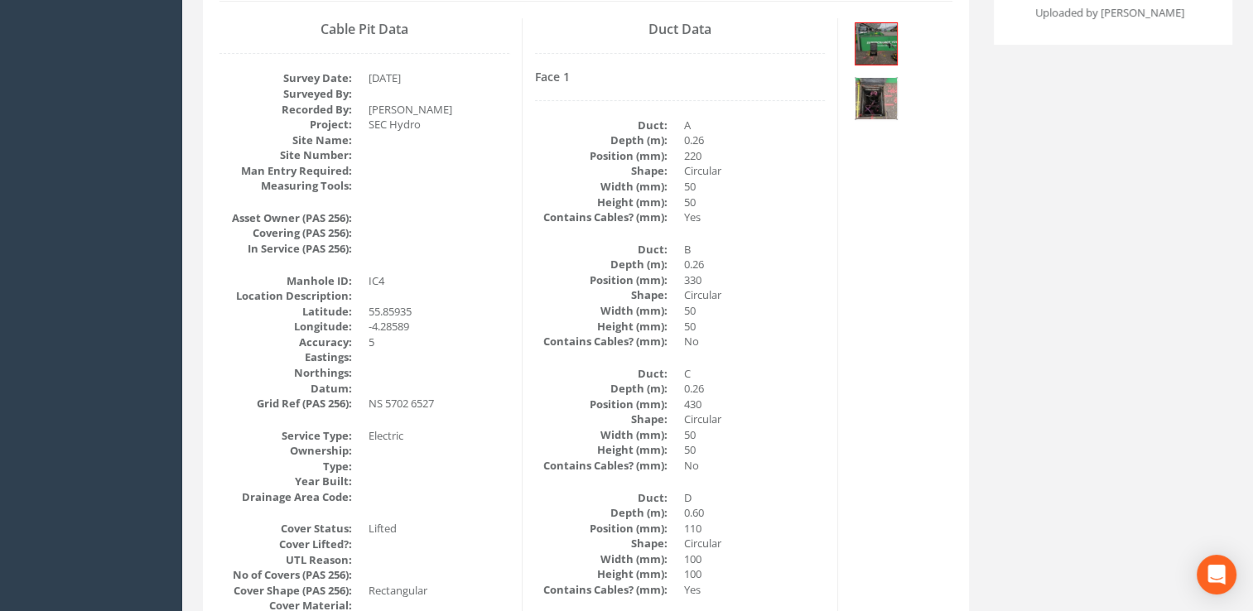
click at [872, 94] on img at bounding box center [876, 98] width 41 height 41
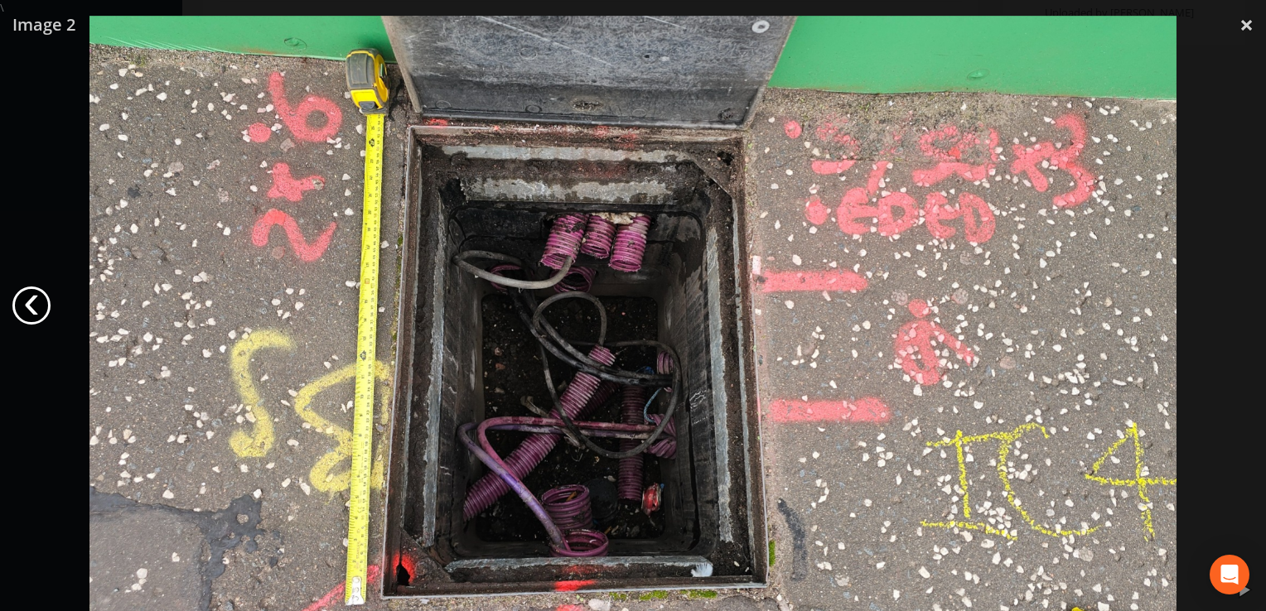
click at [31, 309] on link "‹" at bounding box center [31, 306] width 38 height 38
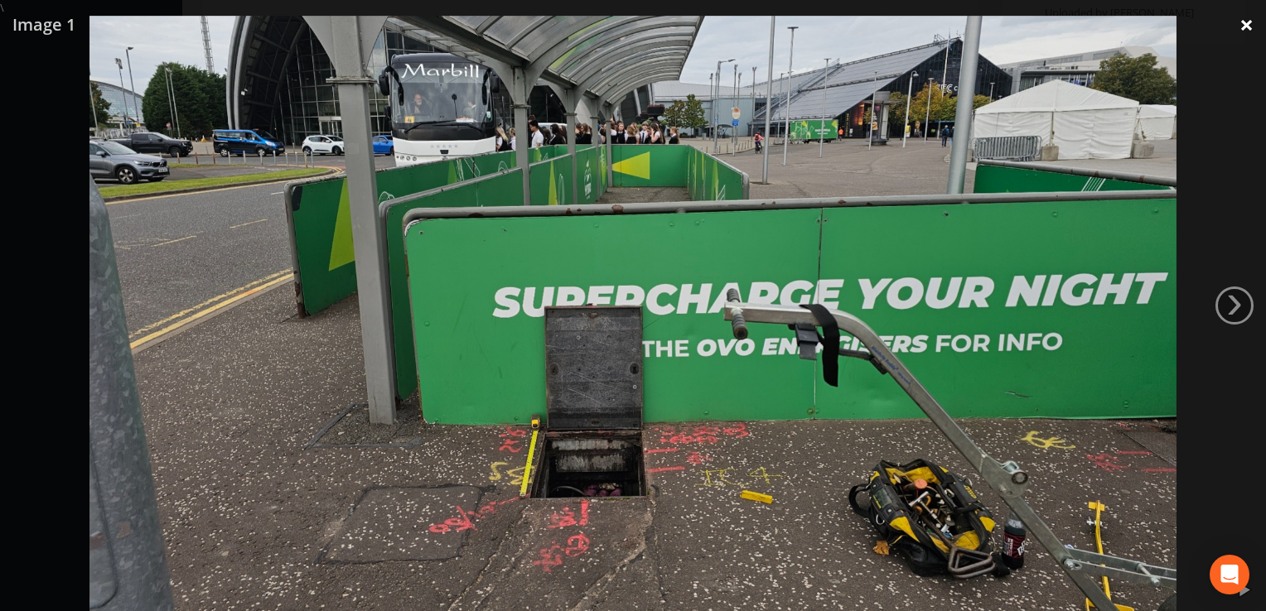
click at [1248, 23] on link "×" at bounding box center [1246, 25] width 39 height 50
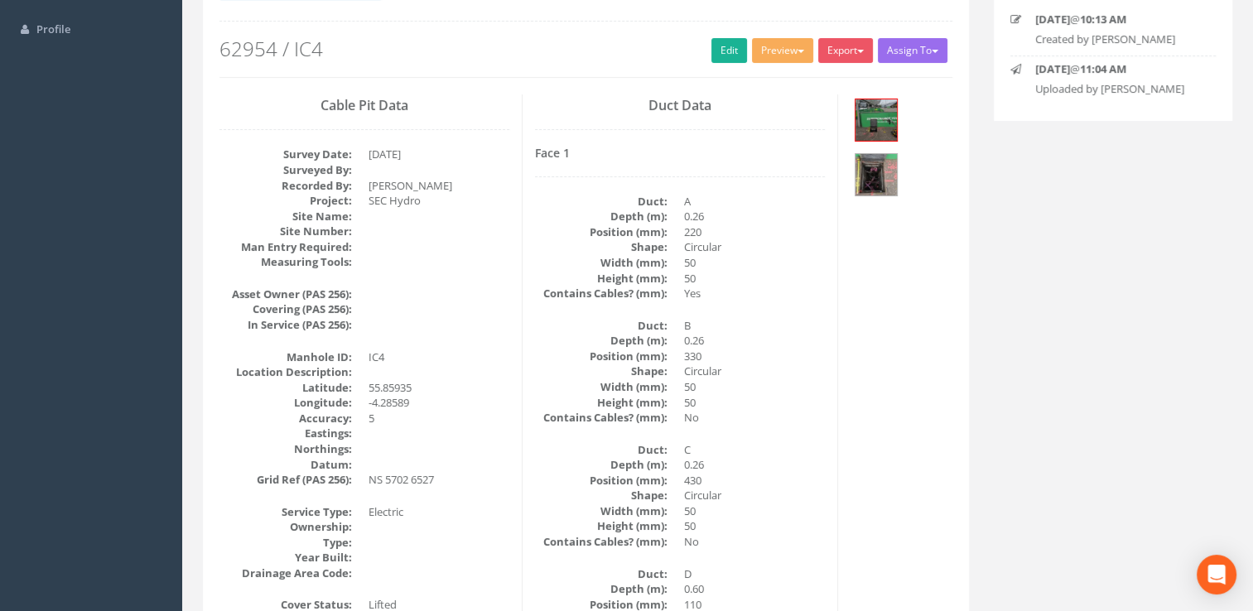
scroll to position [83, 0]
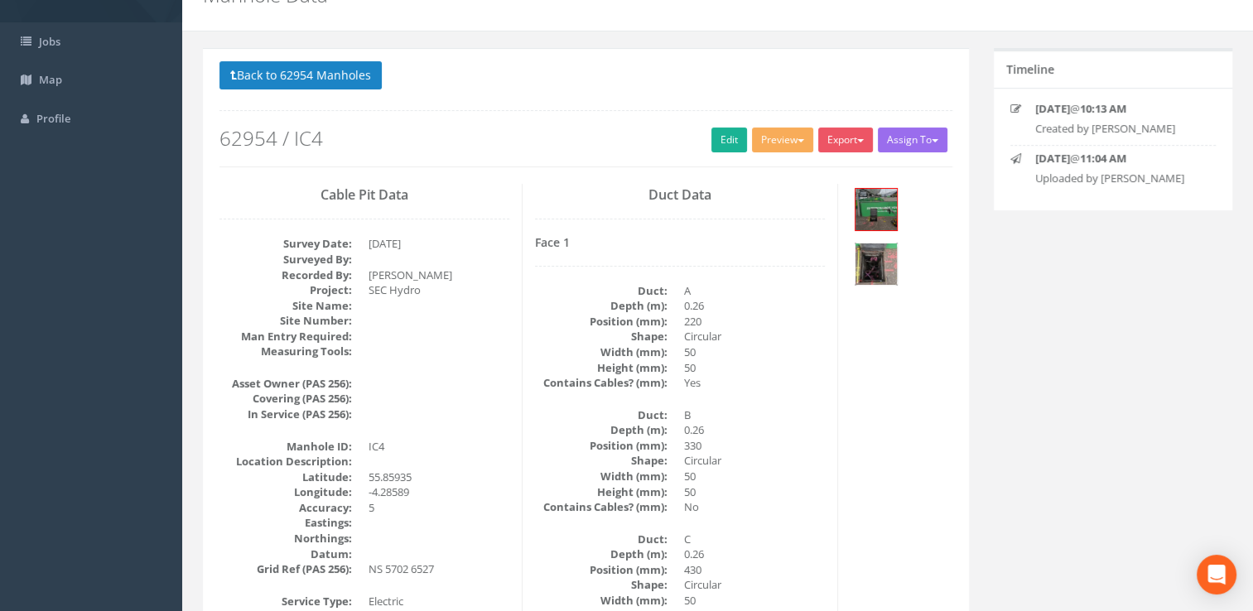
click at [876, 256] on img at bounding box center [876, 264] width 41 height 41
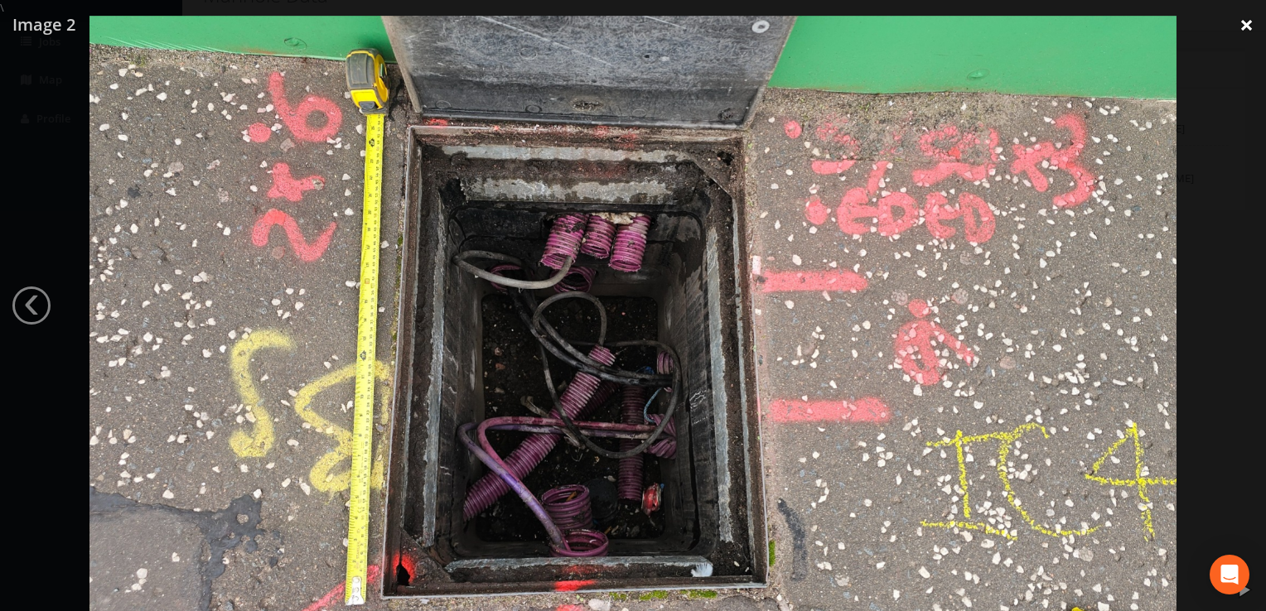
click at [1257, 20] on link "×" at bounding box center [1246, 25] width 39 height 50
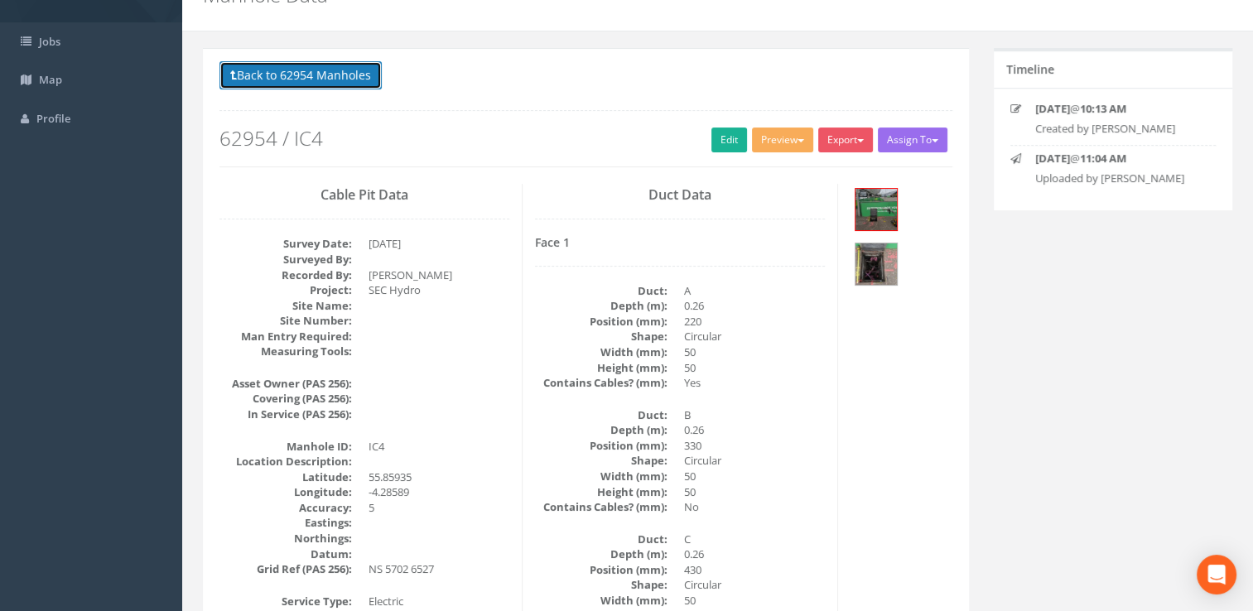
click at [345, 80] on button "Back to 62954 Manholes" at bounding box center [301, 75] width 162 height 28
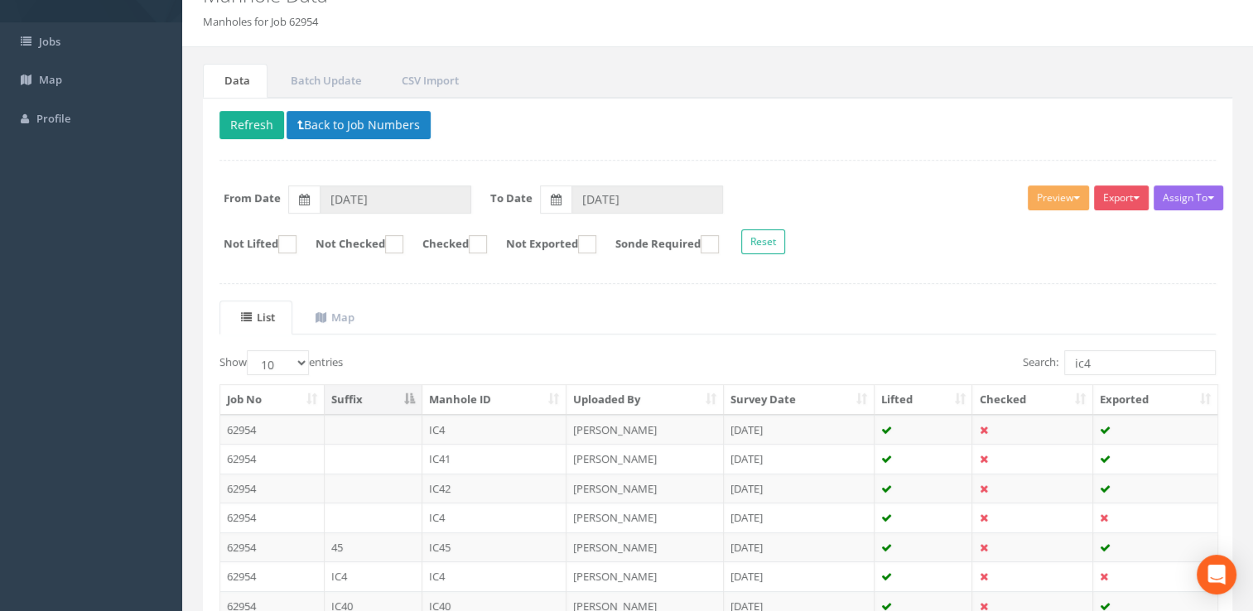
click at [1092, 361] on div "Search: ic4" at bounding box center [974, 364] width 486 height 29
drag, startPoint x: 1091, startPoint y: 359, endPoint x: 991, endPoint y: 359, distance: 100.2
click at [991, 359] on div "Search: ic4" at bounding box center [974, 364] width 486 height 29
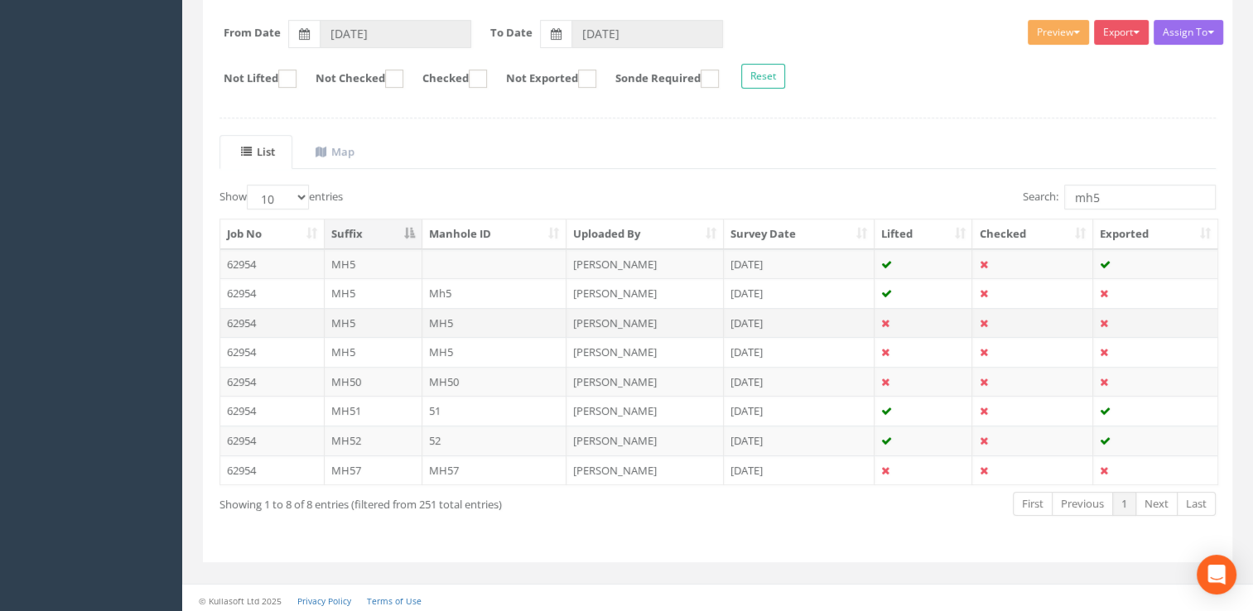
click at [615, 316] on td "[PERSON_NAME]" at bounding box center [645, 323] width 157 height 30
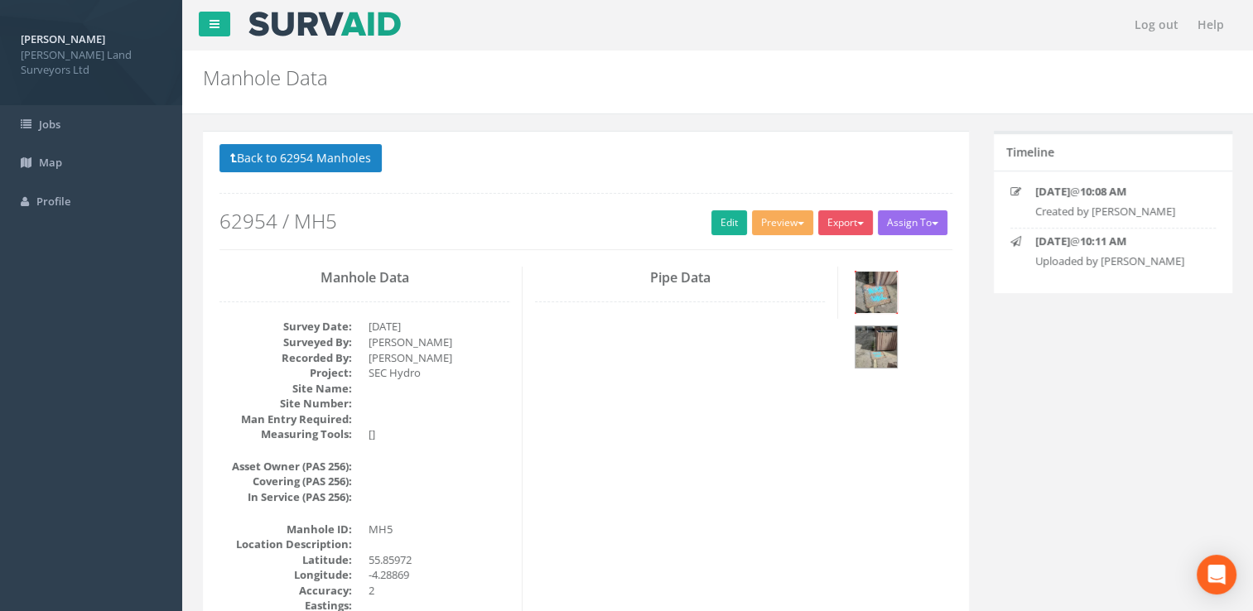
click at [878, 292] on img at bounding box center [876, 292] width 41 height 41
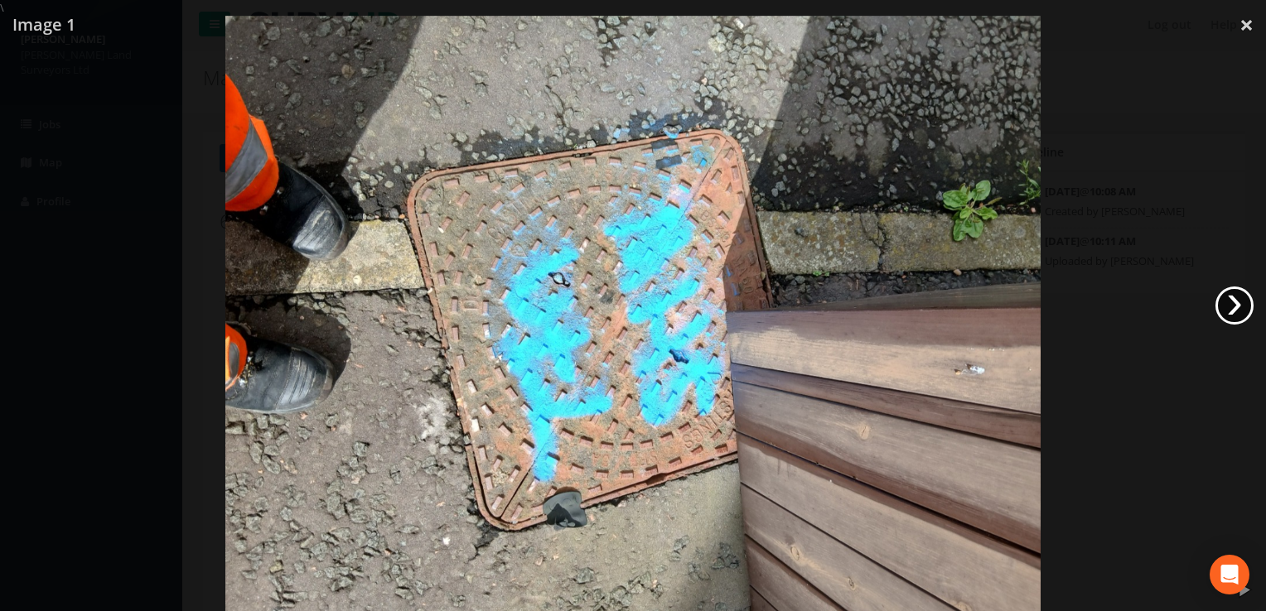
click at [1226, 306] on link "›" at bounding box center [1234, 306] width 38 height 38
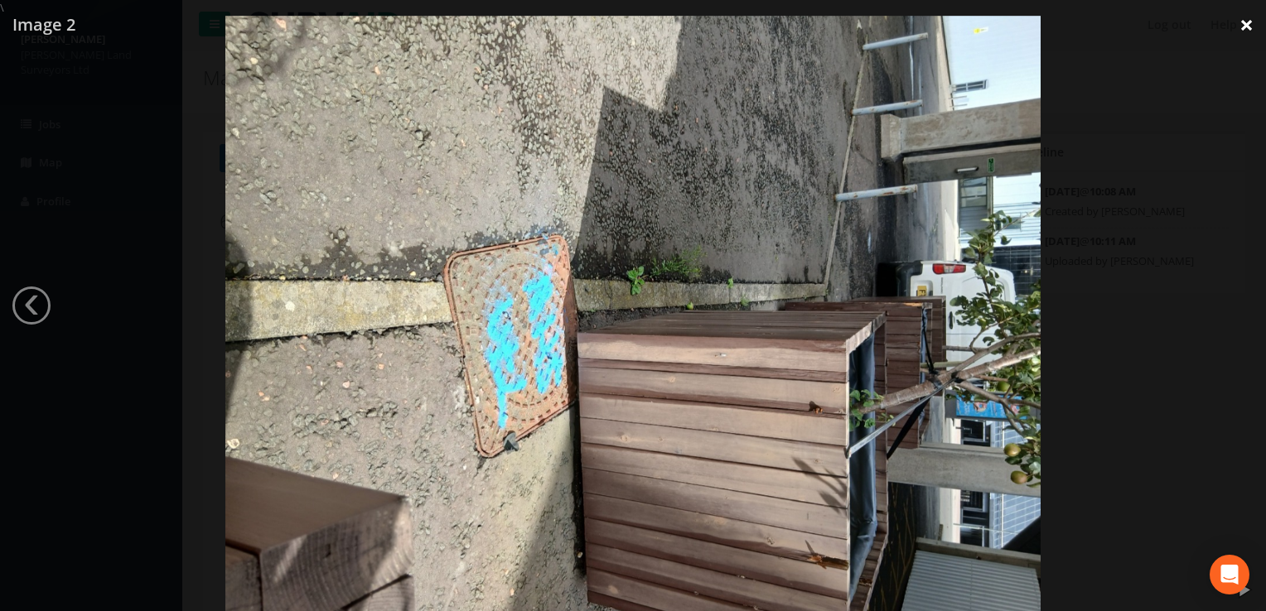
click at [1234, 28] on link "×" at bounding box center [1246, 25] width 39 height 50
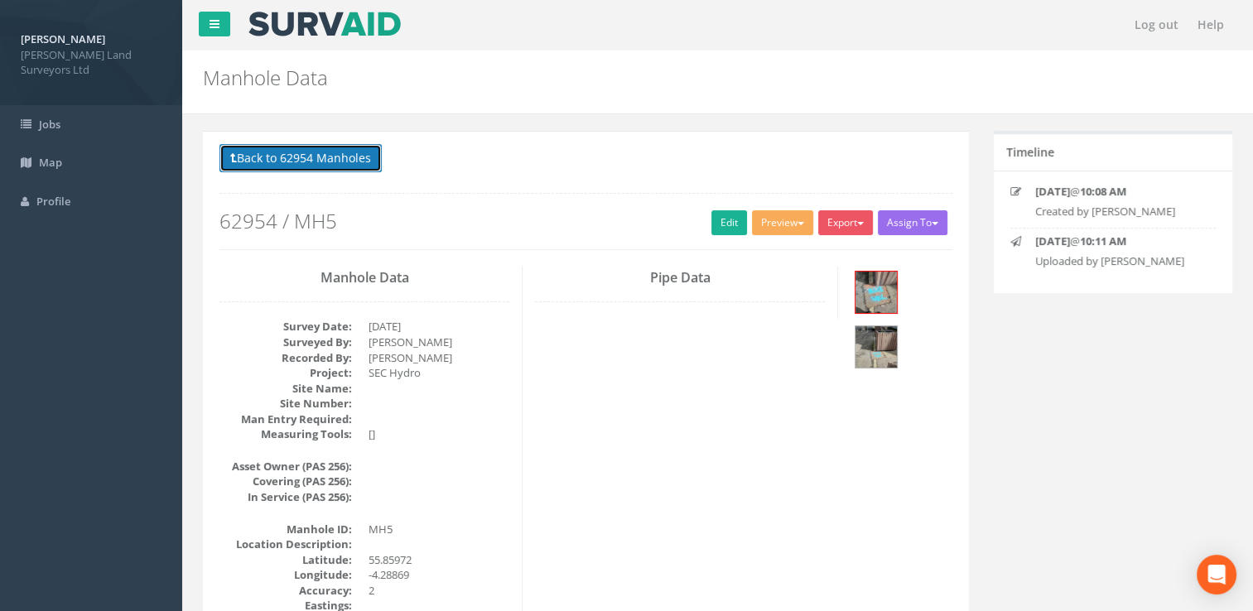
click at [285, 162] on button "Back to 62954 Manholes" at bounding box center [301, 158] width 162 height 28
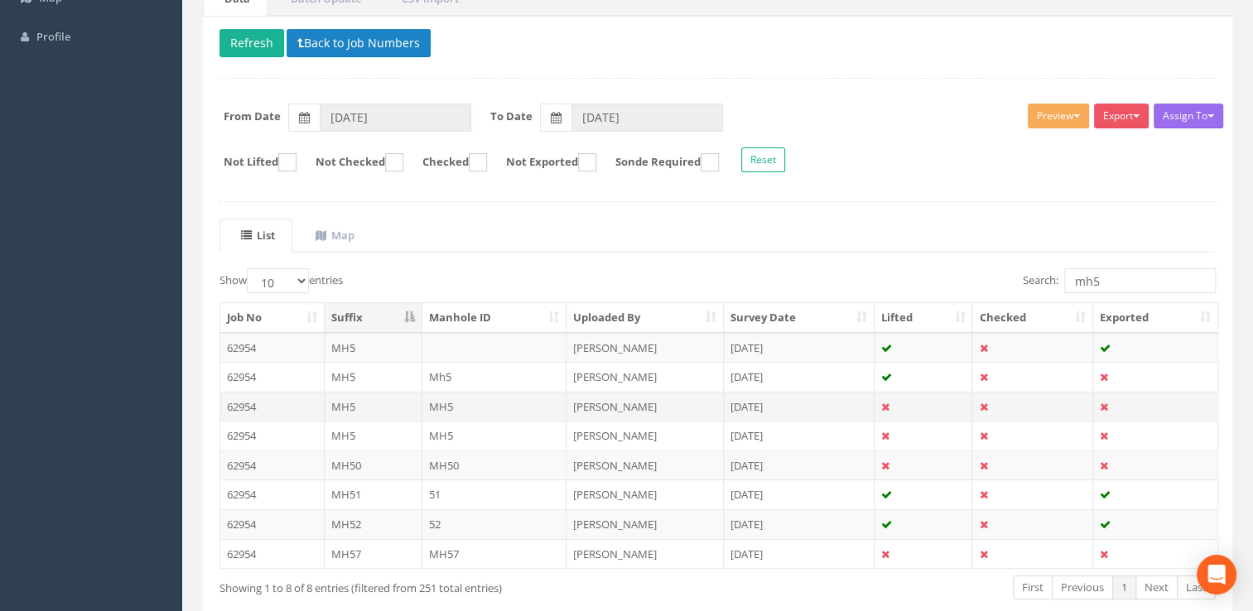
scroll to position [166, 0]
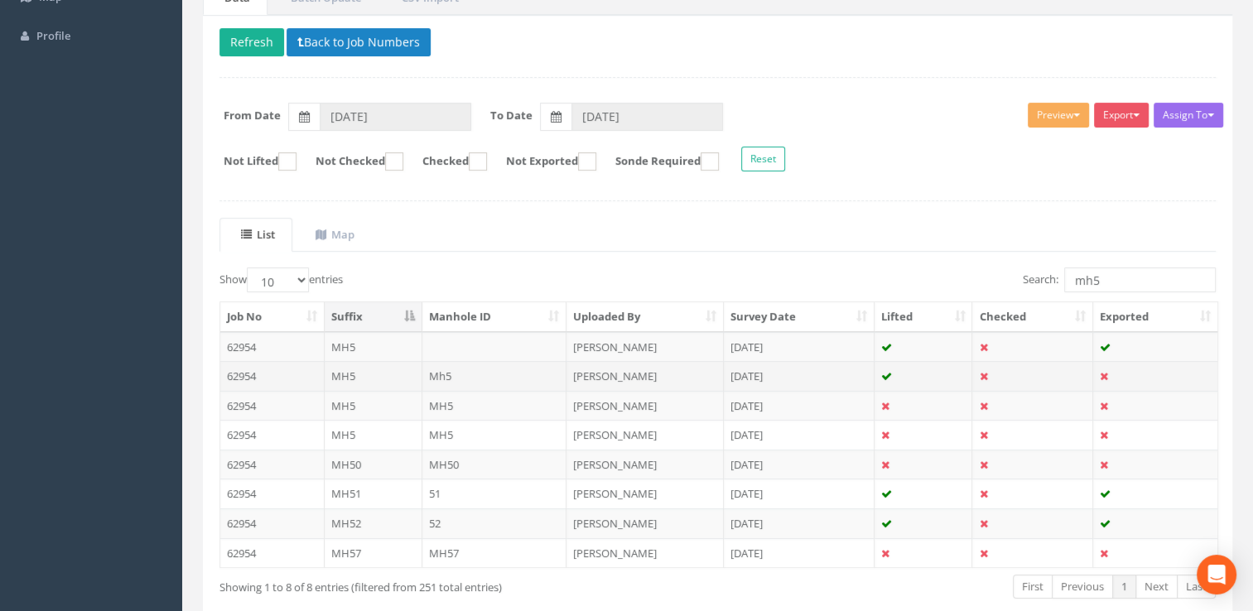
click at [632, 367] on td "[PERSON_NAME]" at bounding box center [645, 376] width 157 height 30
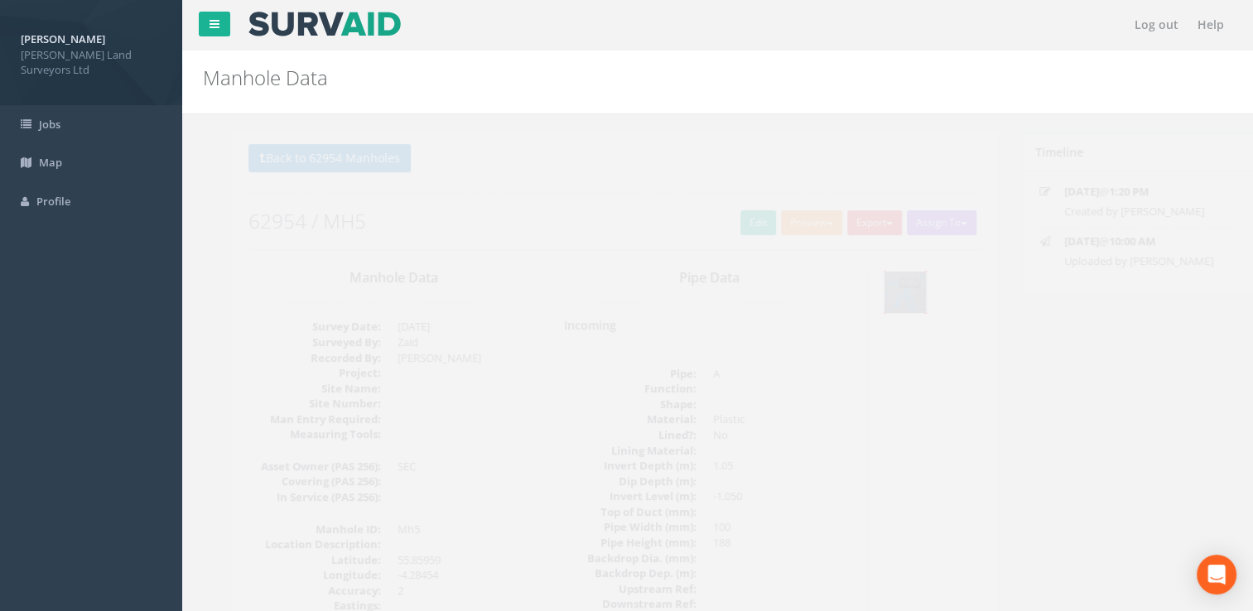
click at [876, 297] on img at bounding box center [876, 292] width 41 height 41
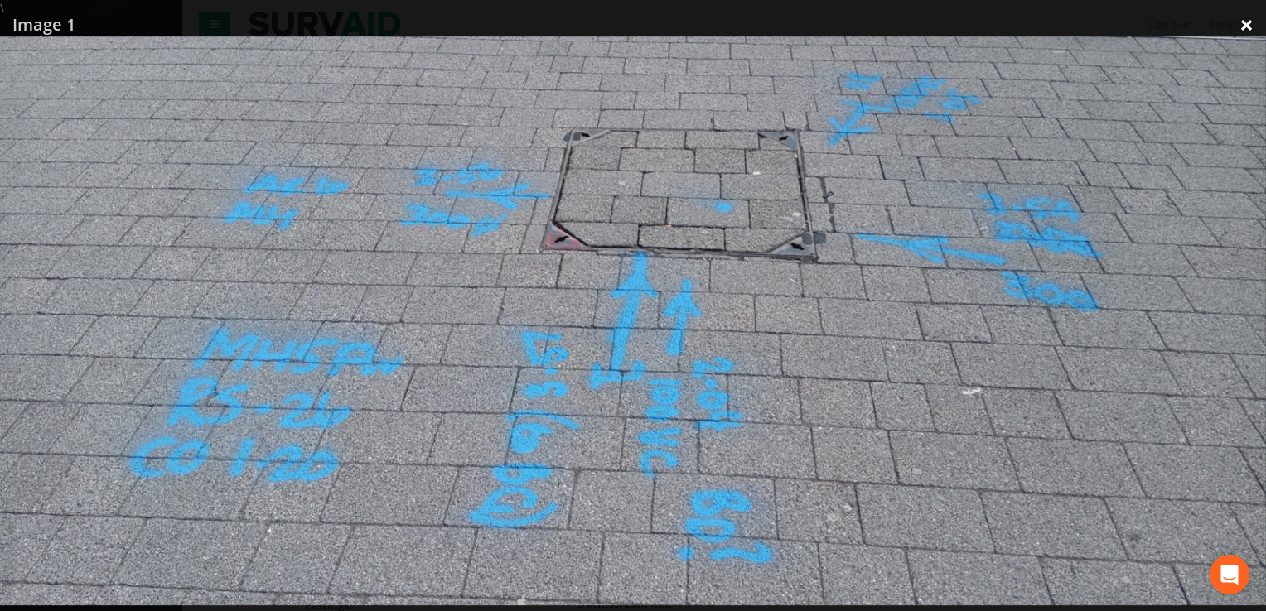
click at [1242, 22] on link "×" at bounding box center [1246, 25] width 39 height 50
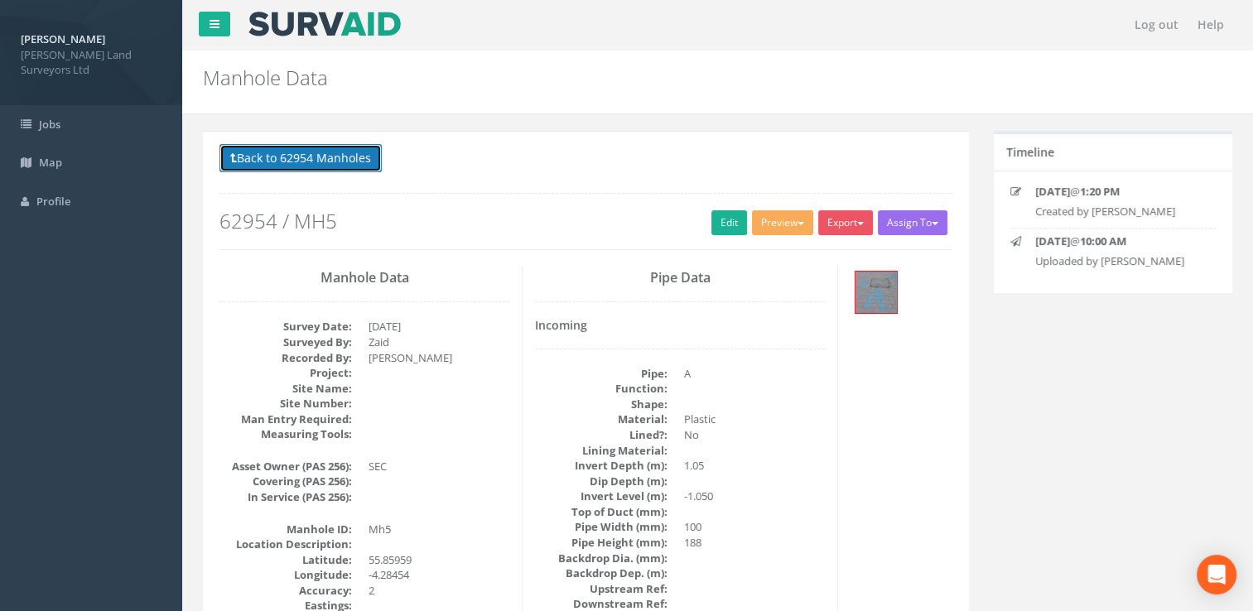
click at [311, 165] on button "Back to 62954 Manholes" at bounding box center [301, 158] width 162 height 28
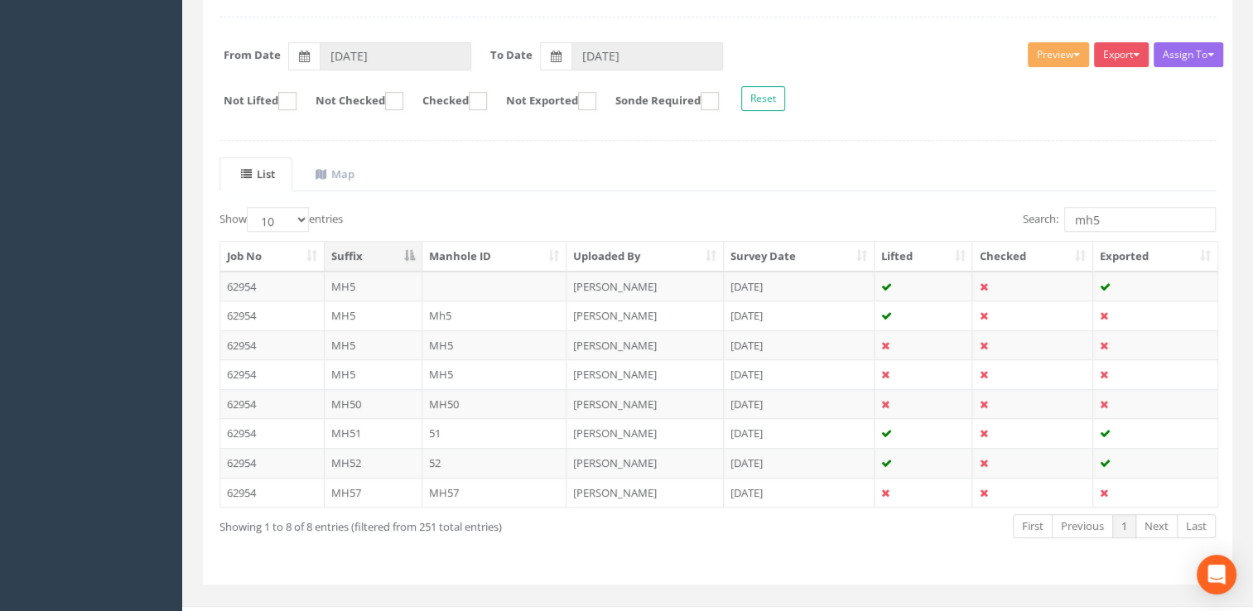
scroll to position [249, 0]
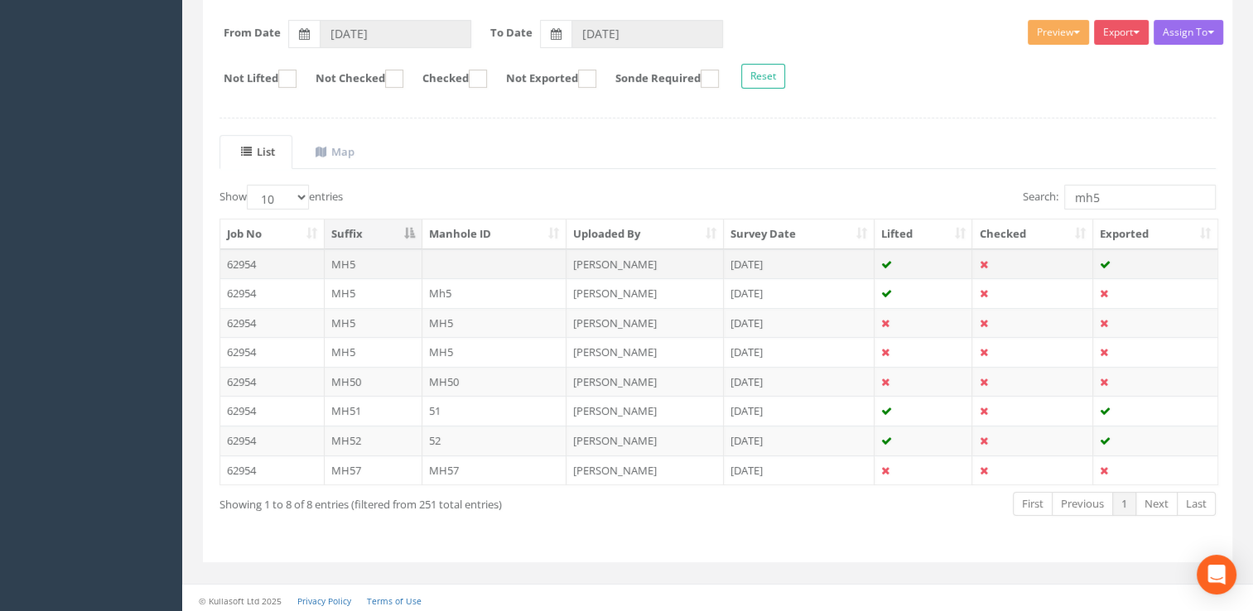
click at [681, 257] on td "[PERSON_NAME]" at bounding box center [645, 264] width 157 height 30
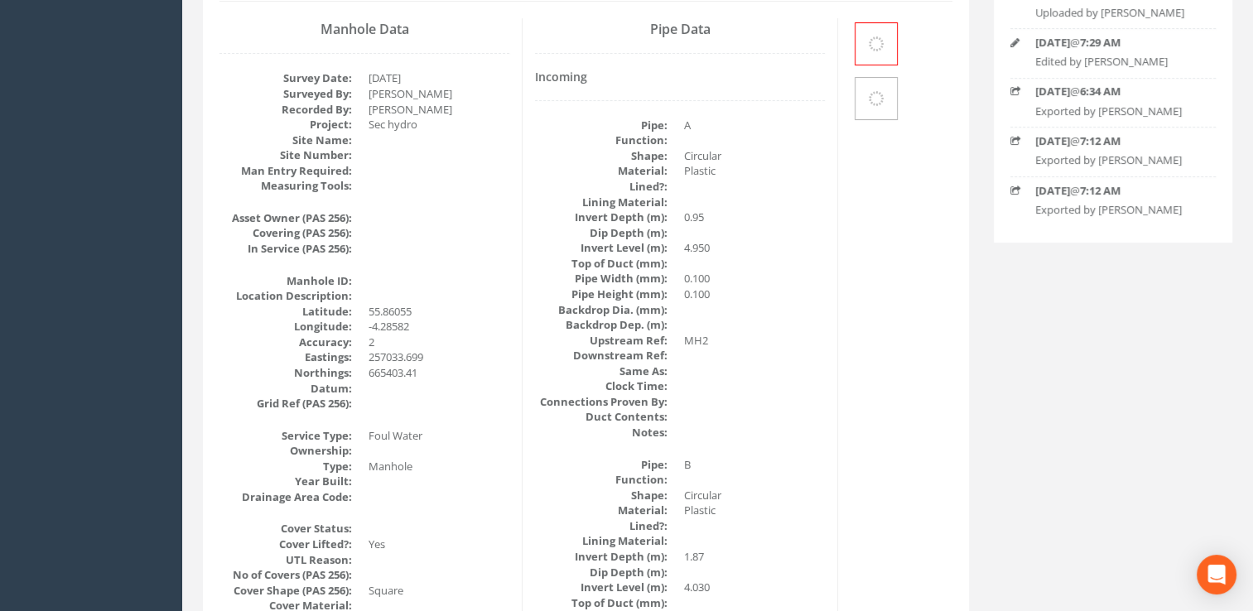
scroll to position [0, 0]
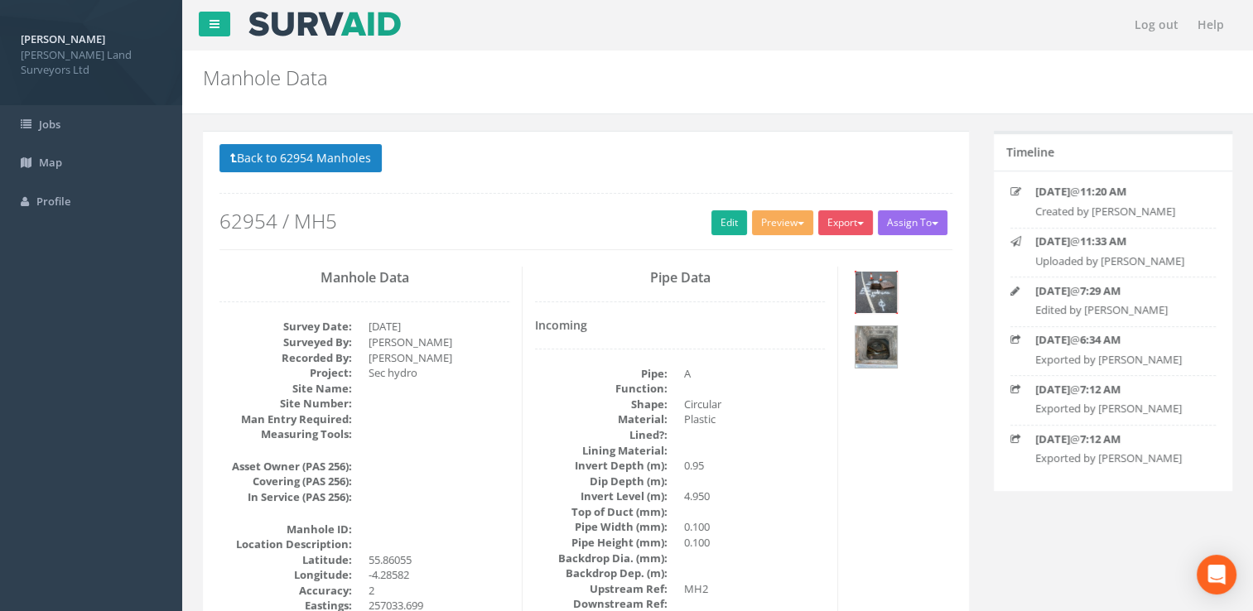
click at [889, 283] on img at bounding box center [876, 292] width 41 height 41
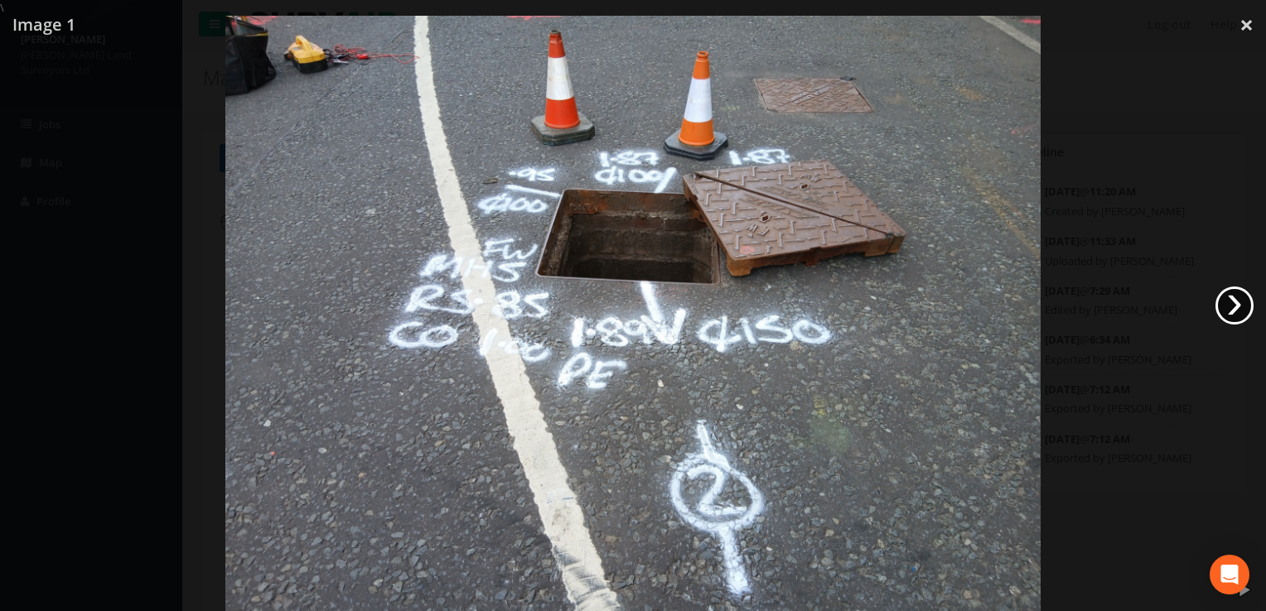
click at [1235, 308] on link "›" at bounding box center [1234, 306] width 38 height 38
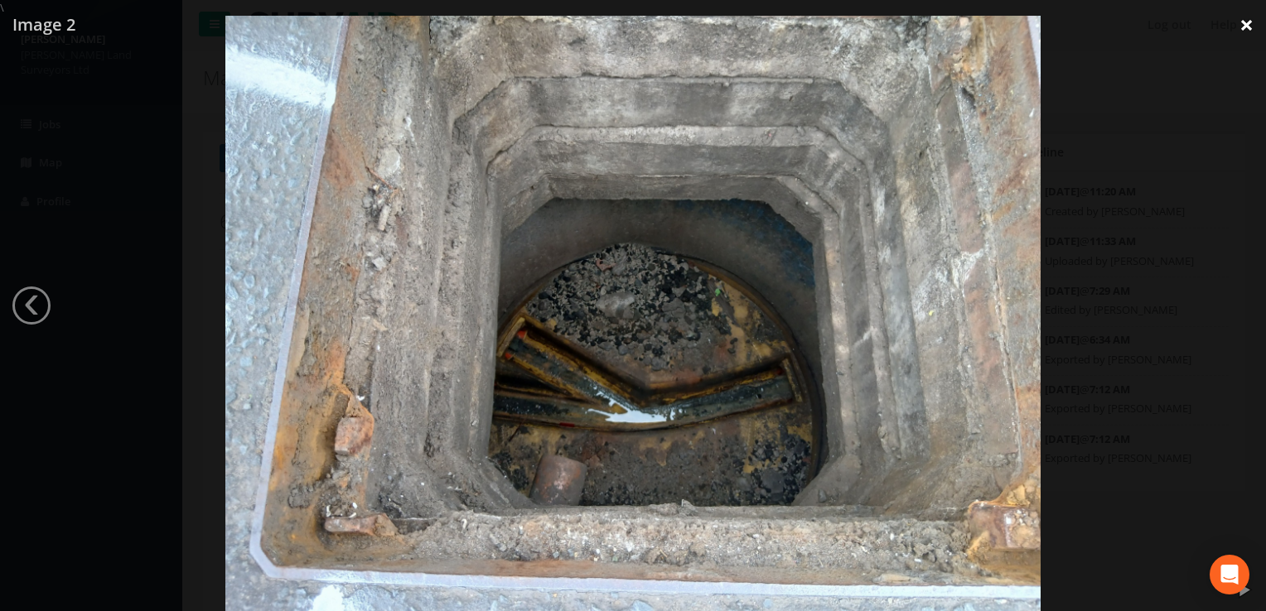
click at [1254, 19] on link "×" at bounding box center [1246, 25] width 39 height 50
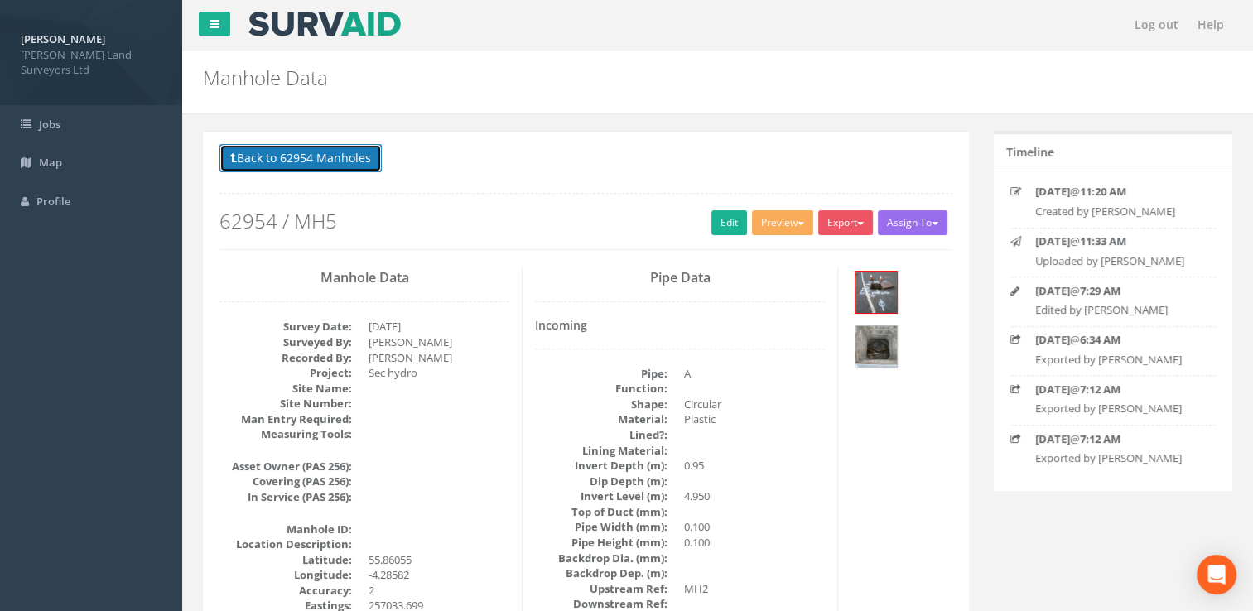
click at [304, 154] on button "Back to 62954 Manholes" at bounding box center [301, 158] width 162 height 28
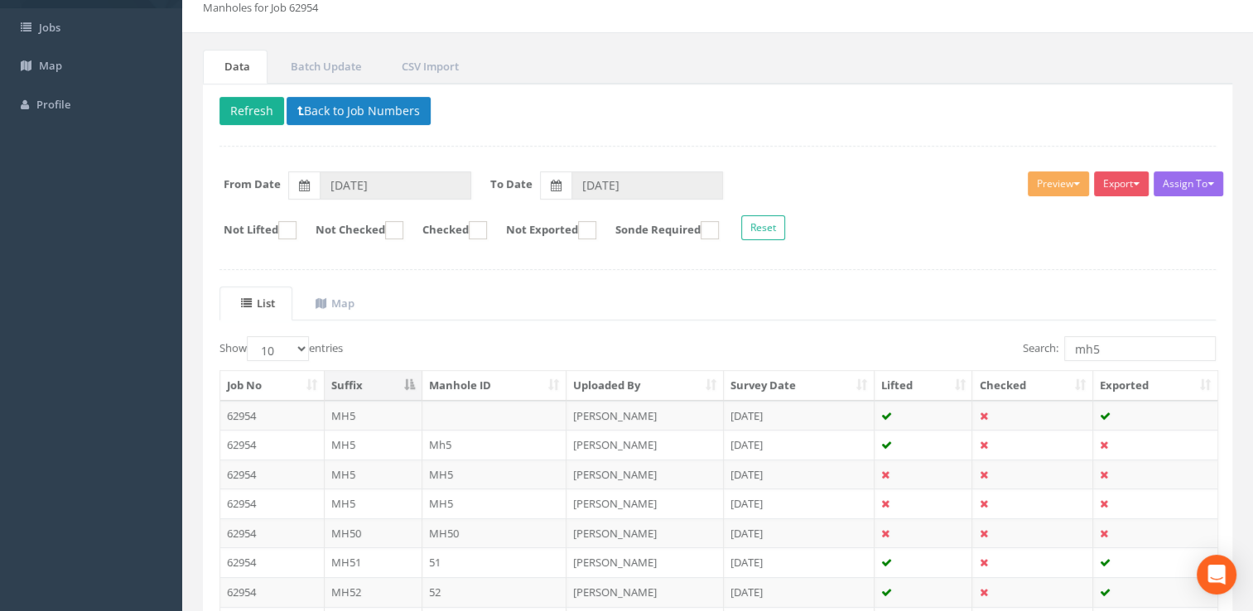
scroll to position [249, 0]
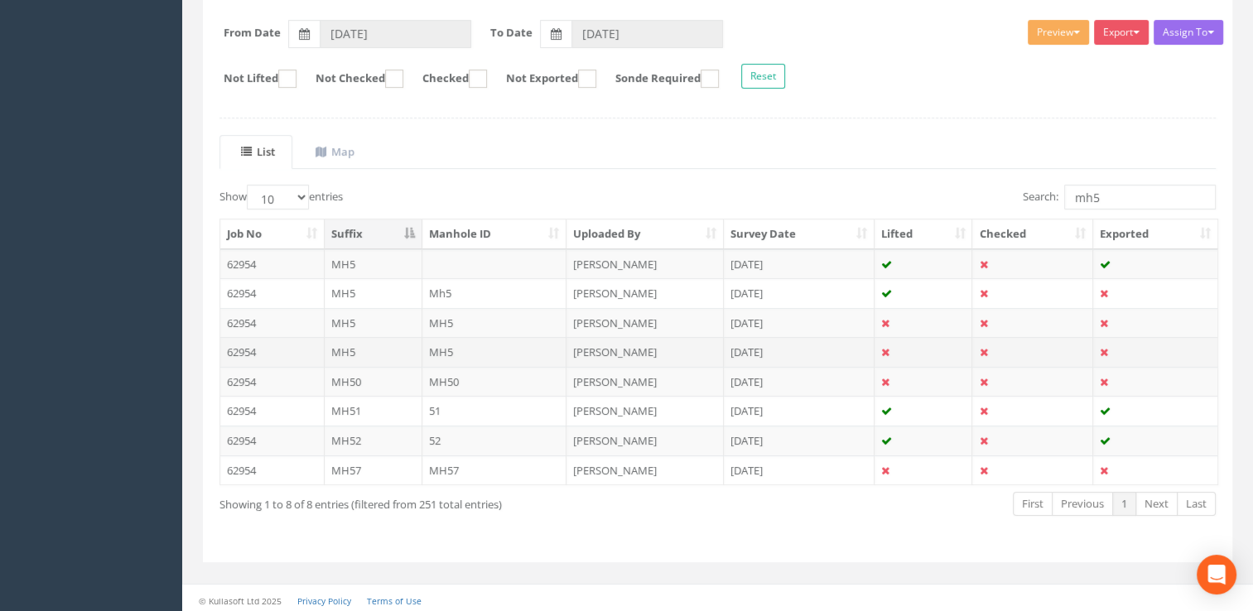
click at [603, 351] on td "[PERSON_NAME]" at bounding box center [645, 352] width 157 height 30
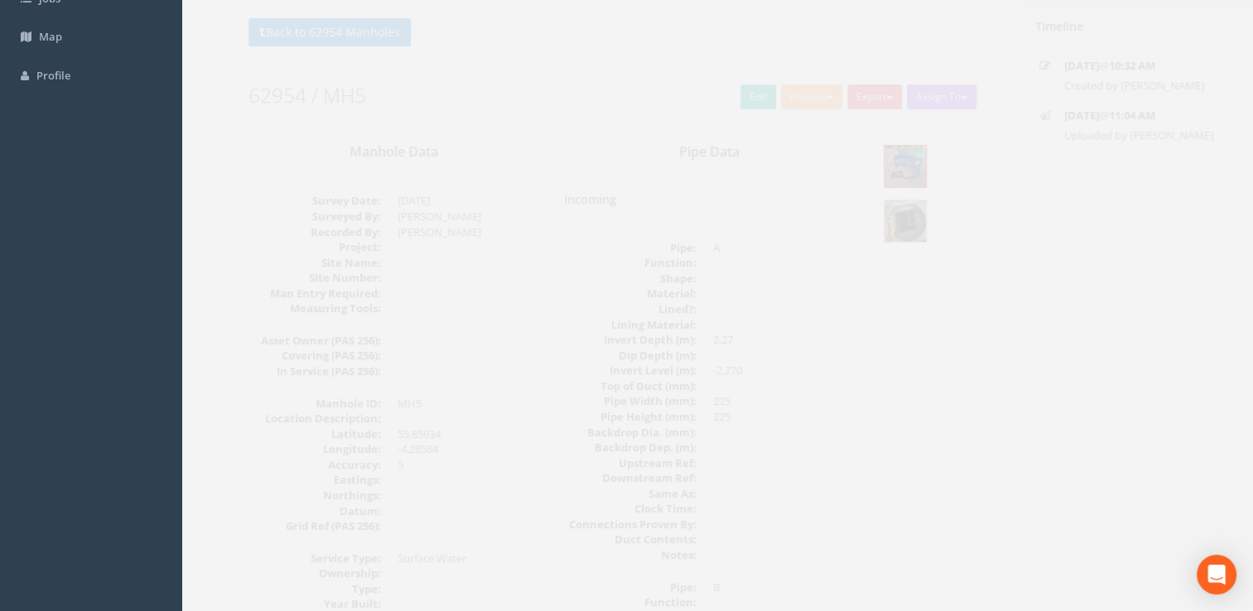
scroll to position [0, 0]
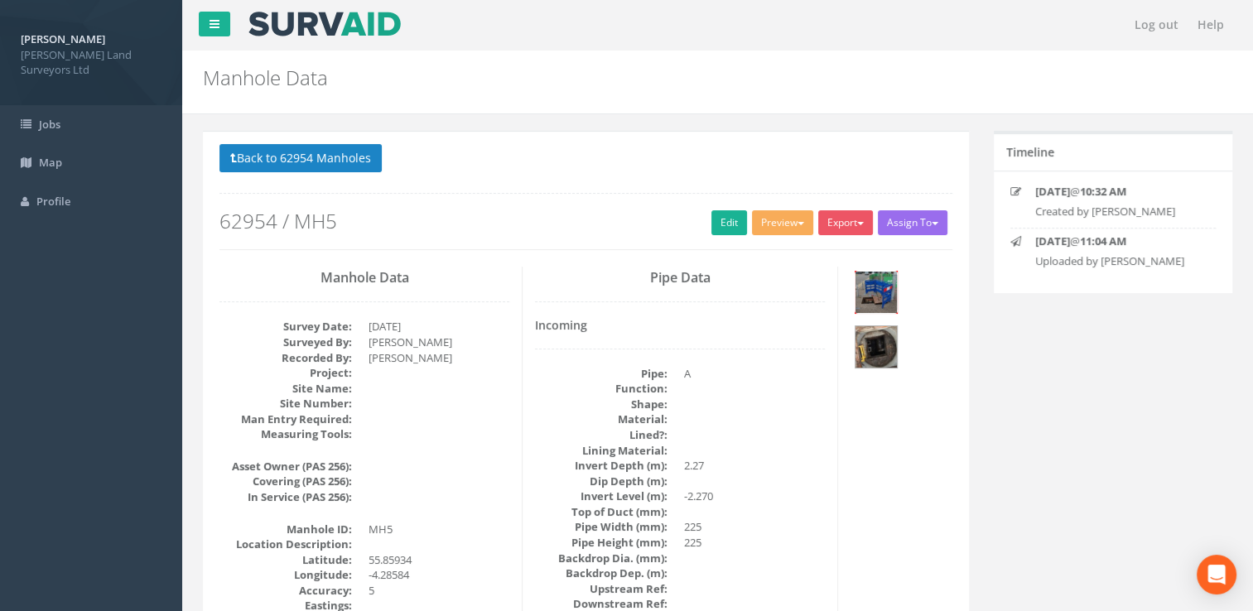
click at [881, 294] on img at bounding box center [876, 292] width 41 height 41
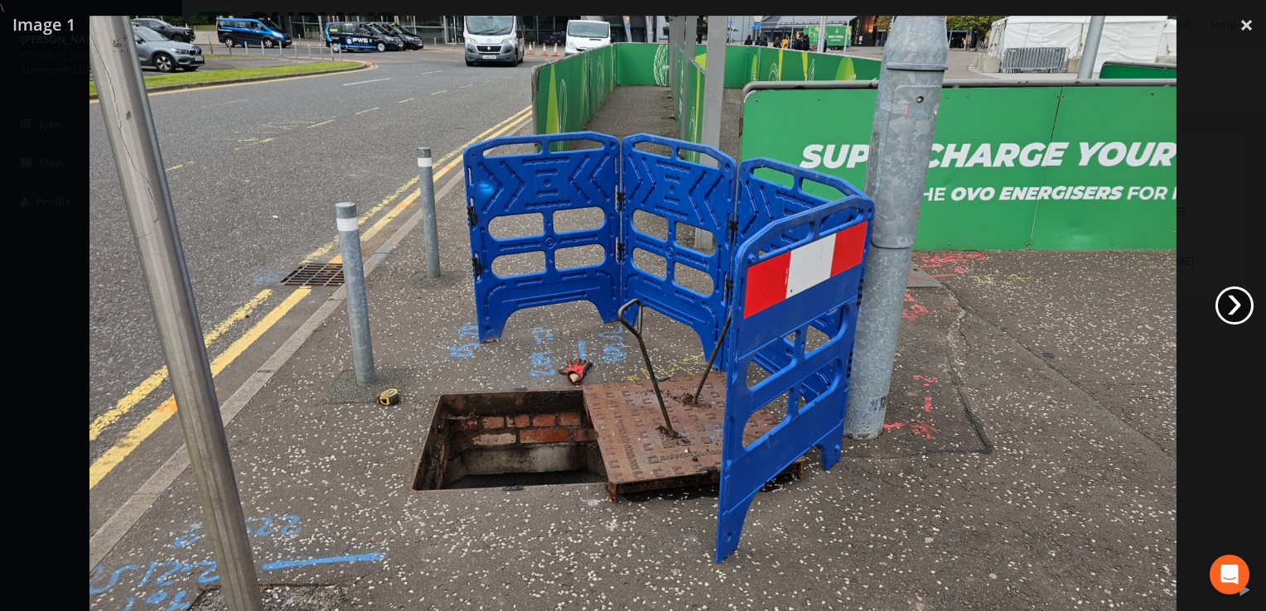
click at [1233, 313] on link "›" at bounding box center [1234, 306] width 38 height 38
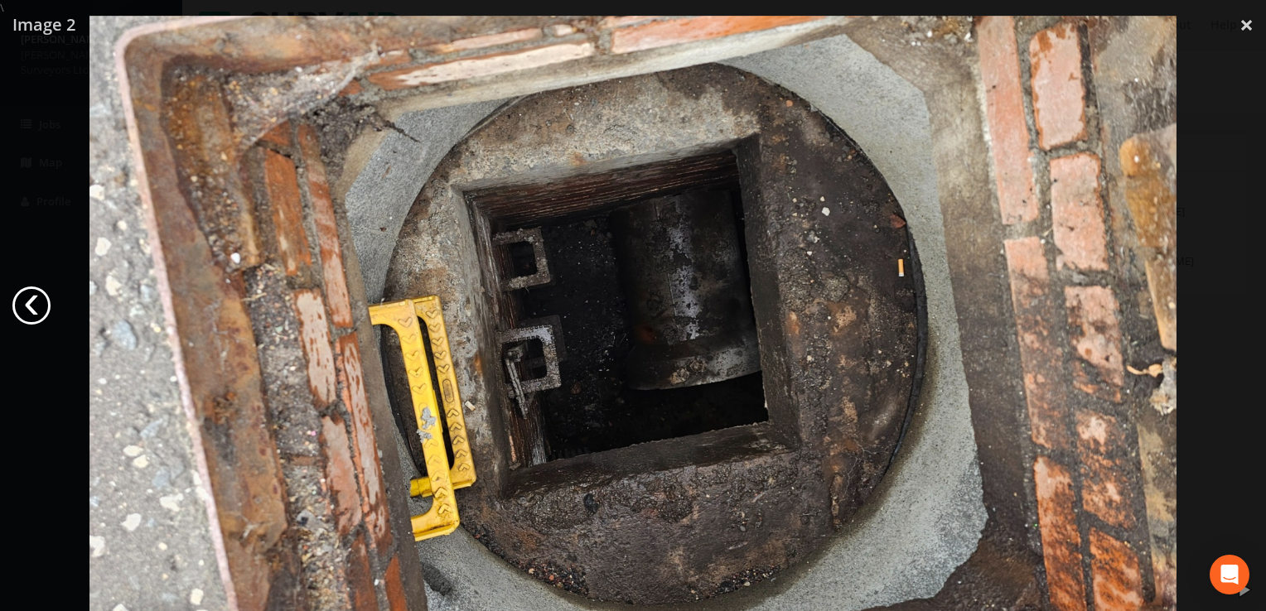
click at [22, 306] on link "‹" at bounding box center [31, 306] width 38 height 38
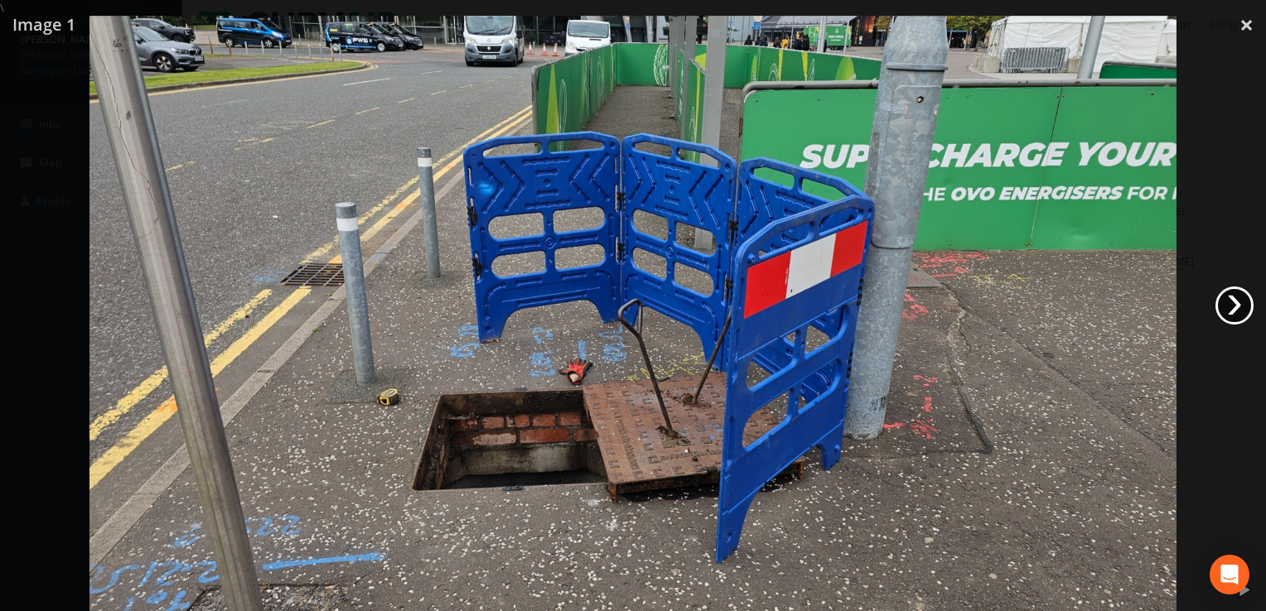
click at [1233, 291] on link "›" at bounding box center [1234, 306] width 38 height 38
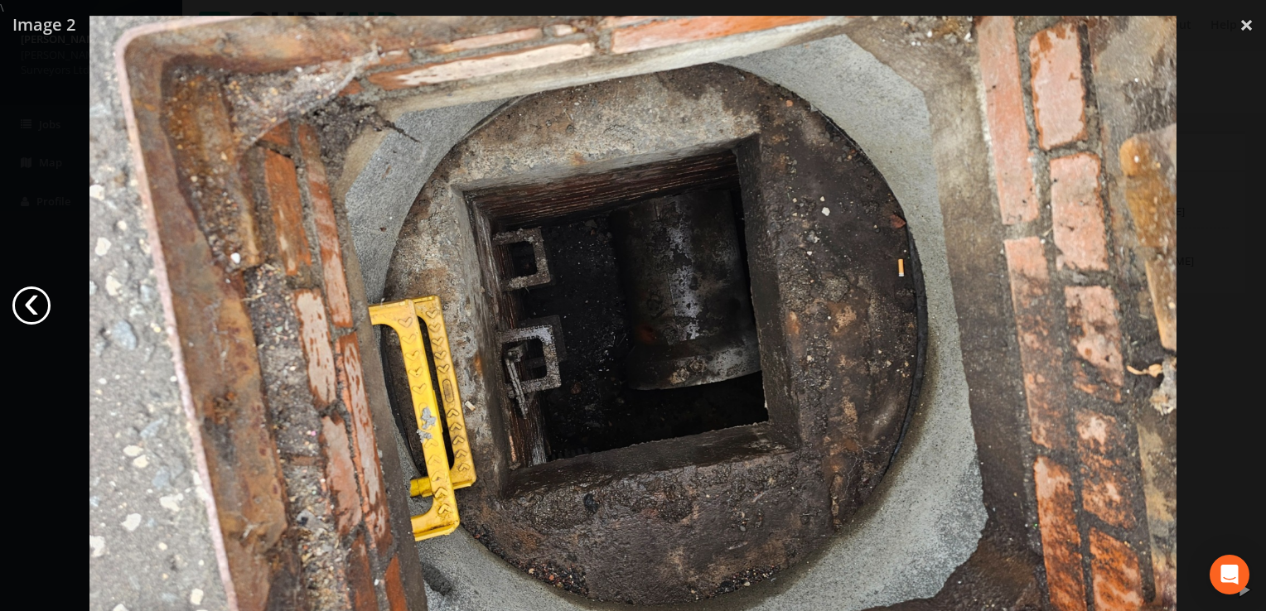
click at [27, 306] on link "‹" at bounding box center [31, 306] width 38 height 38
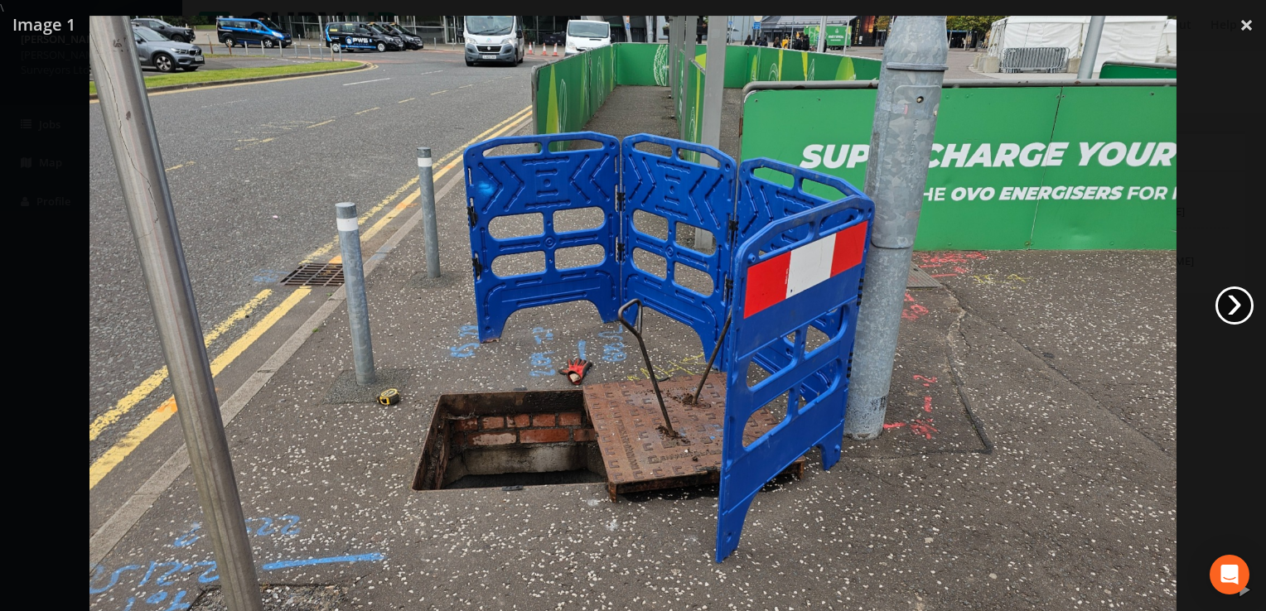
click at [1239, 301] on link "›" at bounding box center [1234, 306] width 38 height 38
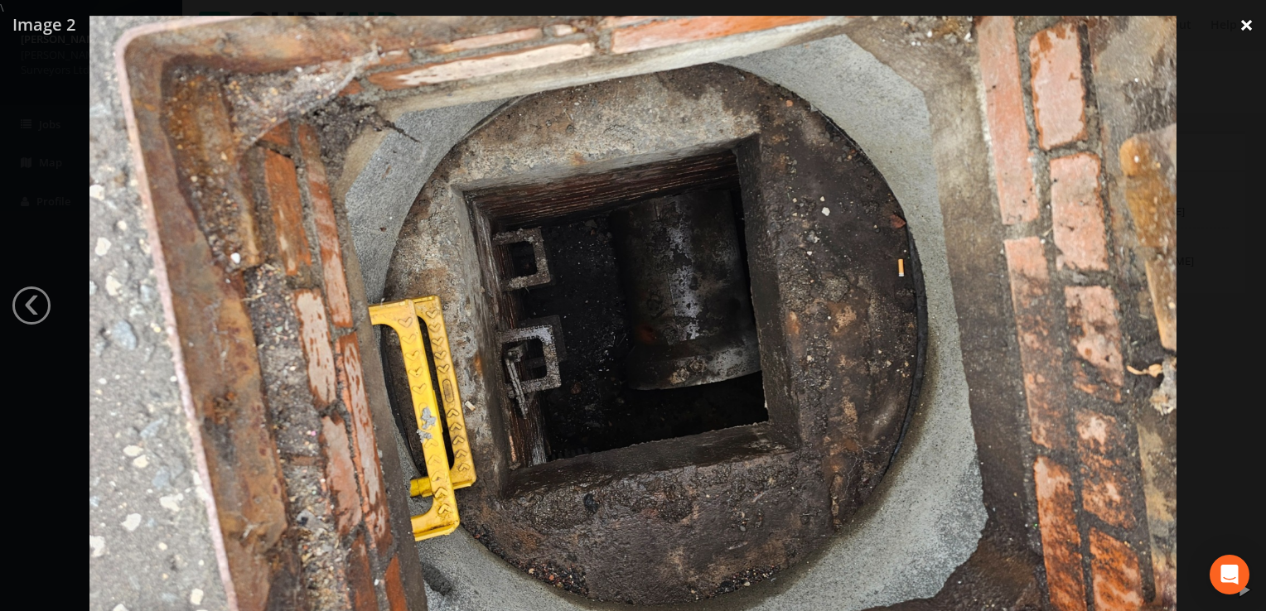
click at [1243, 22] on link "×" at bounding box center [1246, 25] width 39 height 50
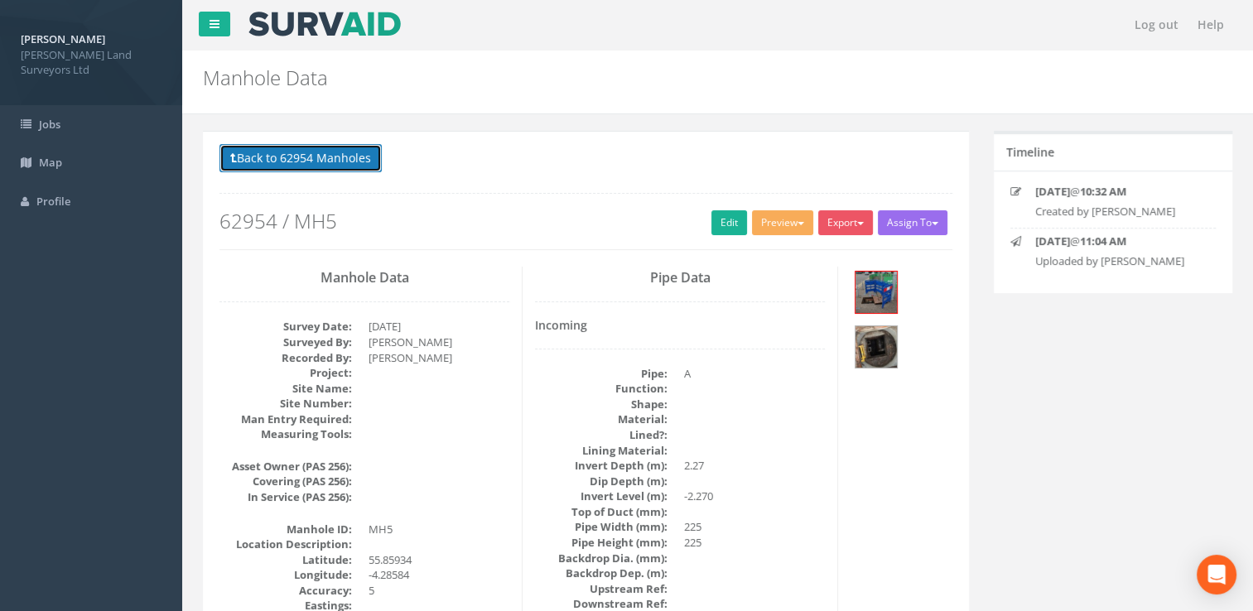
click at [338, 148] on button "Back to 62954 Manholes" at bounding box center [301, 158] width 162 height 28
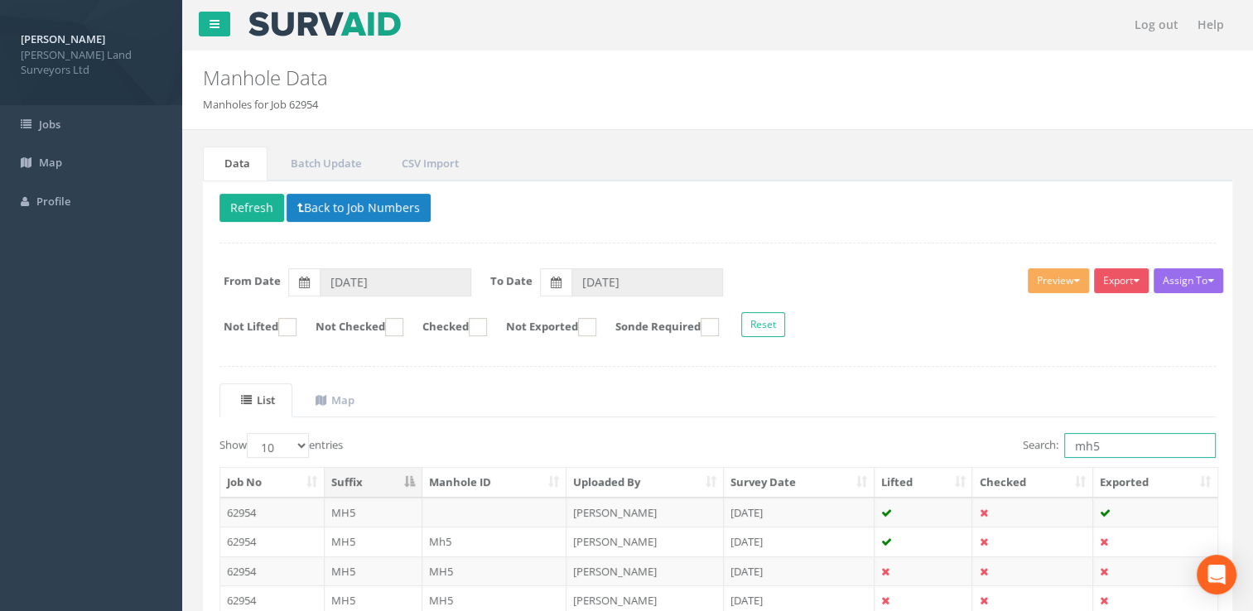
click at [1105, 448] on input "mh5" at bounding box center [1140, 445] width 152 height 25
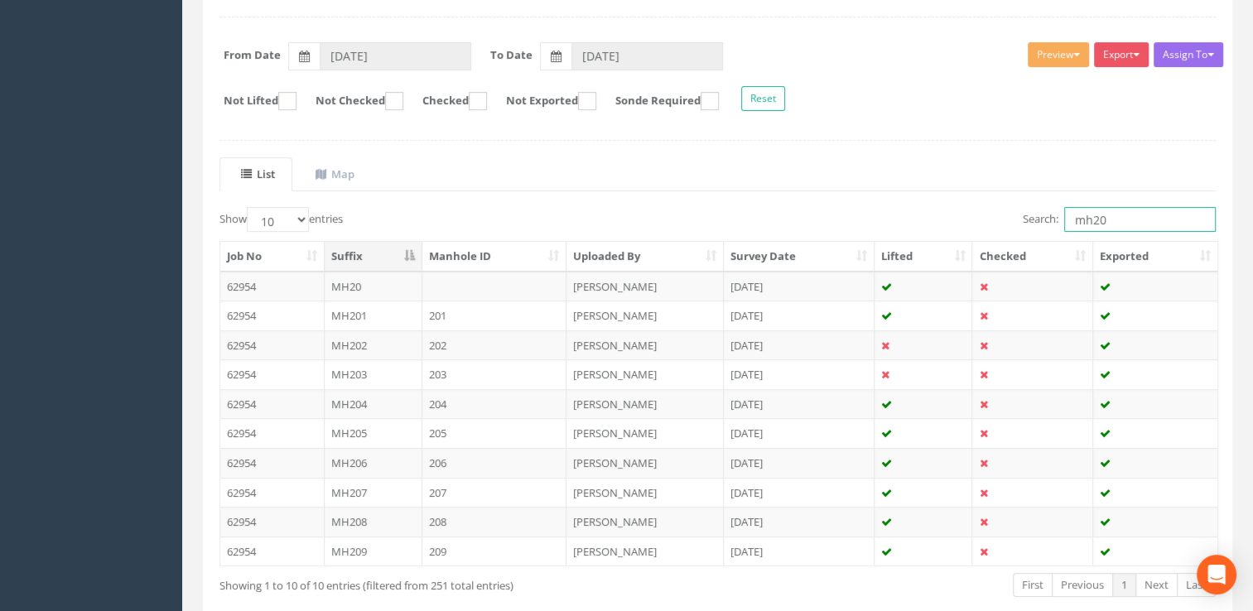
scroll to position [308, 0]
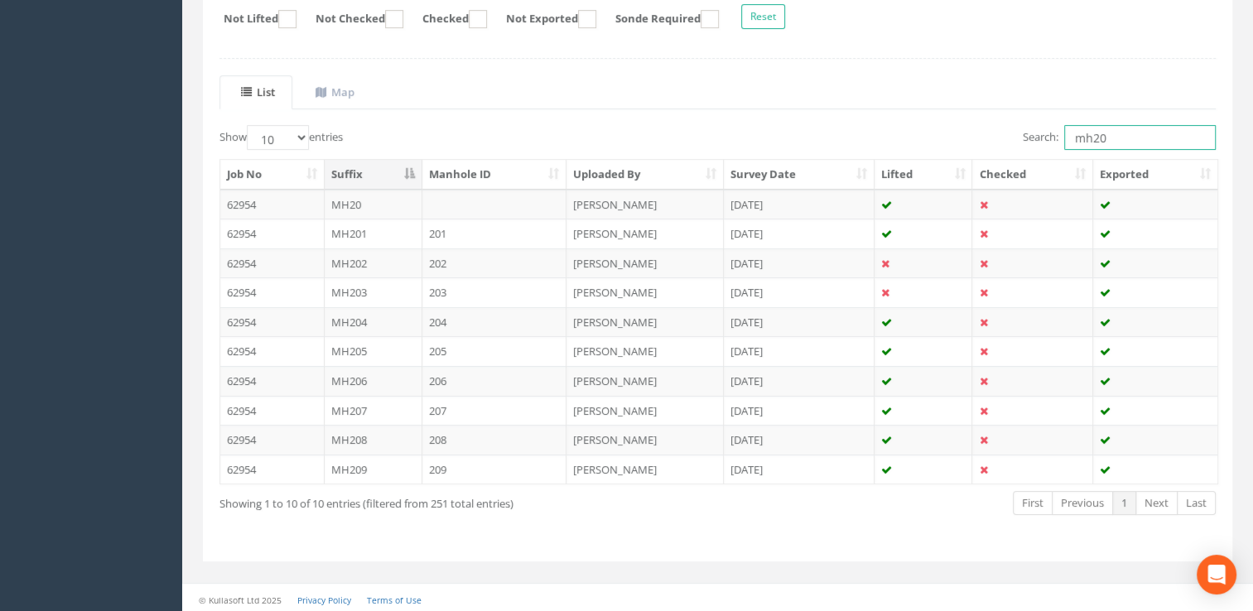
type input "mh20"
